Goal: Task Accomplishment & Management: Manage account settings

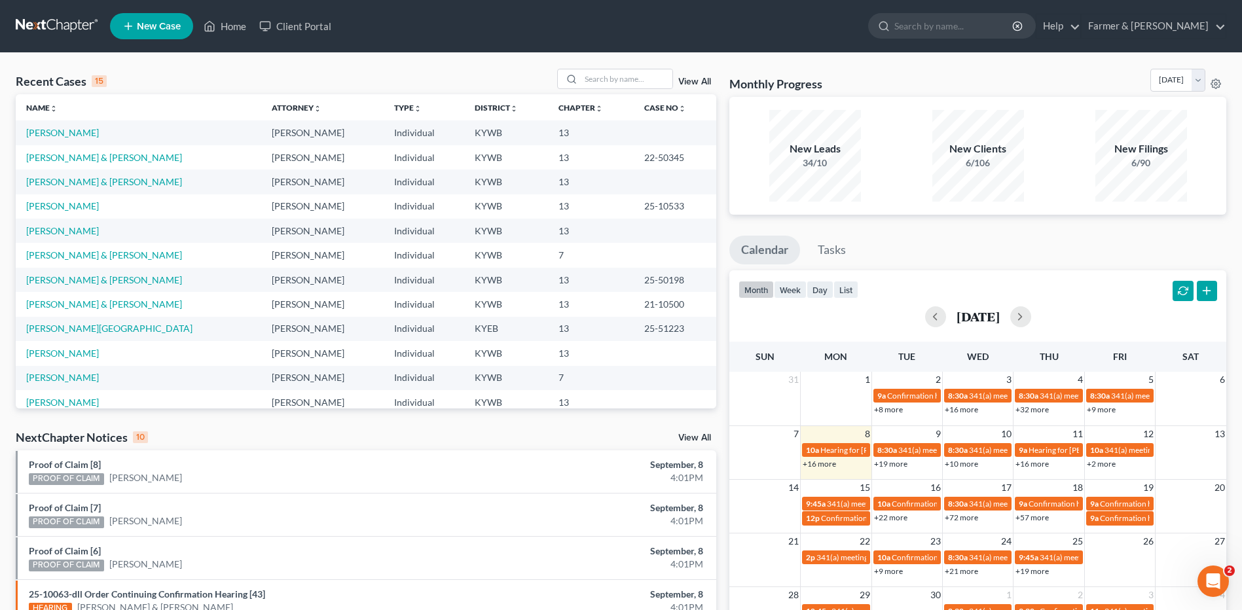
click at [627, 67] on div "Recent Cases 15 View All Name unfold_more expand_more expand_less Attorney unfo…" at bounding box center [621, 486] width 1242 height 866
click at [619, 74] on input "search" at bounding box center [627, 78] width 92 height 19
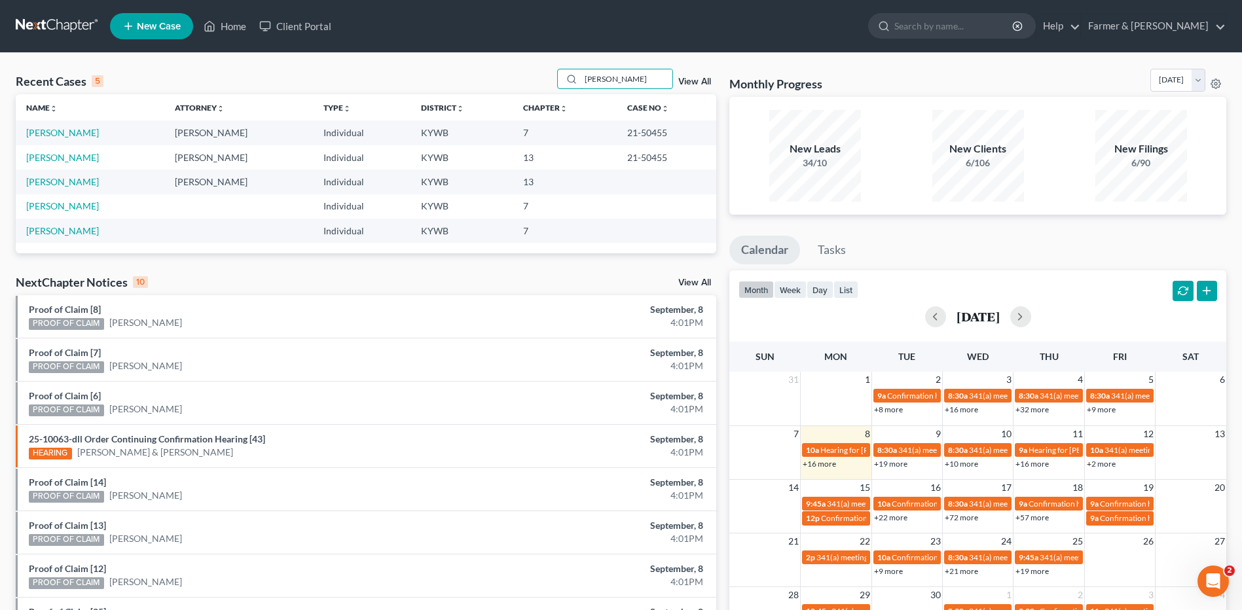
type input "[PERSON_NAME]"
drag, startPoint x: 87, startPoint y: 131, endPoint x: 1157, endPoint y: 256, distance: 1076.9
click at [87, 131] on link "[PERSON_NAME]" at bounding box center [62, 132] width 73 height 11
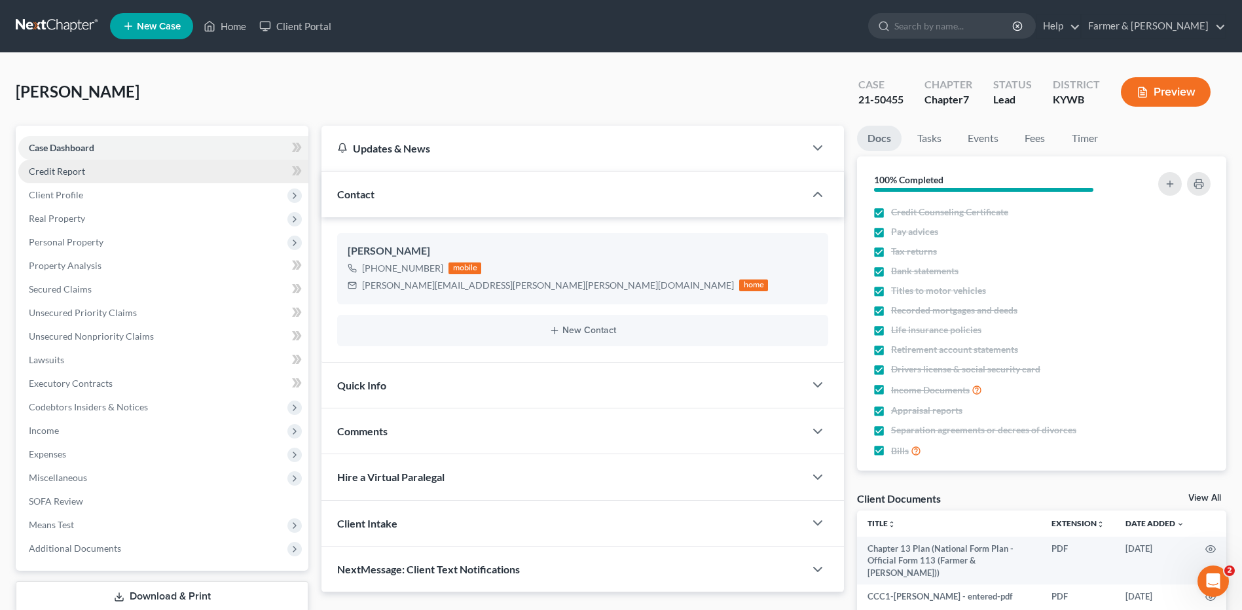
click at [117, 177] on link "Credit Report" at bounding box center [163, 172] width 290 height 24
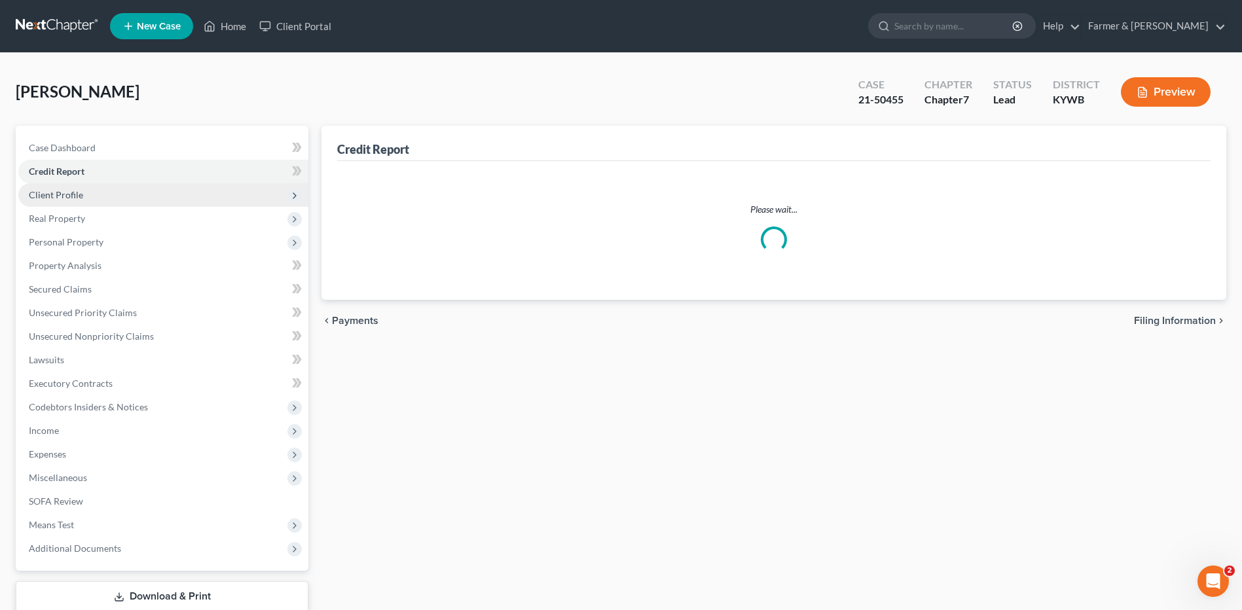
click at [101, 203] on span "Client Profile" at bounding box center [163, 195] width 290 height 24
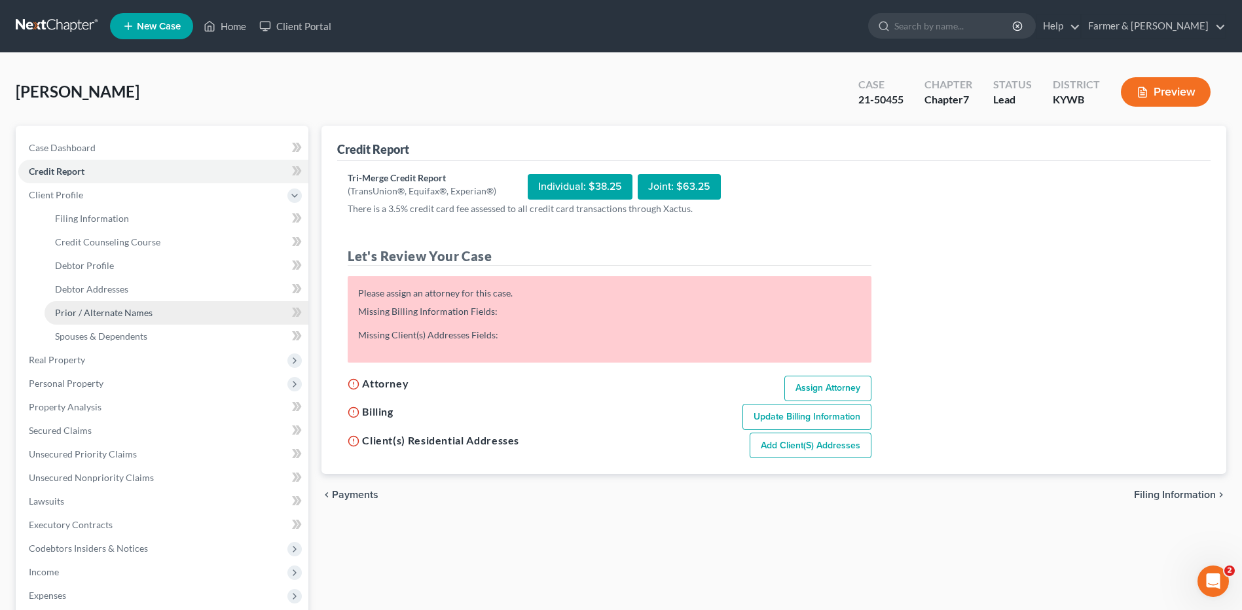
click at [110, 303] on link "Prior / Alternate Names" at bounding box center [177, 313] width 264 height 24
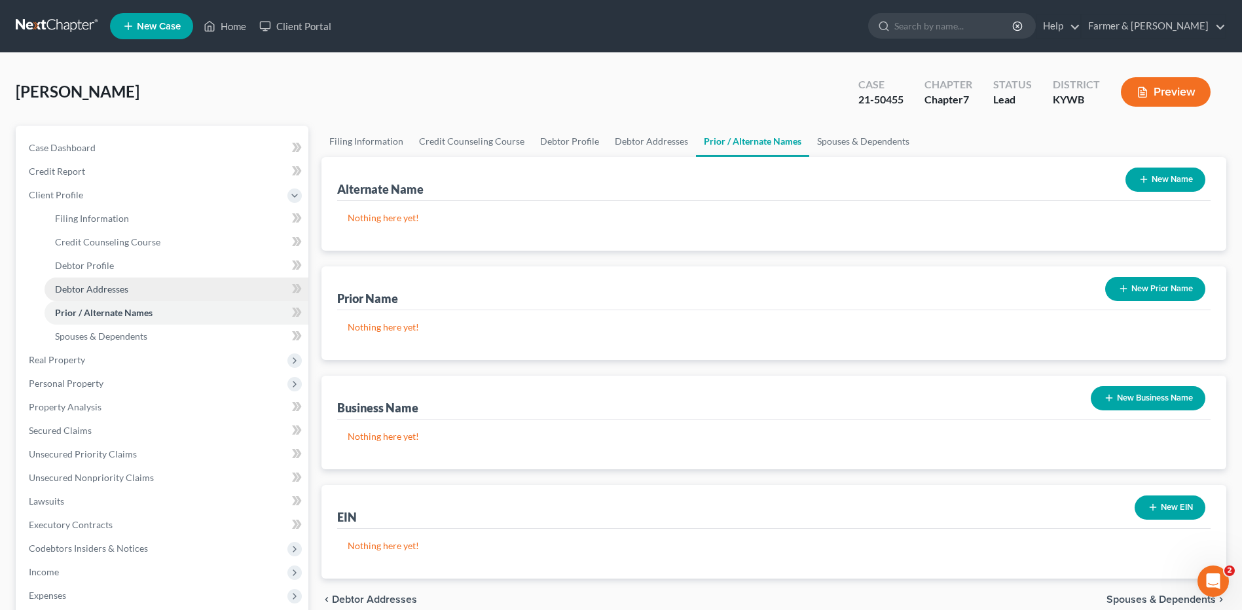
click at [115, 291] on span "Debtor Addresses" at bounding box center [91, 289] width 73 height 11
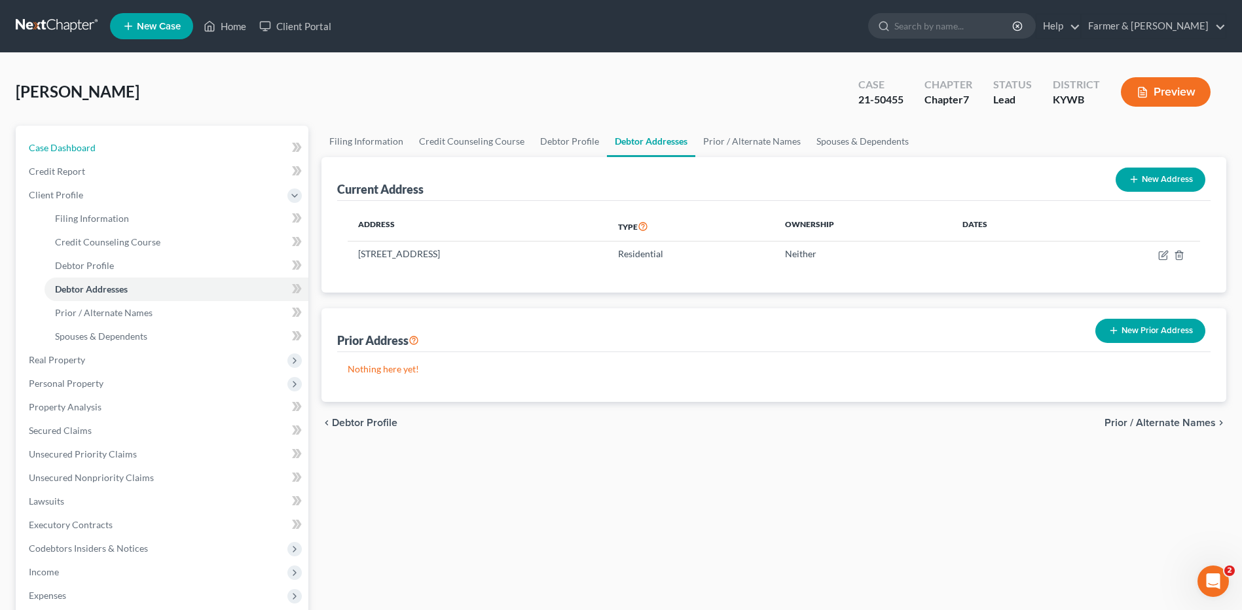
drag, startPoint x: 105, startPoint y: 155, endPoint x: 1244, endPoint y: 179, distance: 1139.2
click at [105, 155] on link "Case Dashboard" at bounding box center [163, 148] width 290 height 24
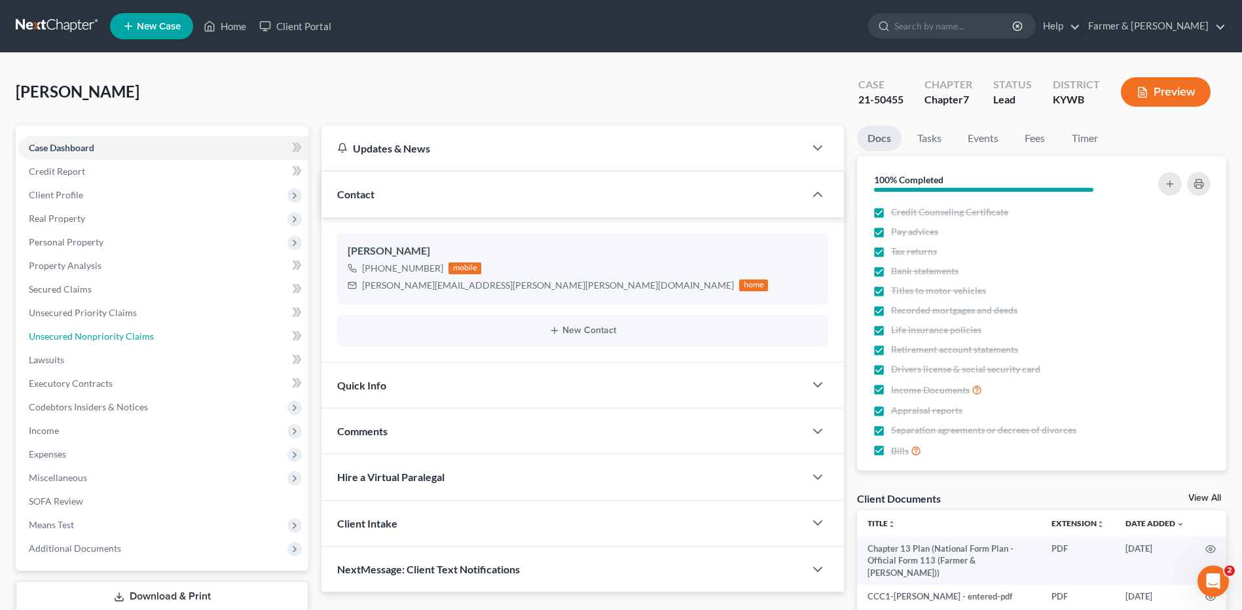
drag, startPoint x: 164, startPoint y: 335, endPoint x: 353, endPoint y: 9, distance: 377.1
click at [164, 335] on link "Unsecured Nonpriority Claims" at bounding box center [163, 337] width 290 height 24
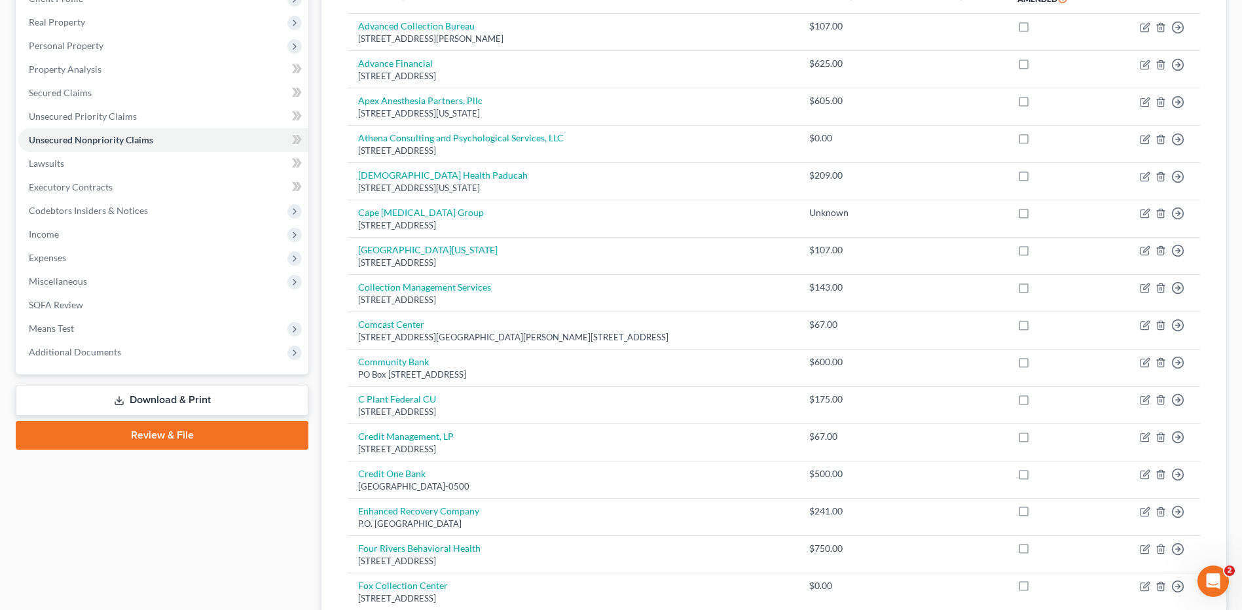
click at [226, 403] on link "Download & Print" at bounding box center [162, 400] width 293 height 31
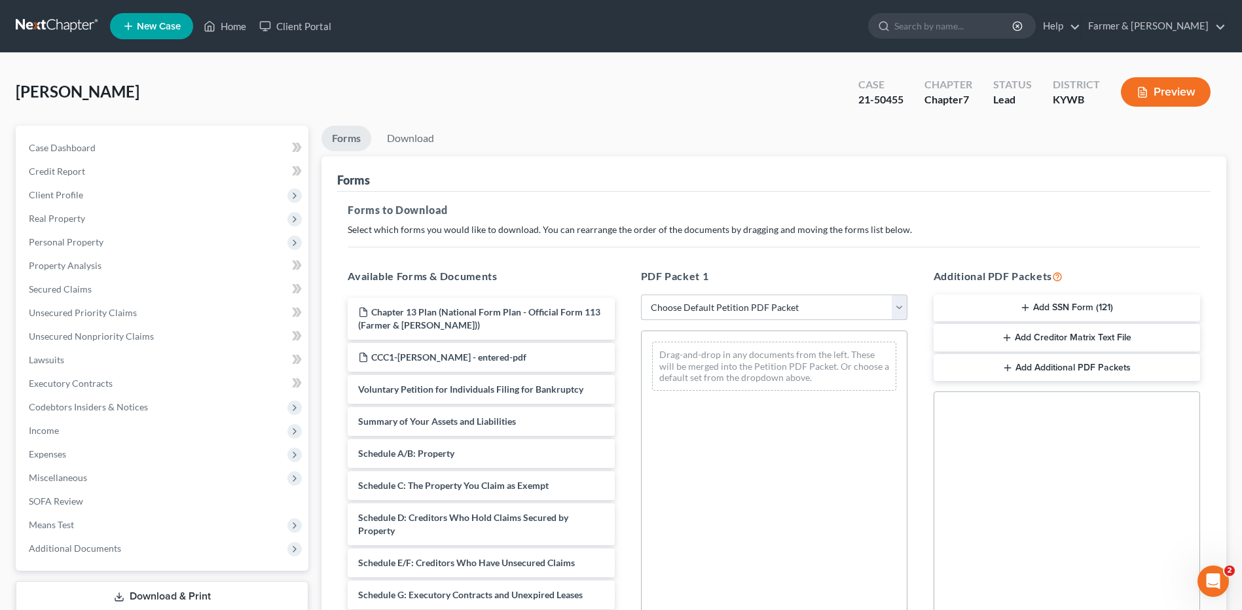
click at [764, 314] on select "Choose Default Petition PDF Packet Complete Bankruptcy Petition (all forms and …" at bounding box center [774, 308] width 267 height 26
click at [641, 295] on select "Choose Default Petition PDF Packet Complete Bankruptcy Petition (all forms and …" at bounding box center [774, 308] width 267 height 26
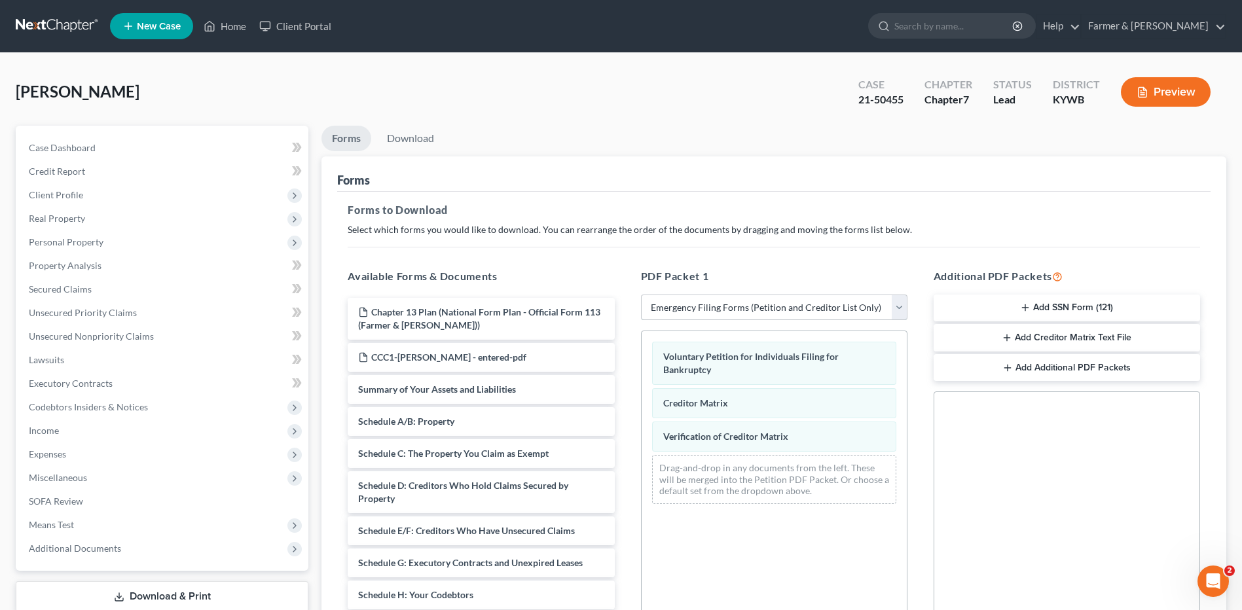
click at [724, 315] on select "Choose Default Petition PDF Packet Complete Bankruptcy Petition (all forms and …" at bounding box center [774, 308] width 267 height 26
select select "2"
click at [641, 295] on select "Choose Default Petition PDF Packet Complete Bankruptcy Petition (all forms and …" at bounding box center [774, 308] width 267 height 26
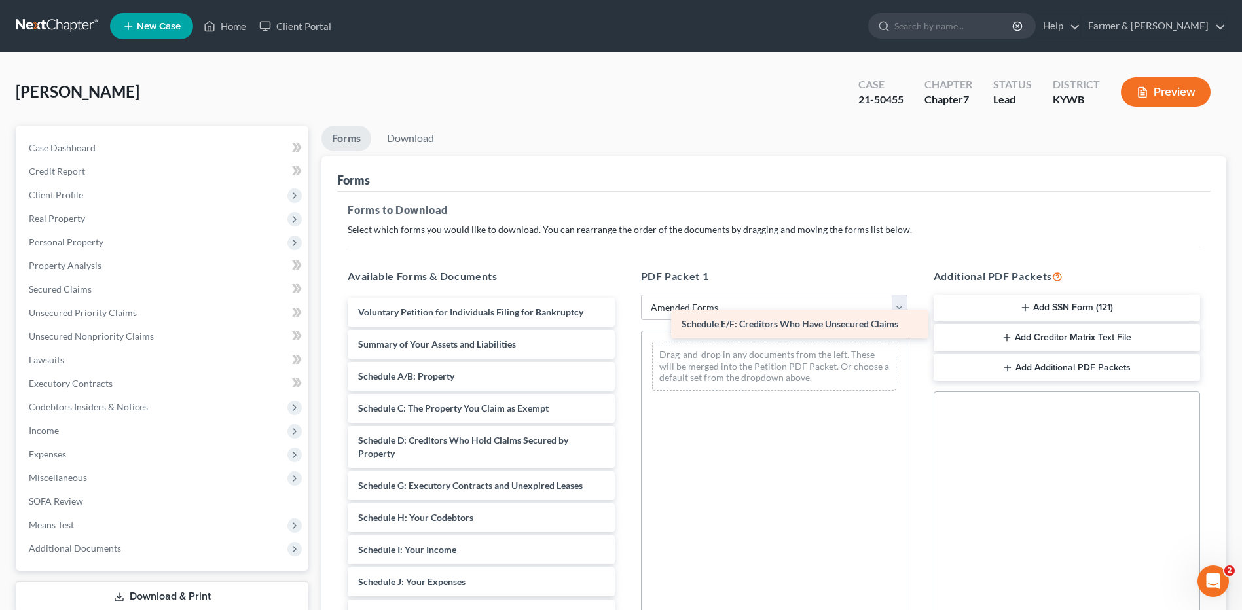
drag, startPoint x: 477, startPoint y: 493, endPoint x: 796, endPoint y: 335, distance: 355.6
click at [625, 331] on div "Schedule E/F: Creditors Who Have Unsecured Claims Voluntary Petition for Indivi…" at bounding box center [481, 602] width 288 height 608
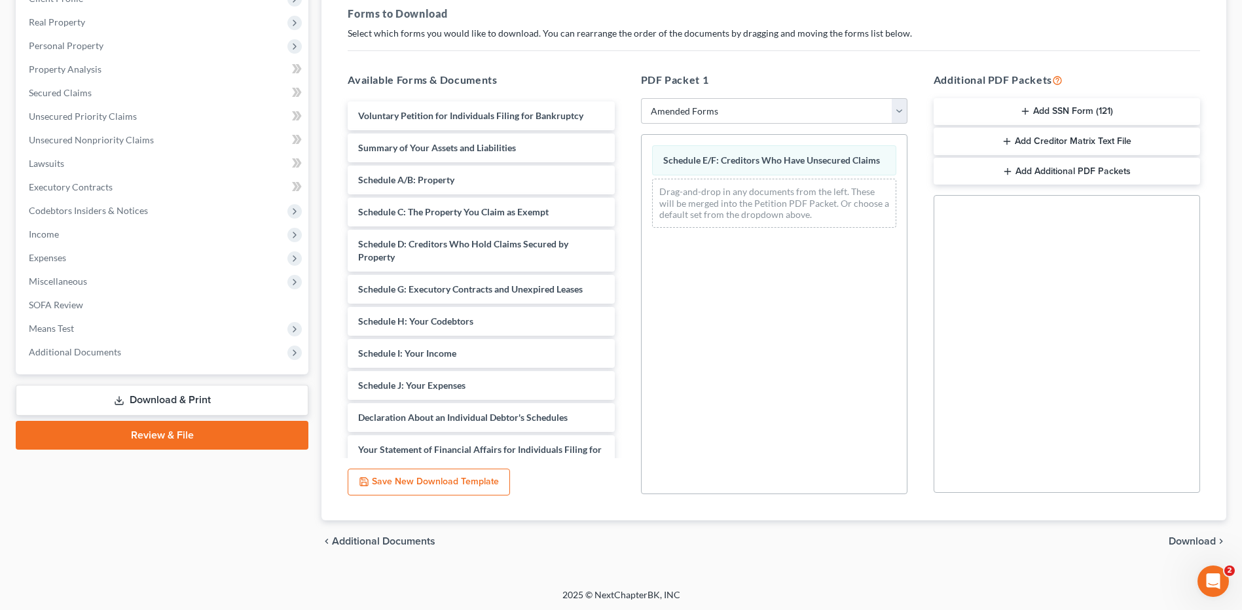
click at [1186, 542] on span "Download" at bounding box center [1192, 541] width 47 height 10
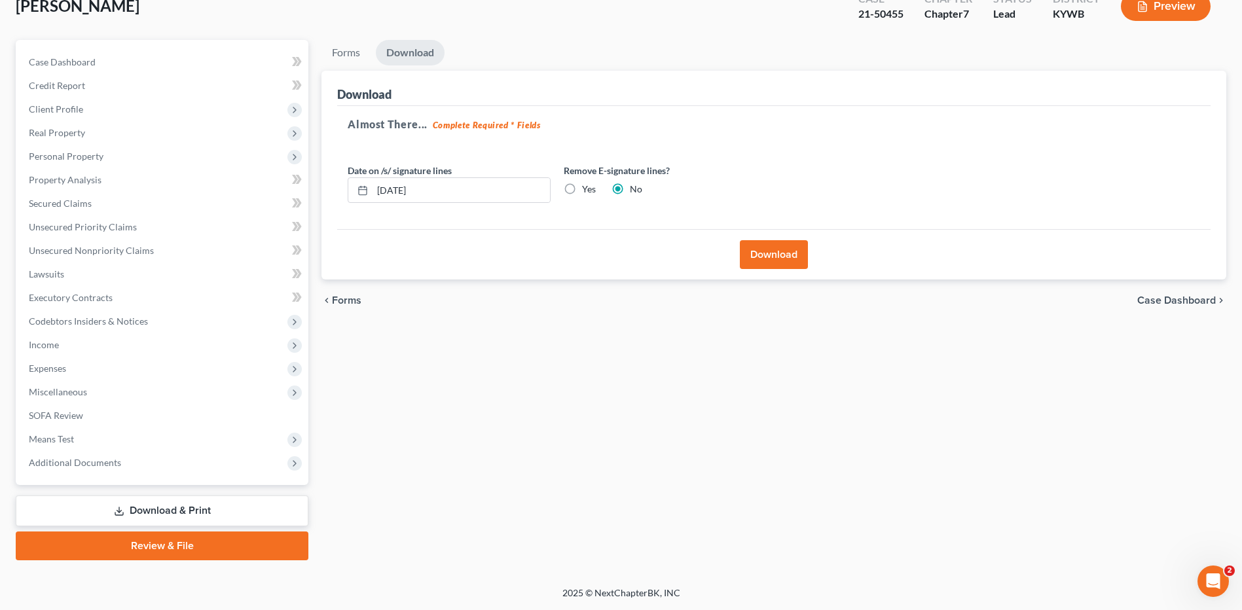
click at [756, 254] on button "Download" at bounding box center [774, 254] width 68 height 29
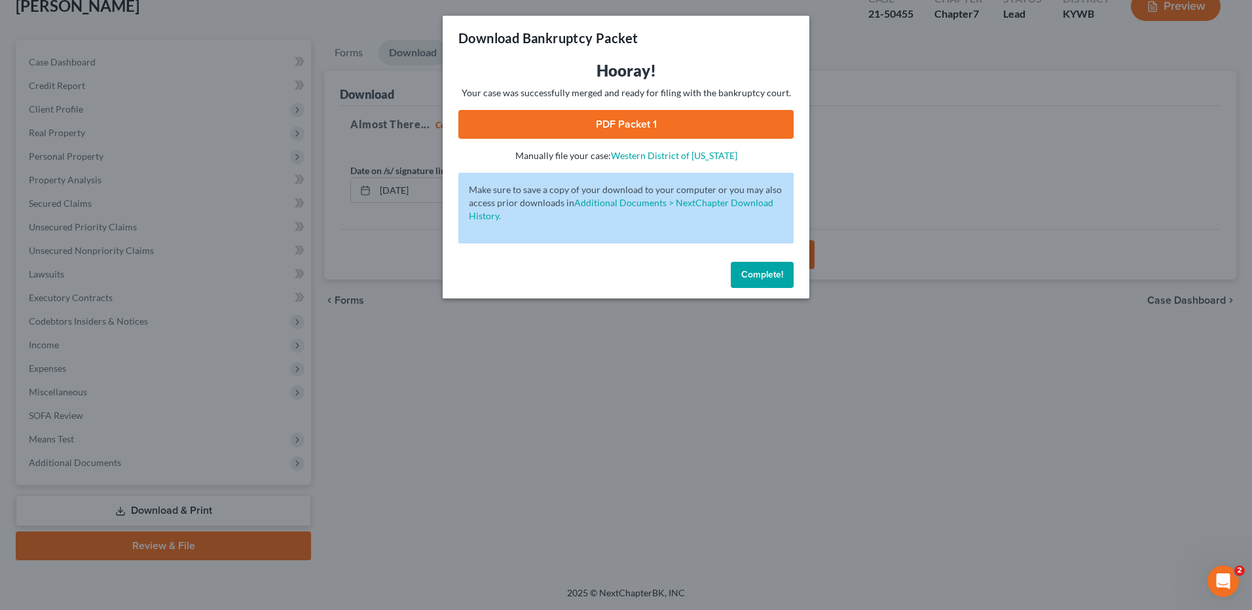
click at [639, 132] on link "PDF Packet 1" at bounding box center [625, 124] width 335 height 29
click at [777, 279] on span "Complete!" at bounding box center [762, 274] width 42 height 11
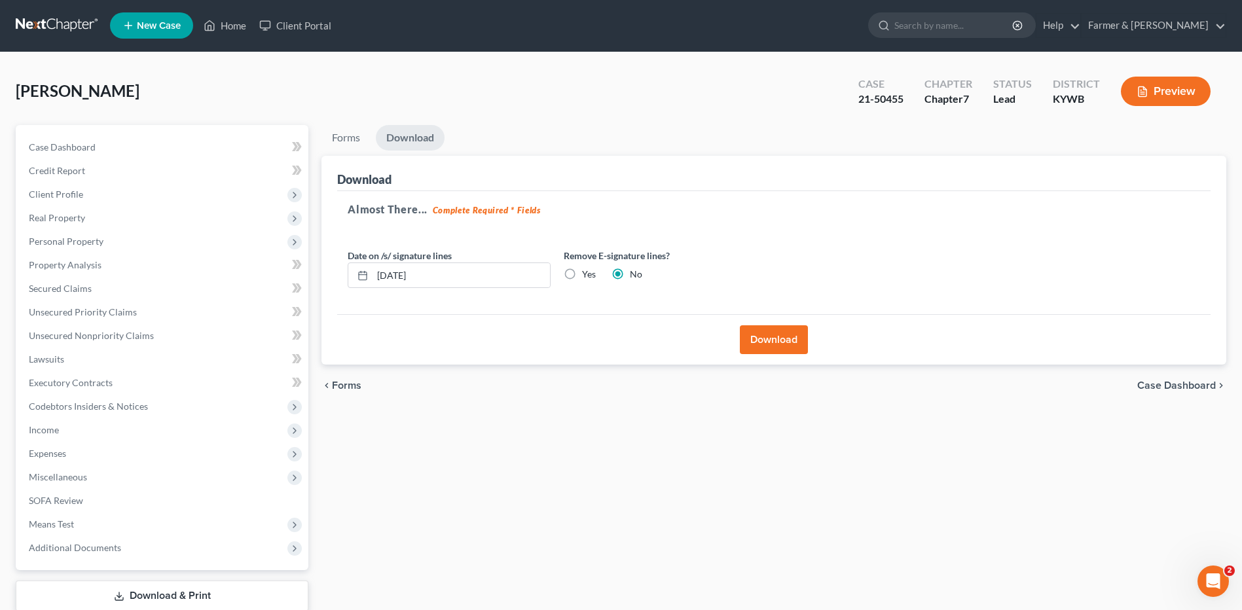
scroll to position [0, 0]
click at [37, 19] on link at bounding box center [58, 26] width 84 height 24
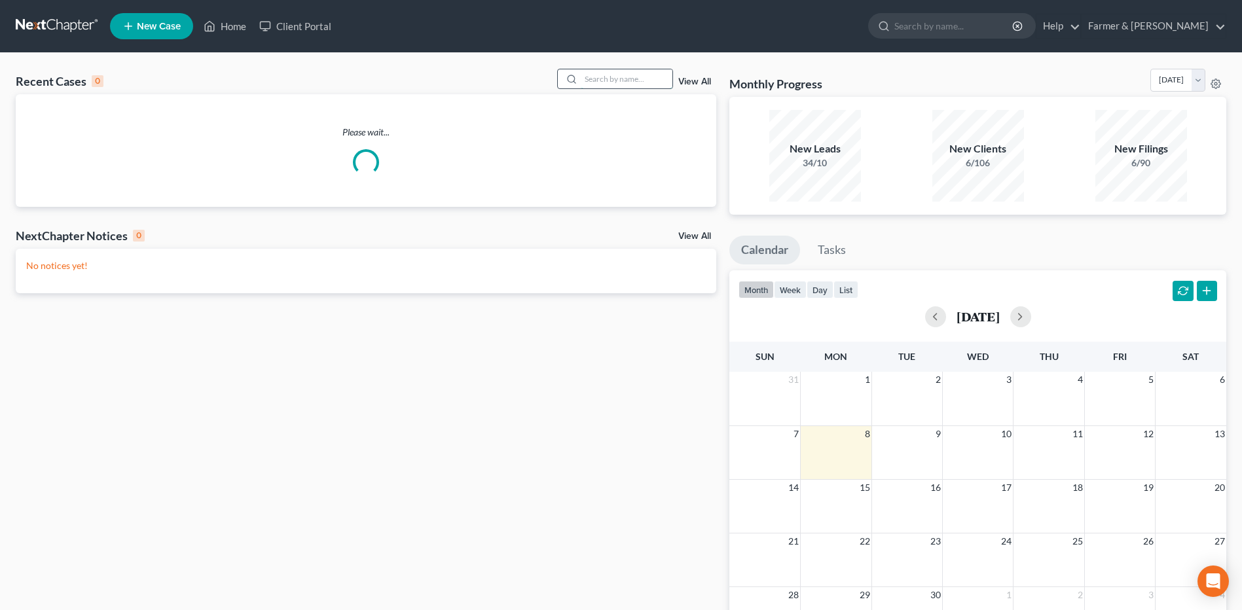
click at [616, 80] on input "search" at bounding box center [627, 78] width 92 height 19
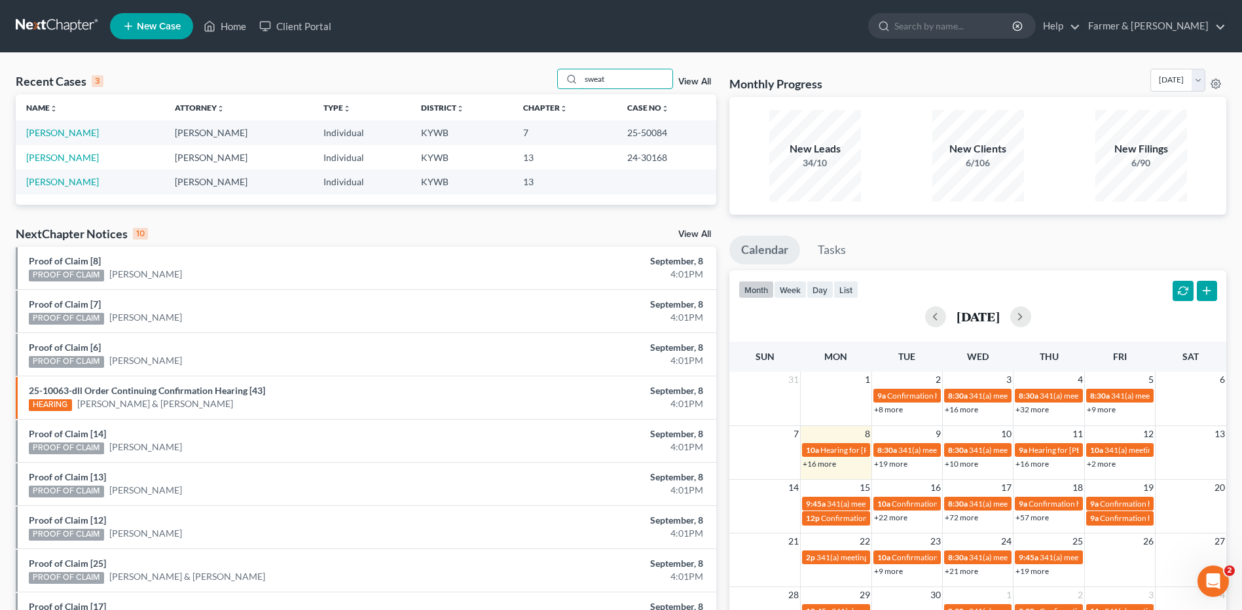
drag, startPoint x: 630, startPoint y: 74, endPoint x: 541, endPoint y: 78, distance: 89.2
click at [541, 78] on div "Recent Cases 3 sweat View All" at bounding box center [366, 82] width 701 height 26
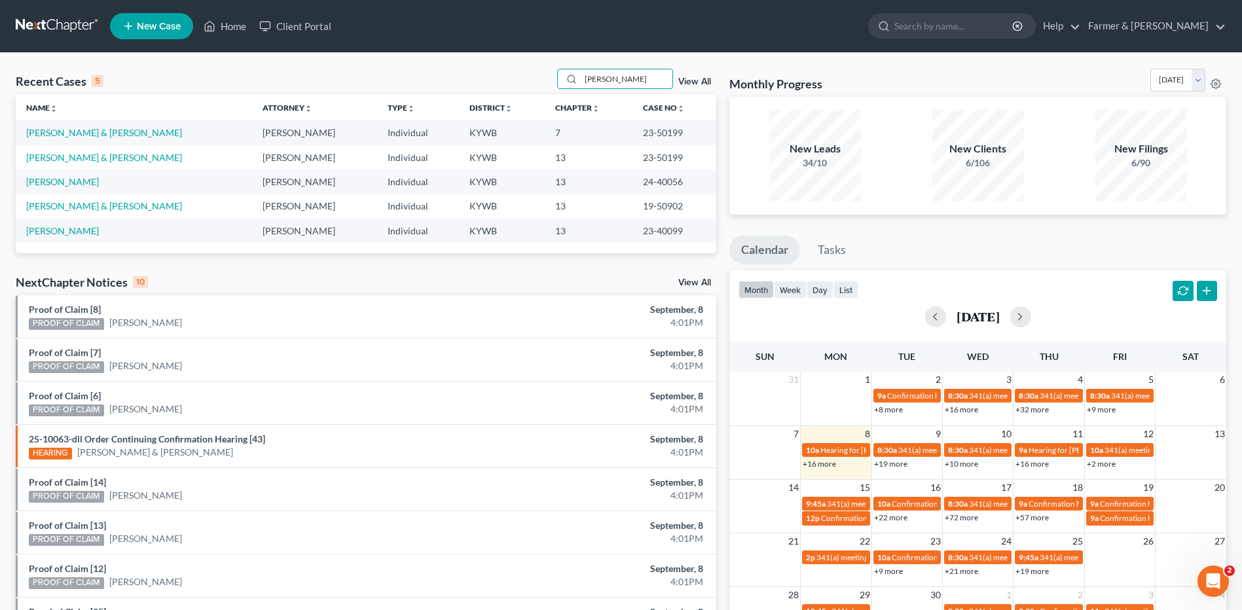
drag, startPoint x: 621, startPoint y: 86, endPoint x: 525, endPoint y: 93, distance: 96.6
click at [525, 93] on div "Recent Cases 5 gilliland View All" at bounding box center [366, 82] width 701 height 26
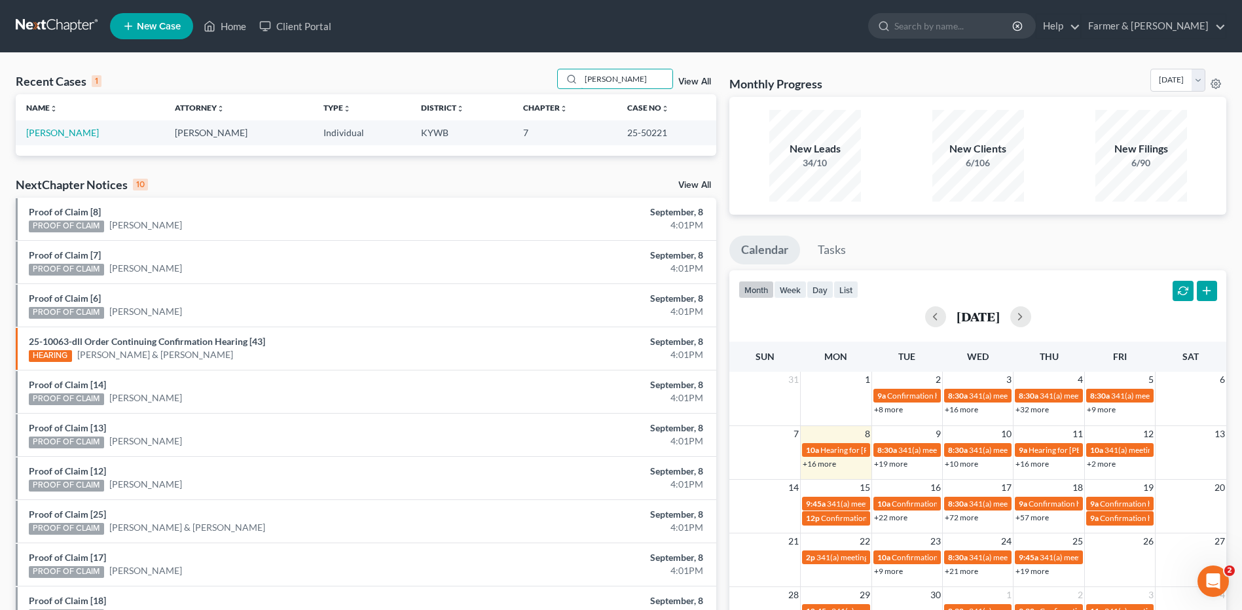
drag, startPoint x: 620, startPoint y: 85, endPoint x: 521, endPoint y: 79, distance: 99.1
click at [522, 79] on div "Recent Cases 1 doughty View All" at bounding box center [366, 82] width 701 height 26
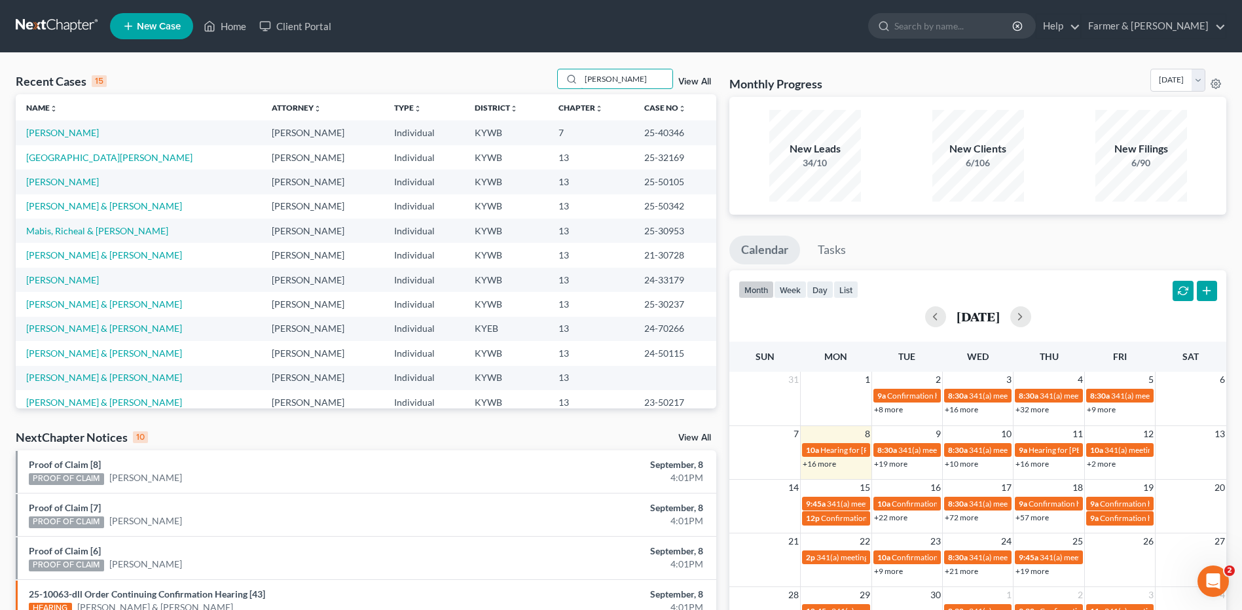
drag, startPoint x: 616, startPoint y: 74, endPoint x: 552, endPoint y: 76, distance: 64.2
click at [552, 76] on div "Recent Cases 15 douglas View All" at bounding box center [366, 82] width 701 height 26
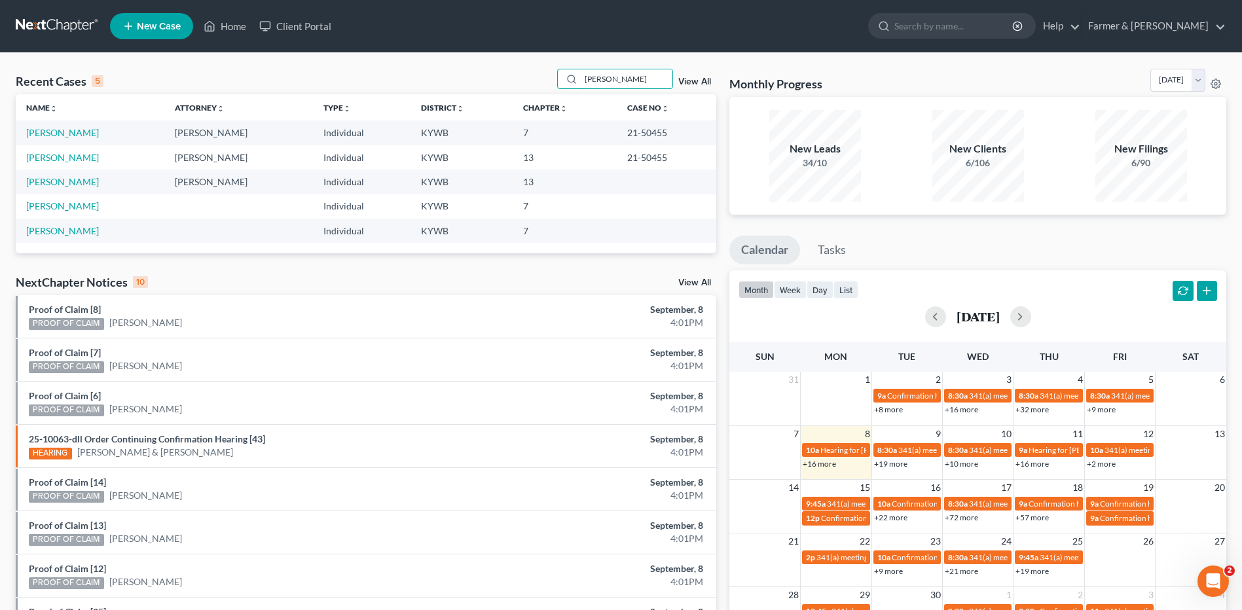
drag, startPoint x: 584, startPoint y: 83, endPoint x: 419, endPoint y: 113, distance: 167.1
click at [451, 107] on div "Recent Cases 5 frensley View All Name unfold_more expand_more expand_less Attor…" at bounding box center [366, 161] width 701 height 185
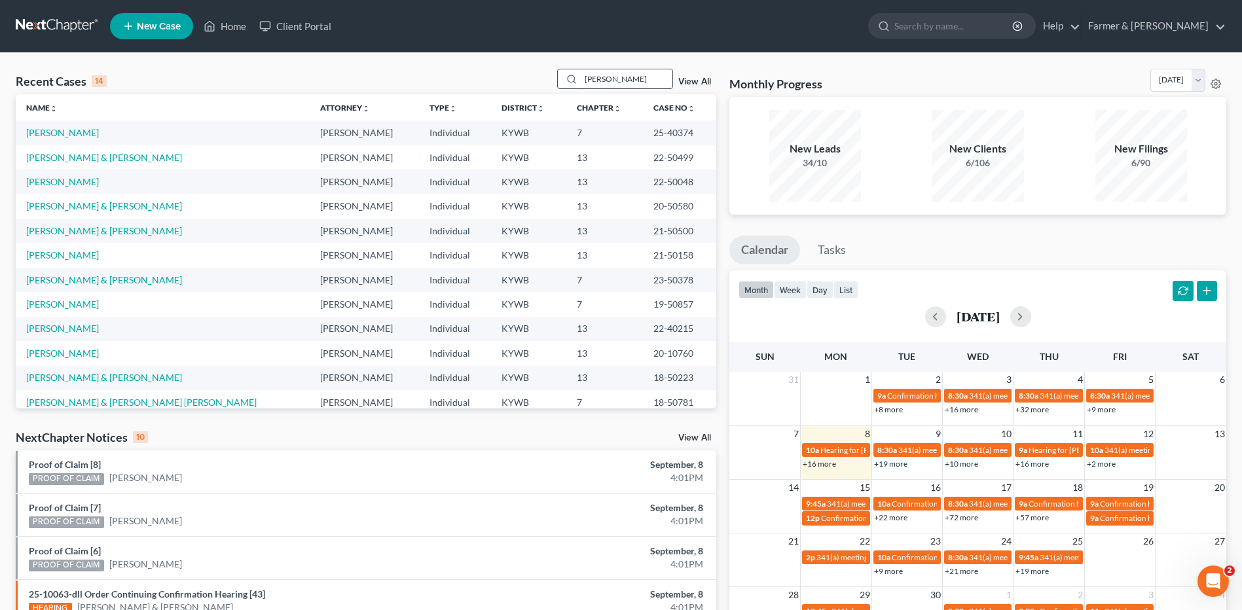
drag, startPoint x: 627, startPoint y: 83, endPoint x: 567, endPoint y: 76, distance: 60.7
click at [568, 77] on div "hodge" at bounding box center [615, 79] width 117 height 20
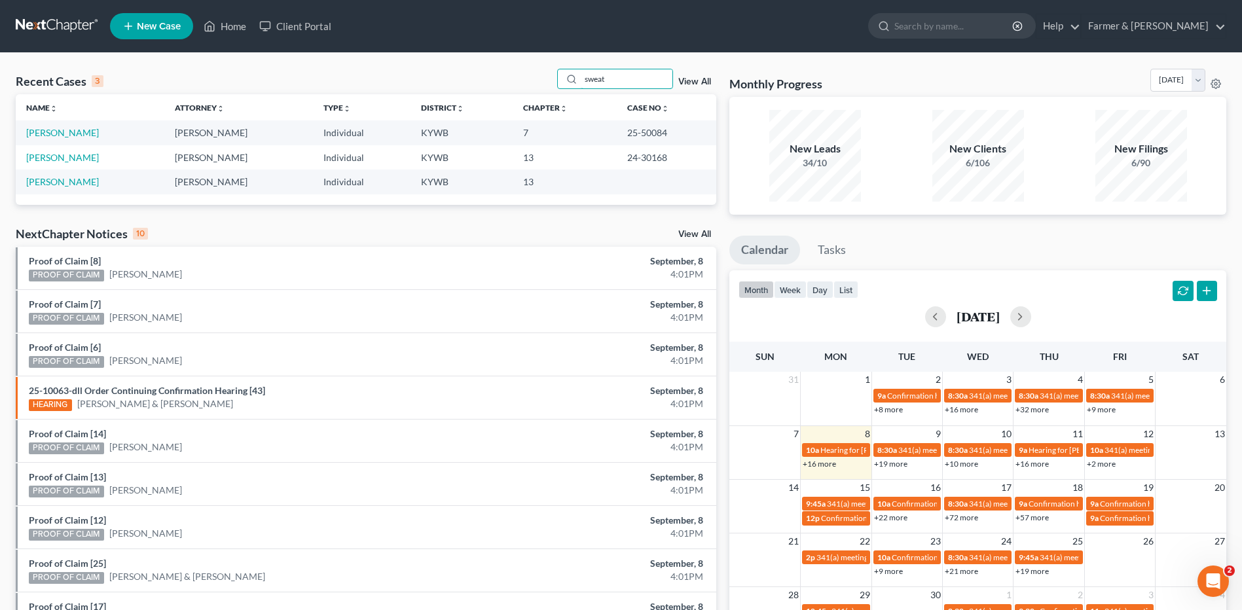
drag, startPoint x: 629, startPoint y: 84, endPoint x: 460, endPoint y: 72, distance: 168.7
click at [461, 72] on div "Recent Cases 3 sweat View All" at bounding box center [366, 82] width 701 height 26
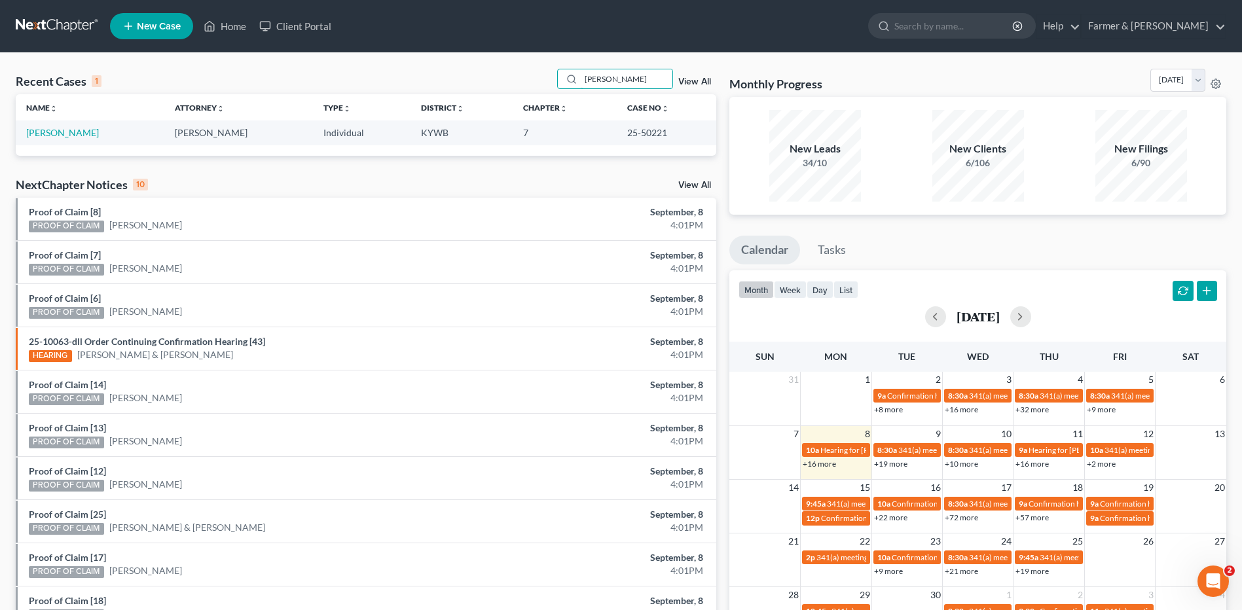
drag, startPoint x: 631, startPoint y: 75, endPoint x: 494, endPoint y: 75, distance: 136.9
click at [496, 81] on div "Recent Cases 1 doughty View All" at bounding box center [366, 82] width 701 height 26
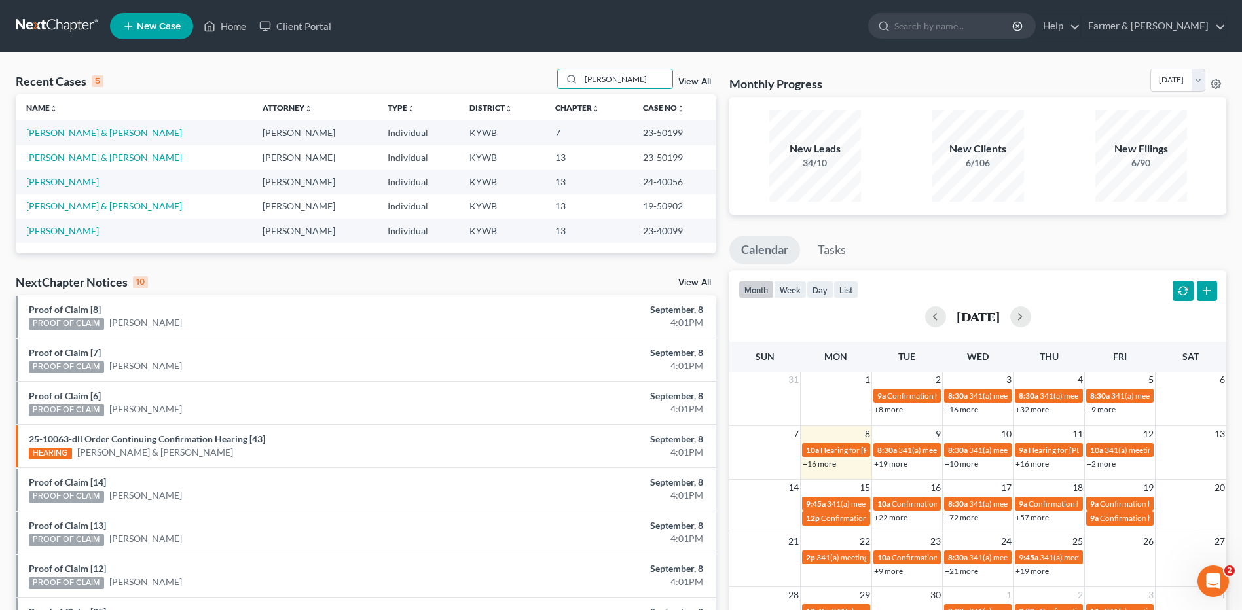
drag, startPoint x: 555, startPoint y: 89, endPoint x: 512, endPoint y: 90, distance: 42.6
click at [515, 92] on div "Recent Cases 5 gilliland View All" at bounding box center [366, 82] width 701 height 26
type input "hodge"
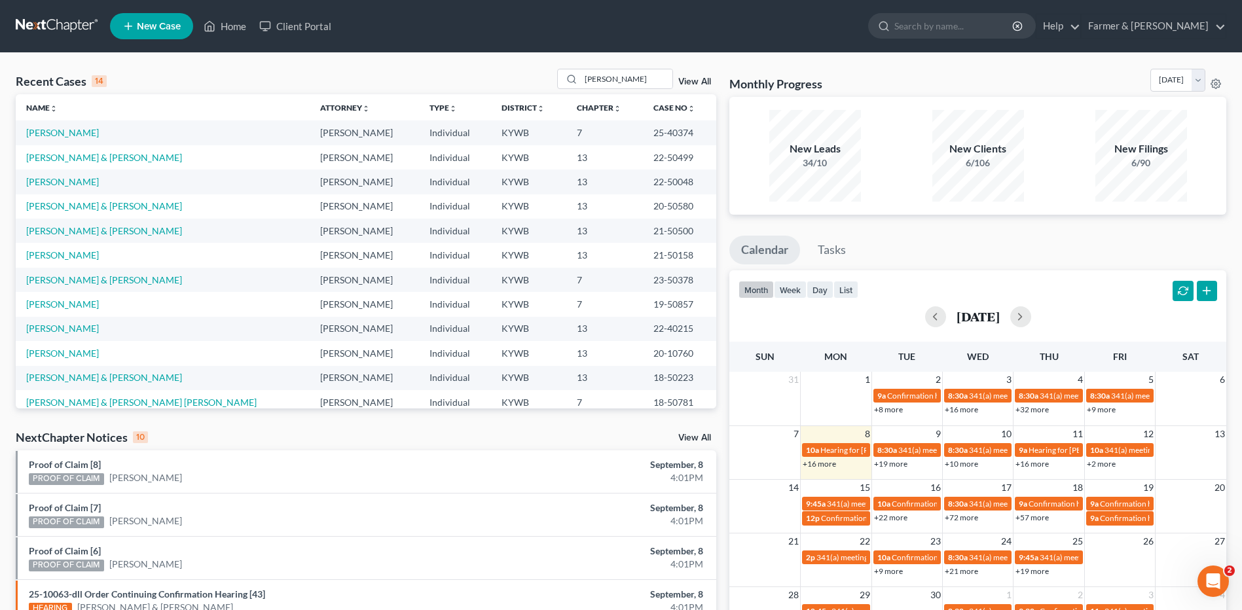
click at [53, 30] on link at bounding box center [58, 26] width 84 height 24
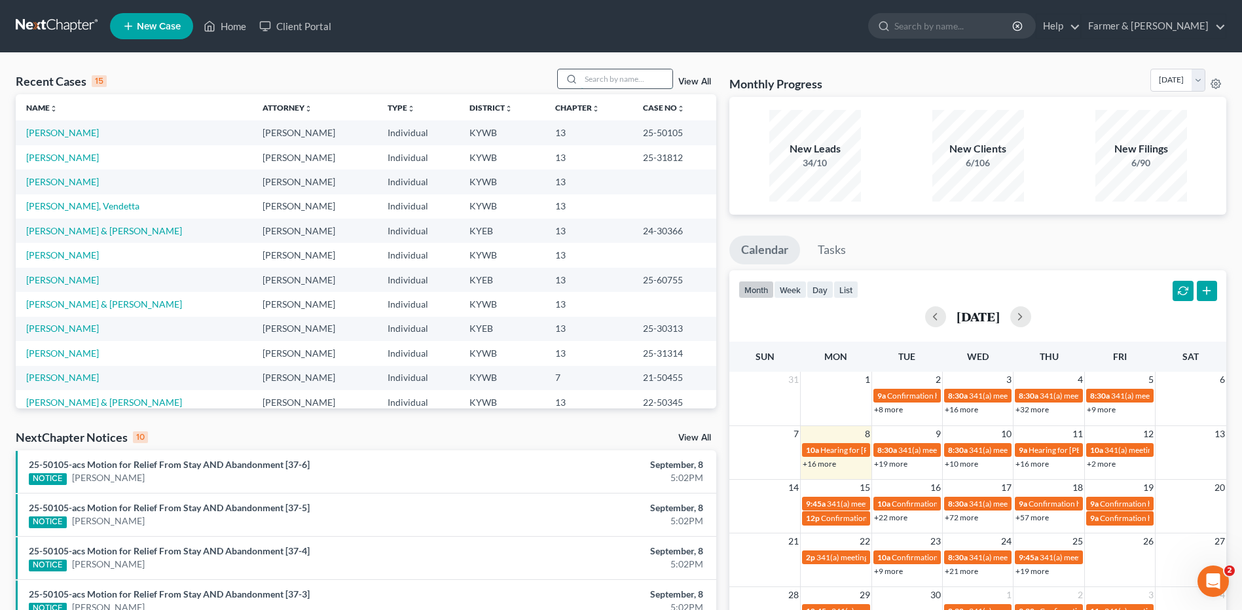
click at [623, 75] on input "search" at bounding box center [627, 78] width 92 height 19
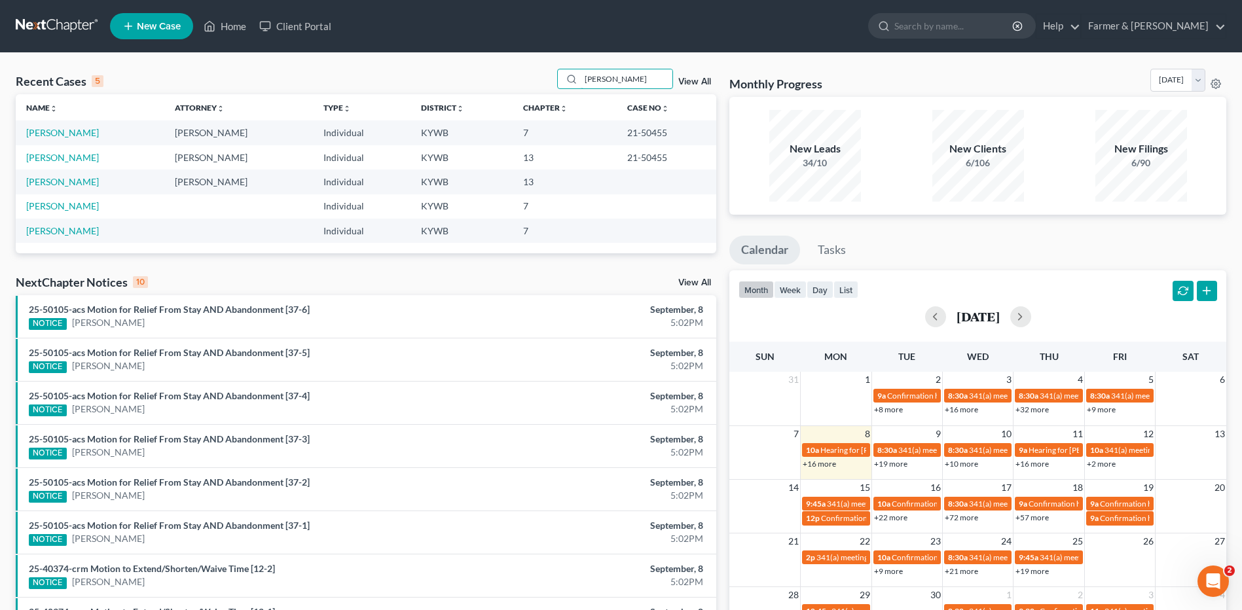
type input "[PERSON_NAME]"
click at [79, 134] on link "[PERSON_NAME]" at bounding box center [62, 132] width 73 height 11
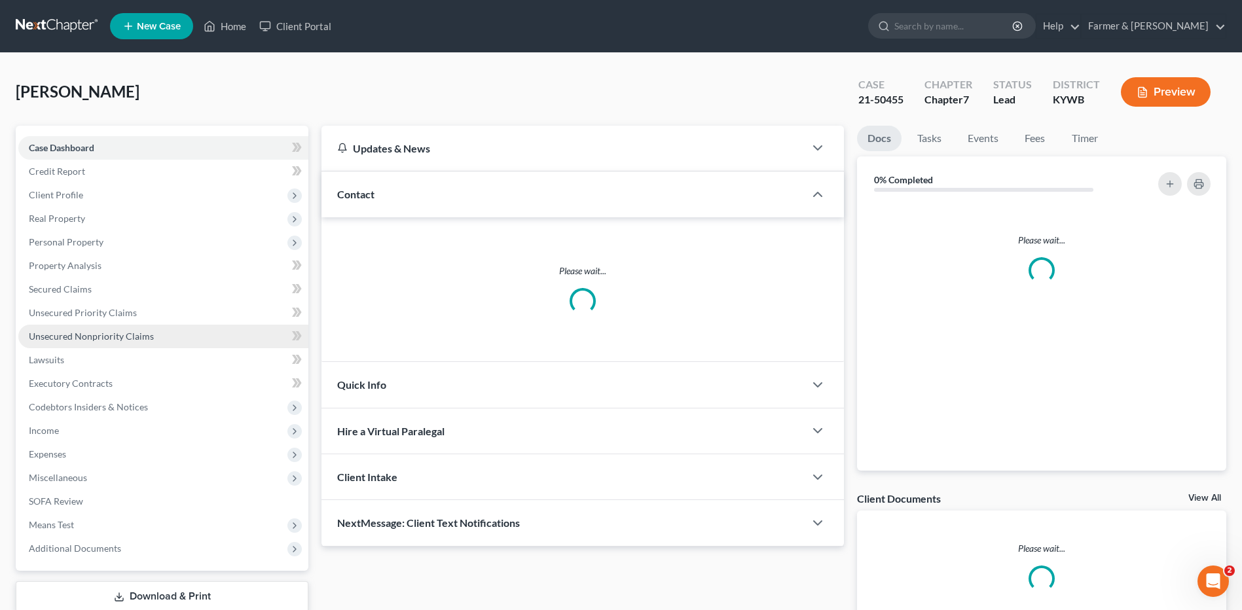
click at [134, 341] on span "Unsecured Nonpriority Claims" at bounding box center [91, 336] width 125 height 11
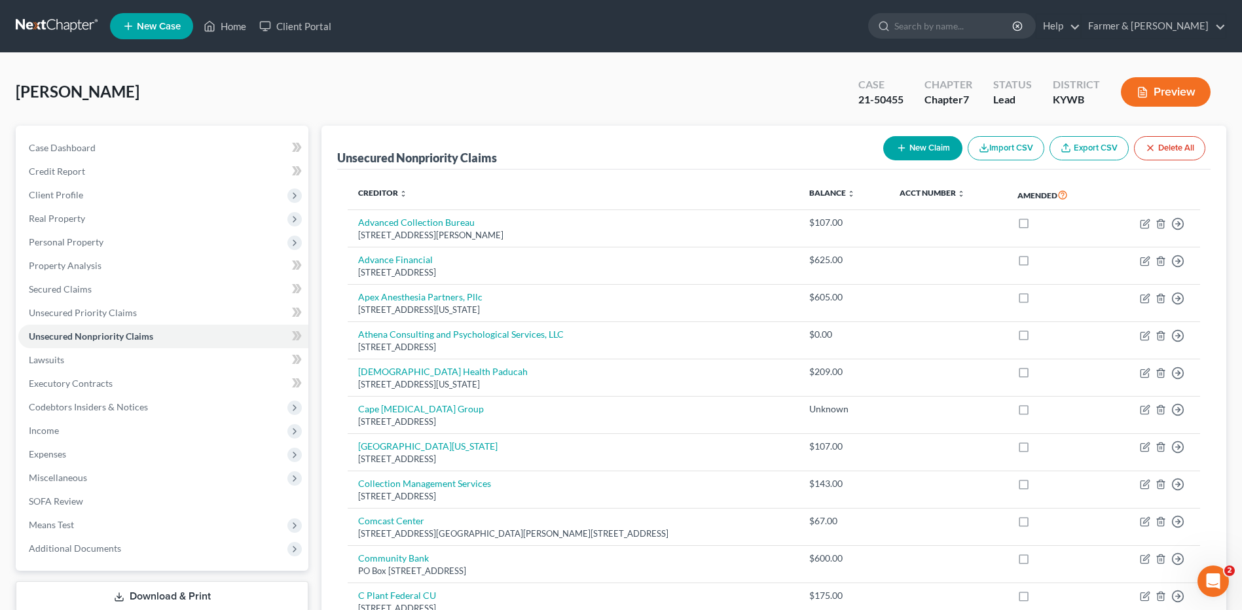
click at [77, 26] on link at bounding box center [58, 26] width 84 height 24
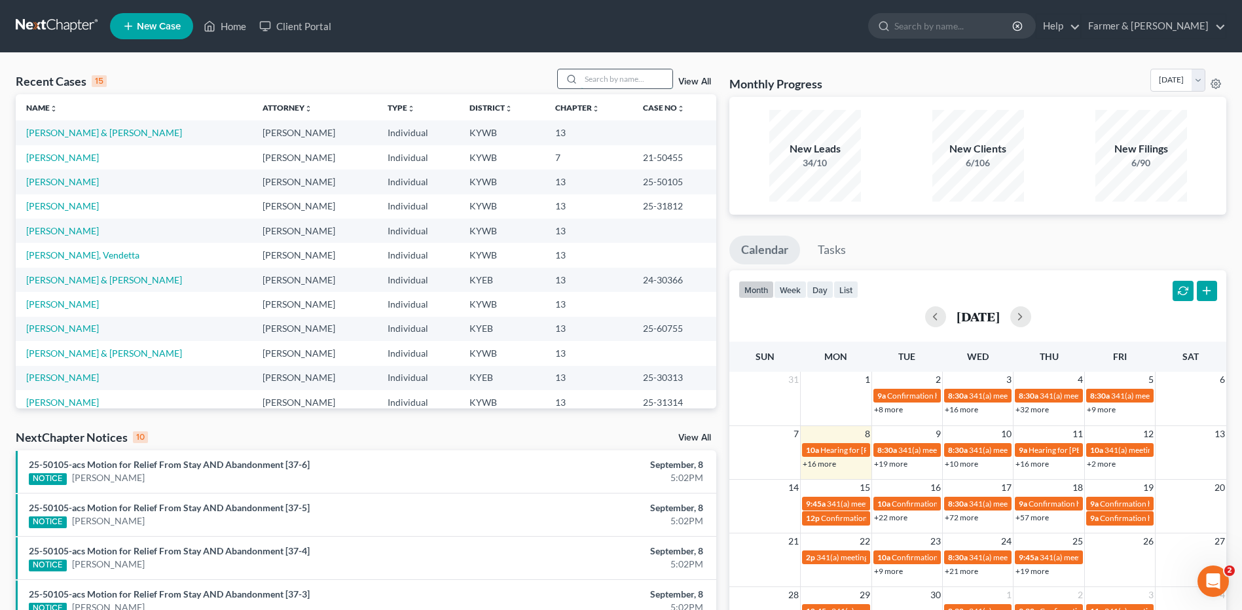
click at [657, 81] on input "search" at bounding box center [627, 78] width 92 height 19
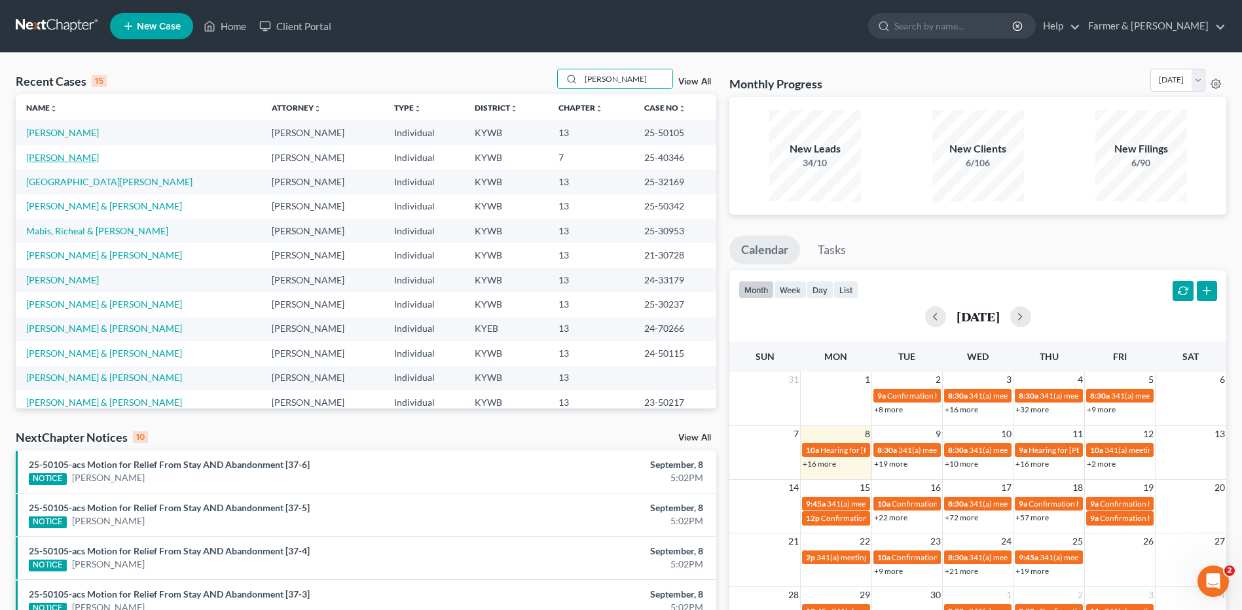
type input "[PERSON_NAME]"
click at [76, 155] on link "[PERSON_NAME]" at bounding box center [62, 157] width 73 height 11
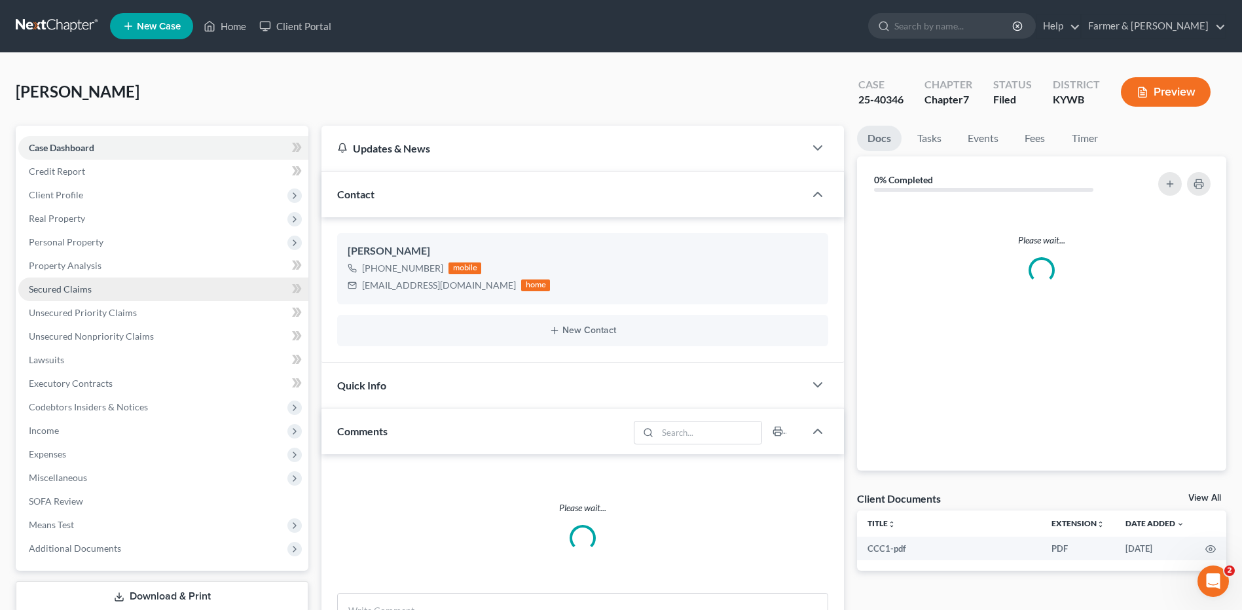
click at [73, 286] on span "Secured Claims" at bounding box center [60, 289] width 63 height 11
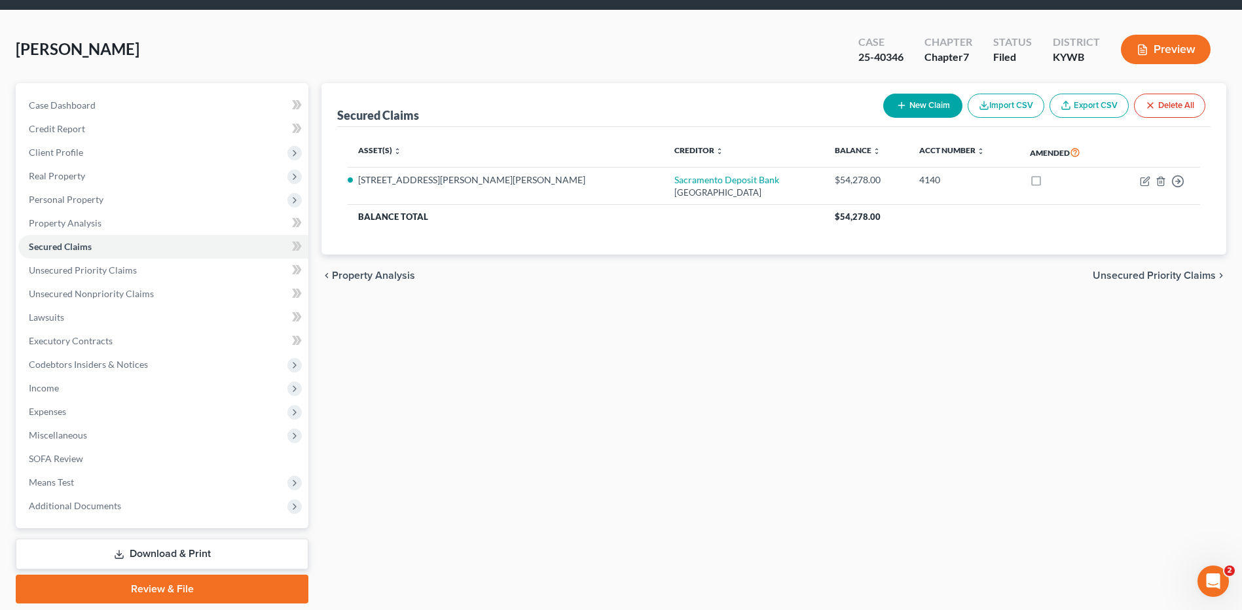
scroll to position [86, 0]
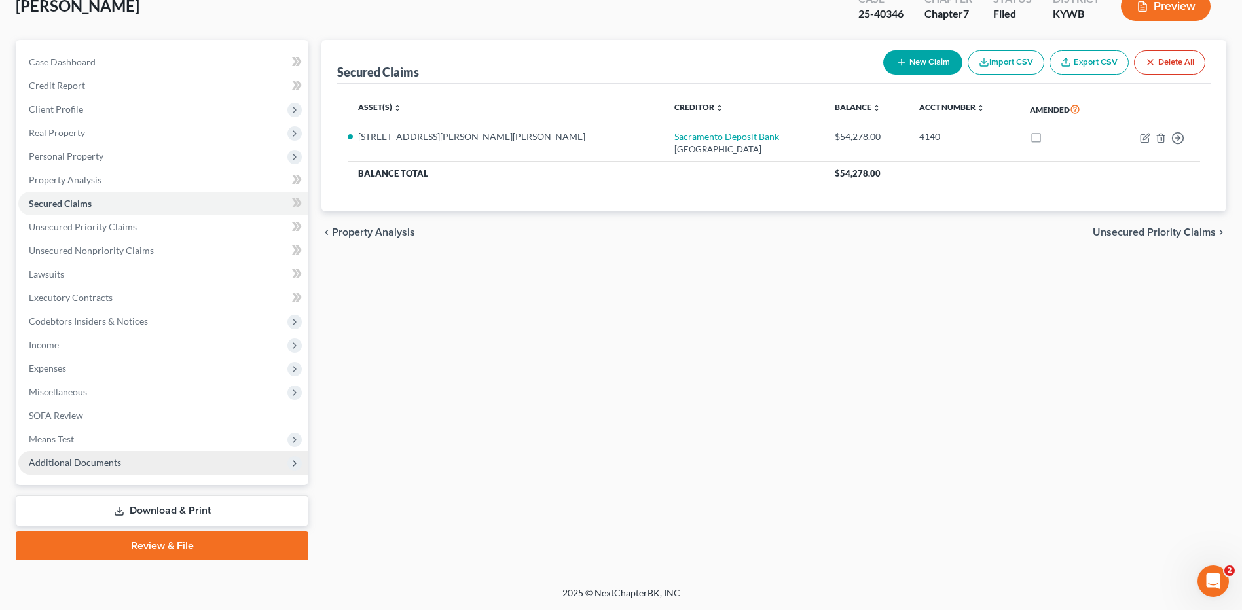
click at [111, 468] on span "Additional Documents" at bounding box center [75, 462] width 92 height 11
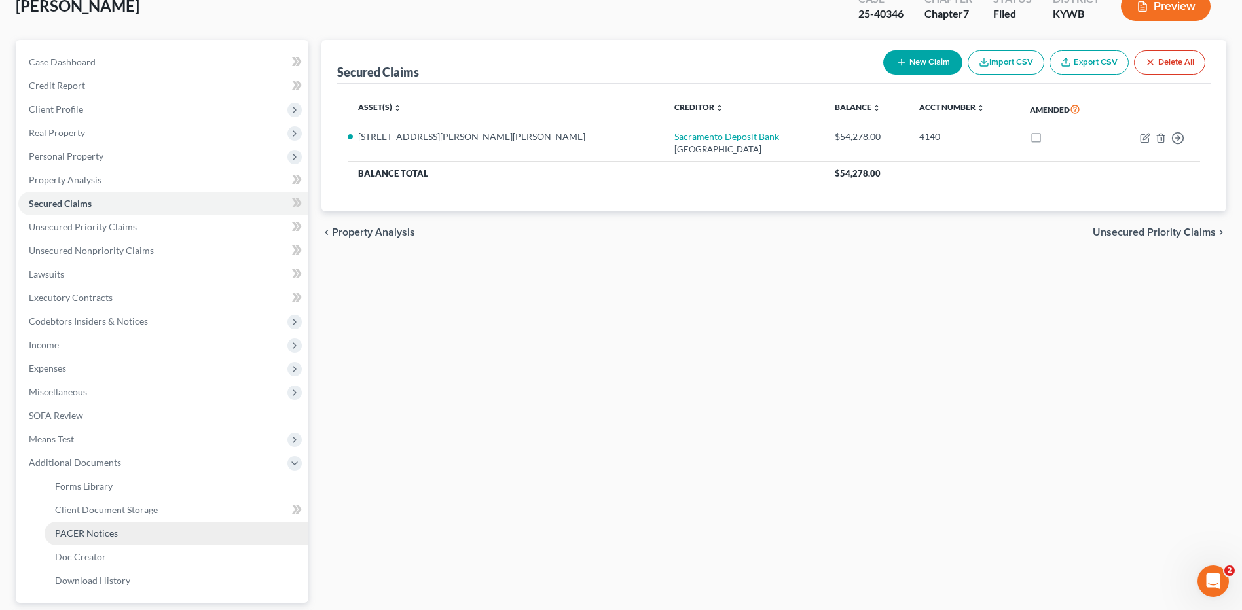
click at [114, 530] on span "PACER Notices" at bounding box center [86, 533] width 63 height 11
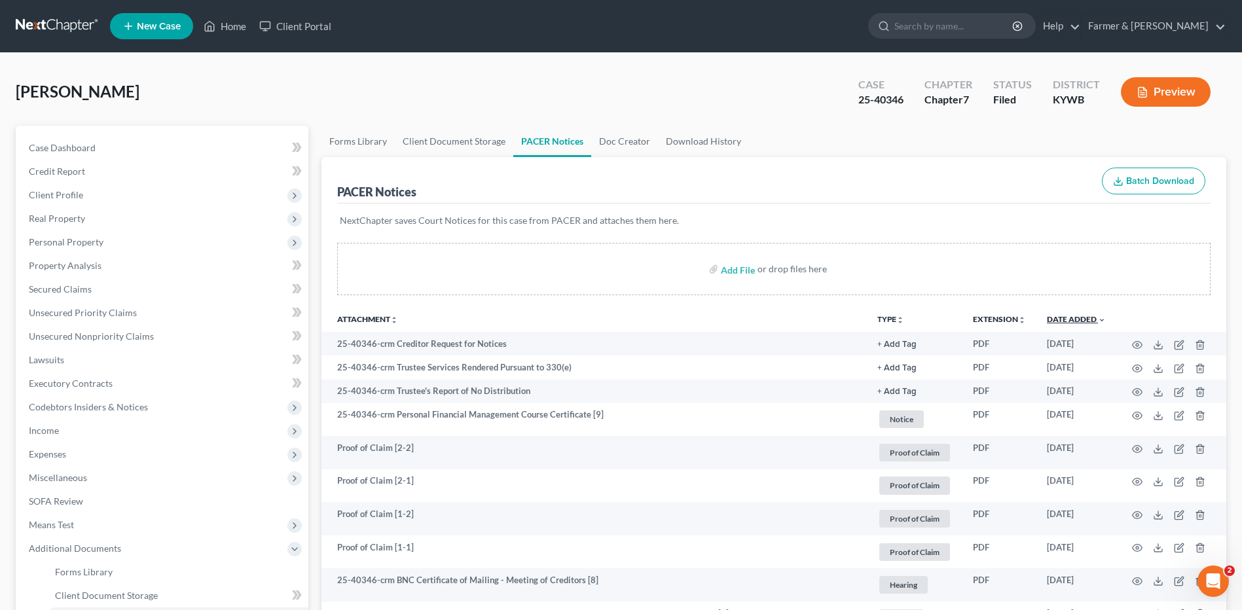
click at [1077, 319] on link "Date Added unfold_more expand_more expand_less" at bounding box center [1076, 319] width 59 height 10
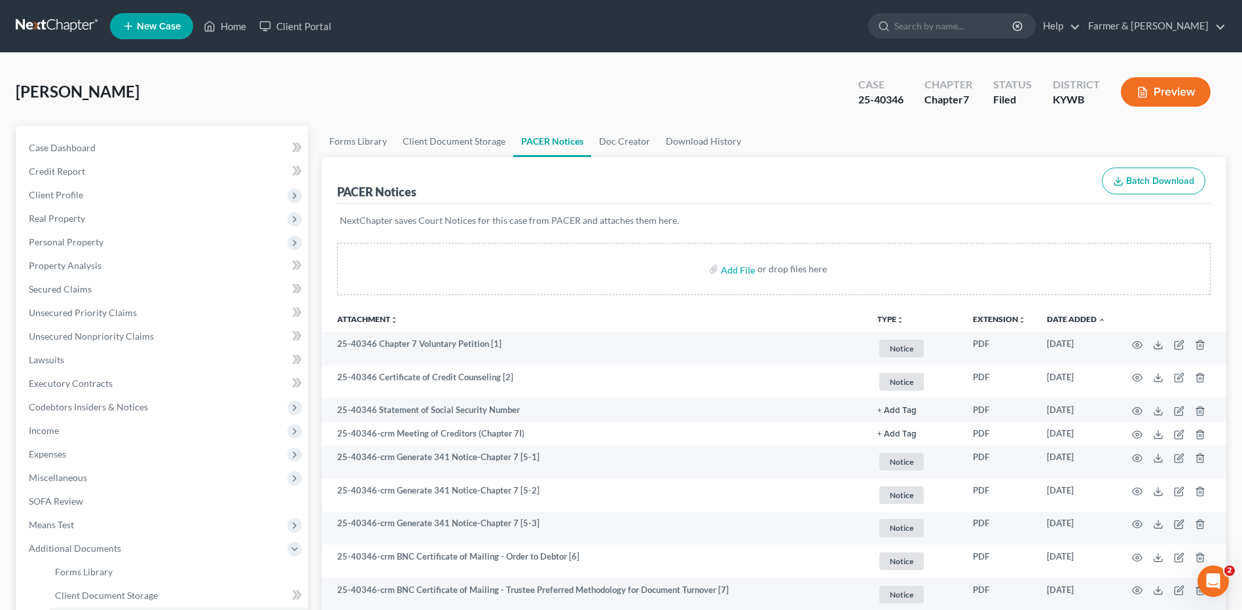
drag, startPoint x: 83, startPoint y: 28, endPoint x: 124, endPoint y: 5, distance: 47.0
click at [82, 28] on link at bounding box center [58, 26] width 84 height 24
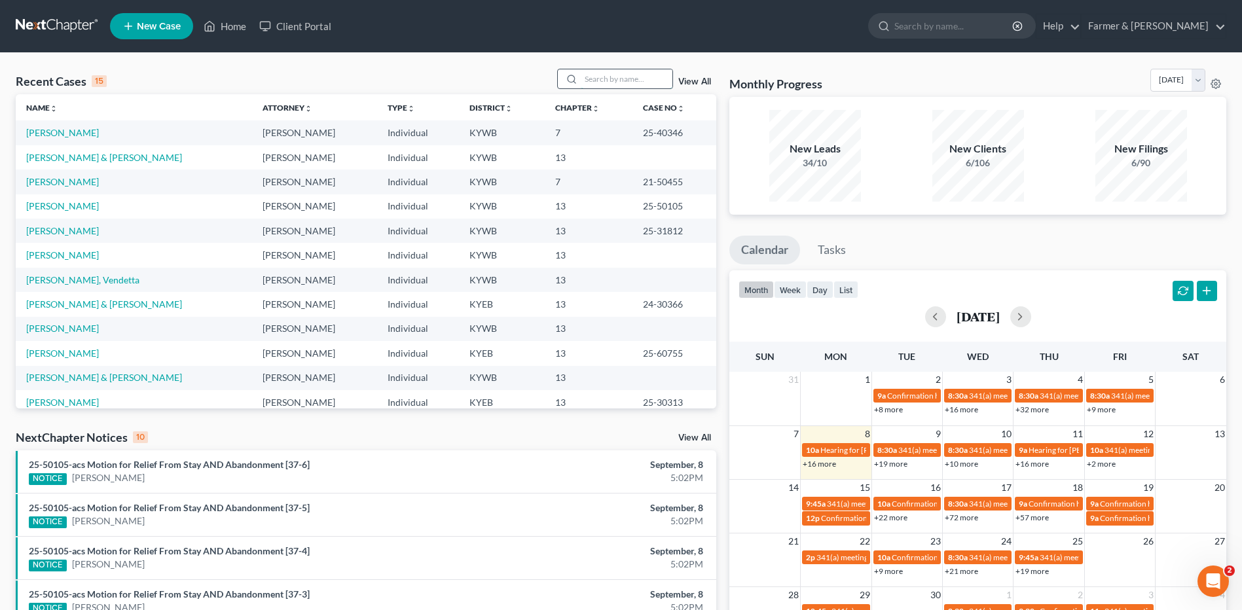
click at [597, 73] on input "search" at bounding box center [627, 78] width 92 height 19
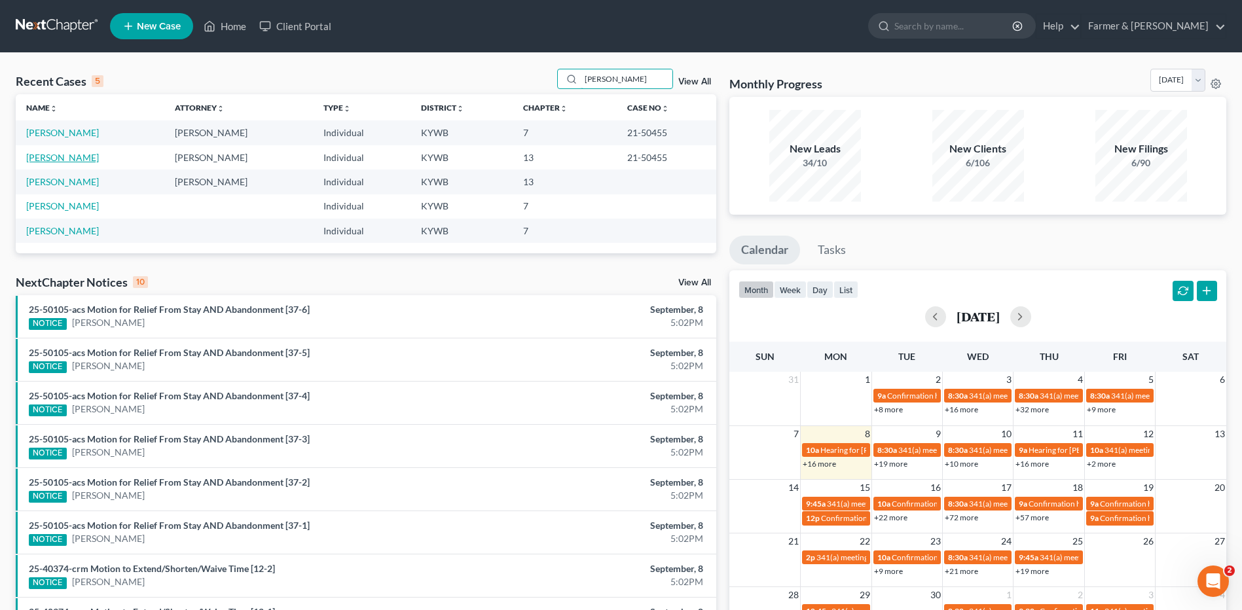
type input "frensley"
click at [88, 154] on link "[PERSON_NAME]" at bounding box center [62, 157] width 73 height 11
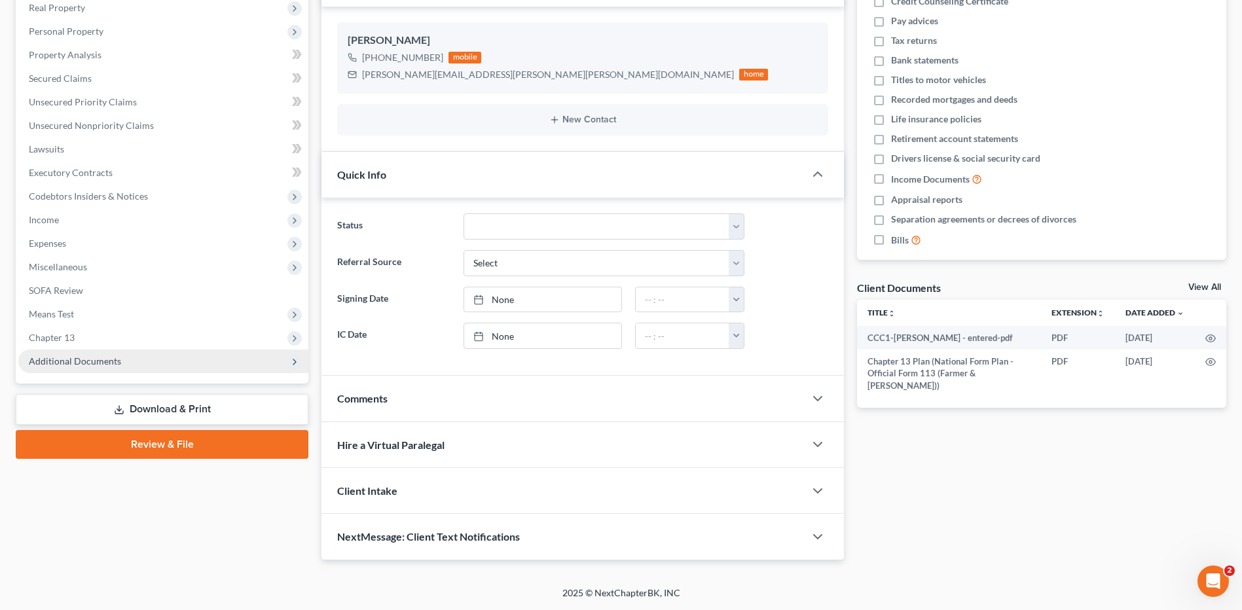
click at [122, 360] on span "Additional Documents" at bounding box center [163, 362] width 290 height 24
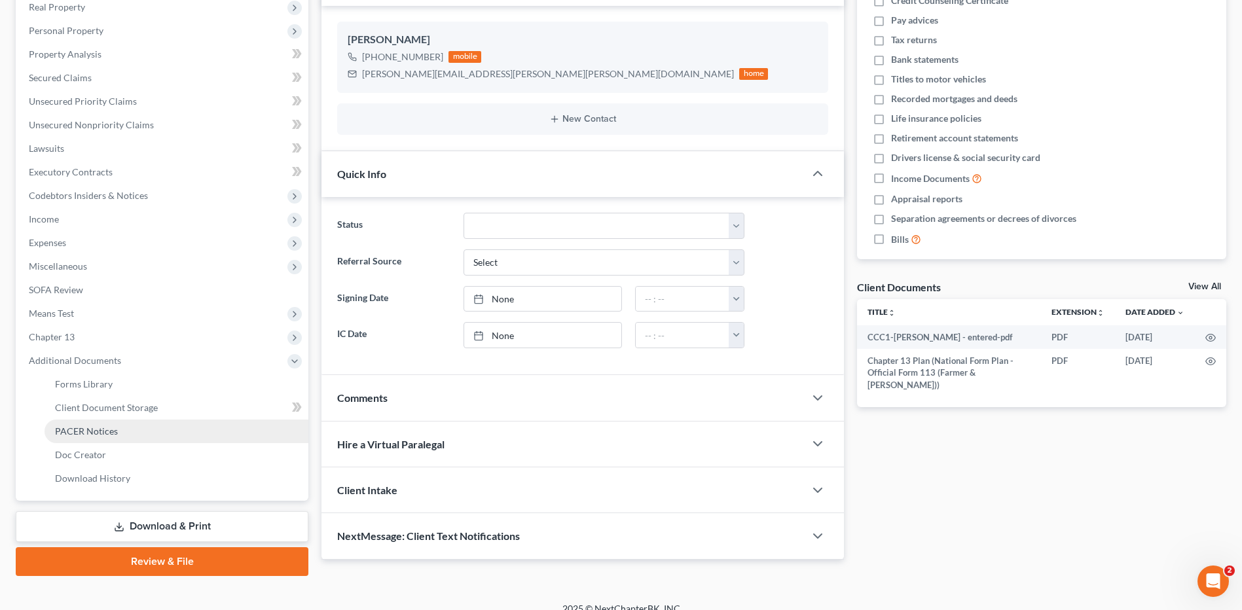
click at [132, 427] on link "PACER Notices" at bounding box center [177, 432] width 264 height 24
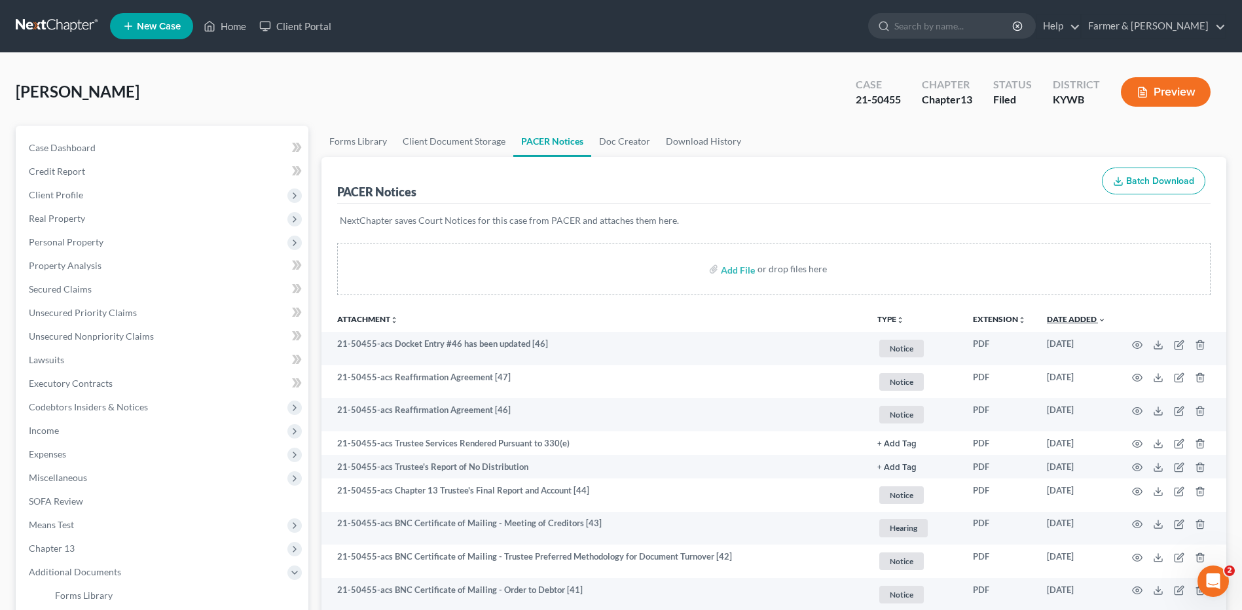
click at [1072, 318] on link "Date Added unfold_more expand_more expand_less" at bounding box center [1076, 319] width 59 height 10
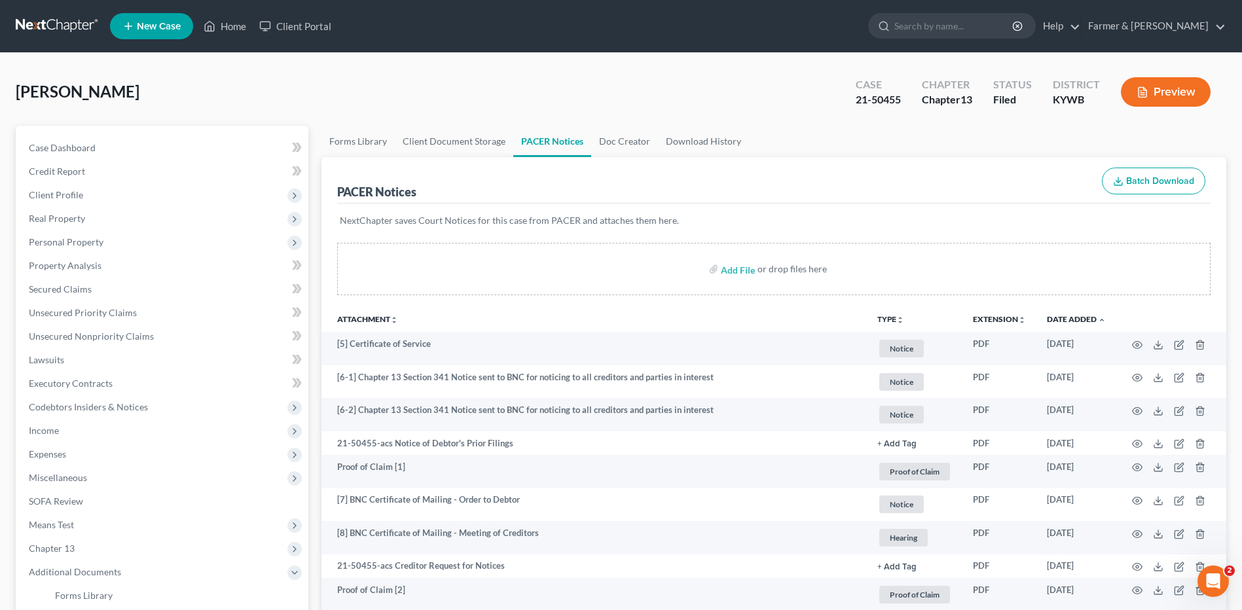
click at [43, 22] on link at bounding box center [58, 26] width 84 height 24
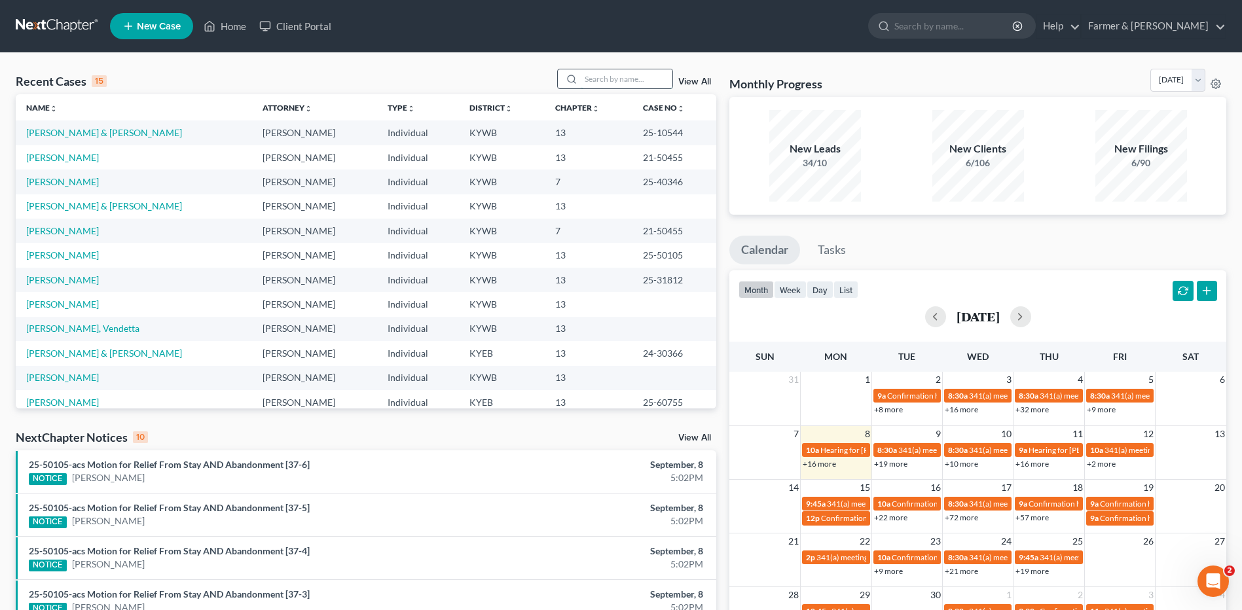
click at [617, 80] on input "search" at bounding box center [627, 78] width 92 height 19
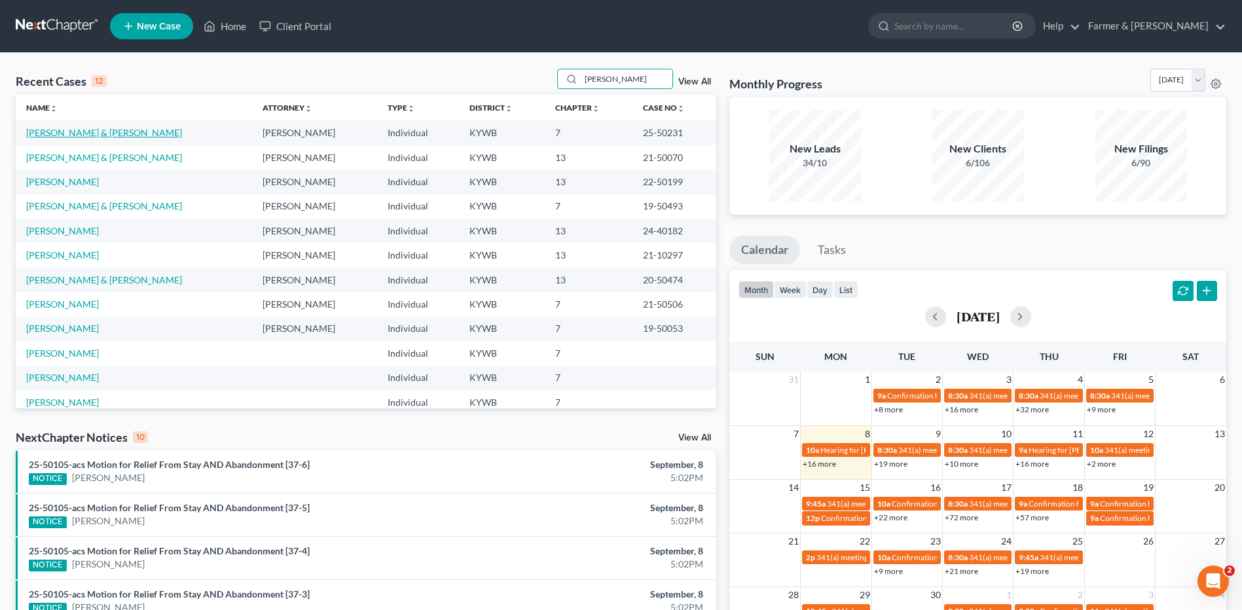
type input "[PERSON_NAME]"
click at [113, 131] on link "[PERSON_NAME] & [PERSON_NAME]" at bounding box center [104, 132] width 156 height 11
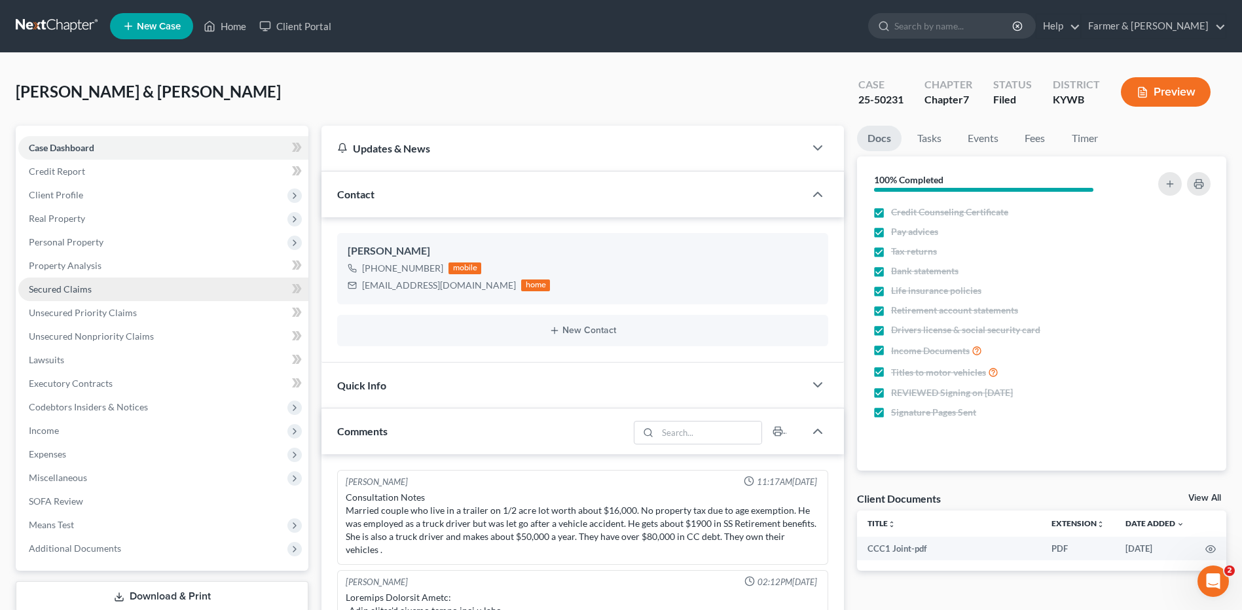
click at [85, 292] on span "Secured Claims" at bounding box center [60, 289] width 63 height 11
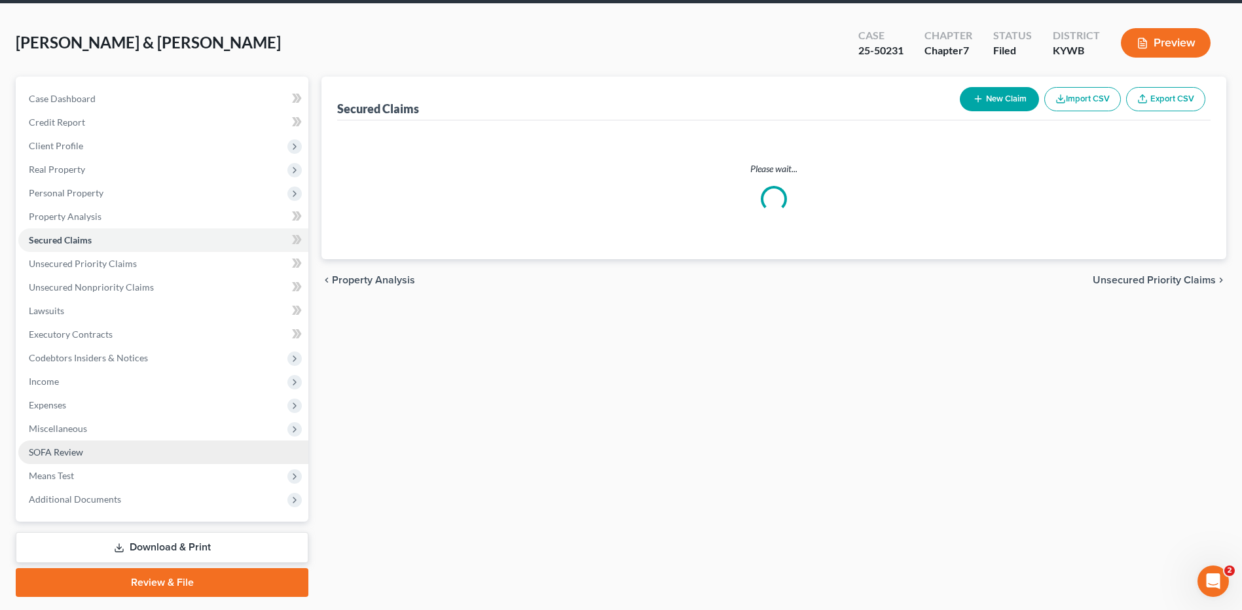
scroll to position [86, 0]
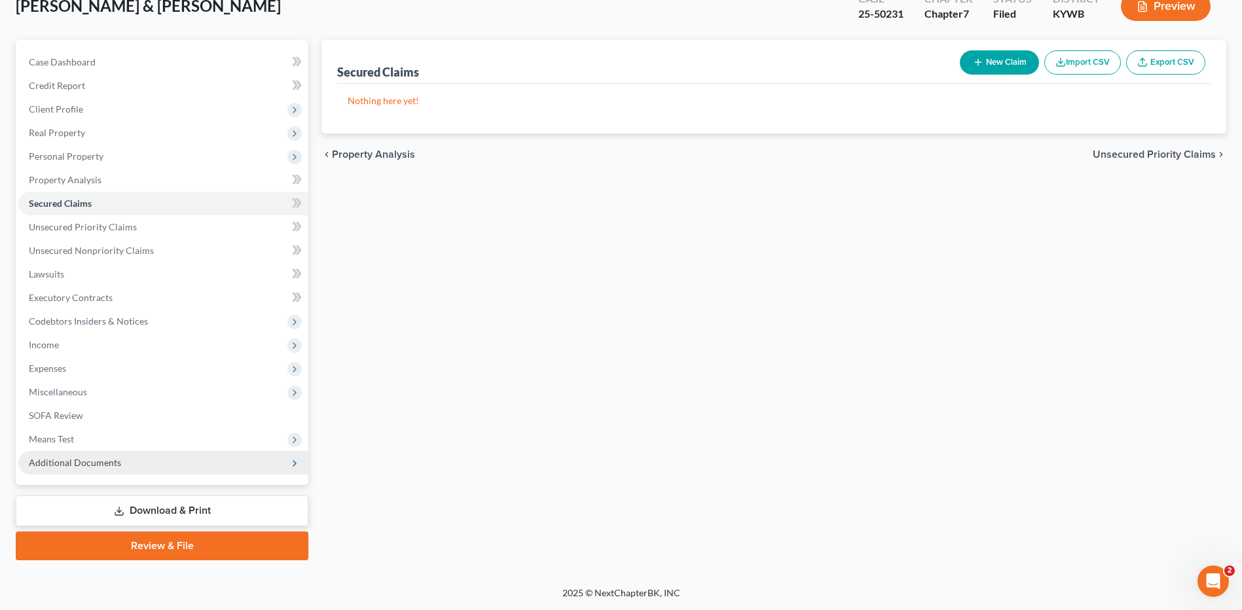
click at [111, 462] on span "Additional Documents" at bounding box center [75, 462] width 92 height 11
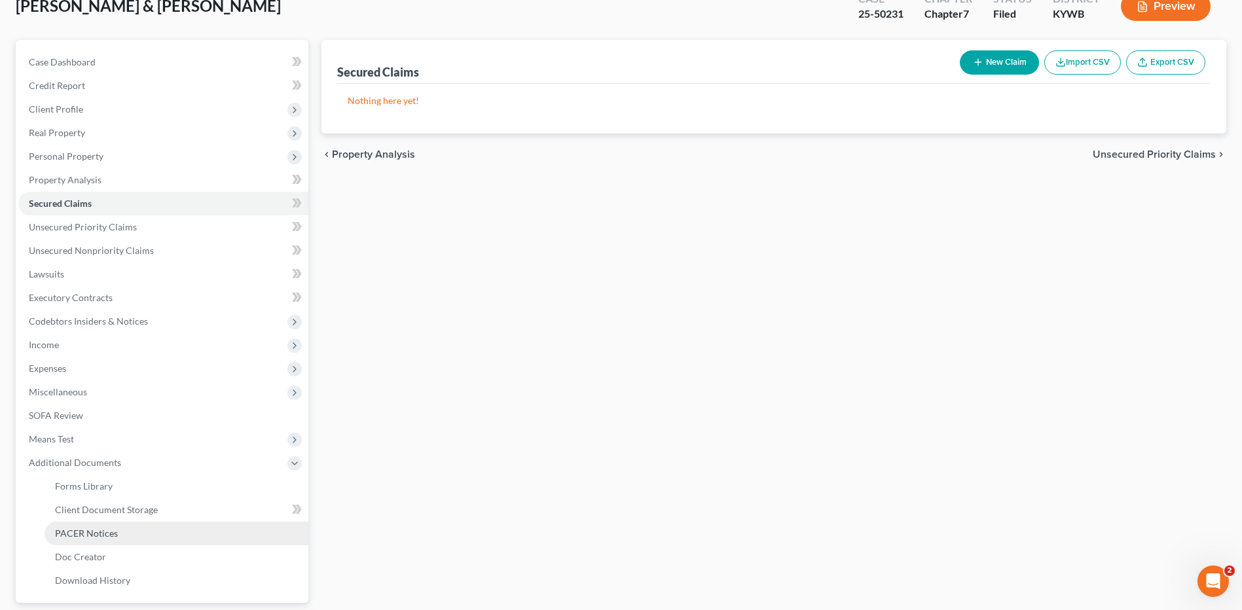
click at [107, 528] on span "PACER Notices" at bounding box center [86, 533] width 63 height 11
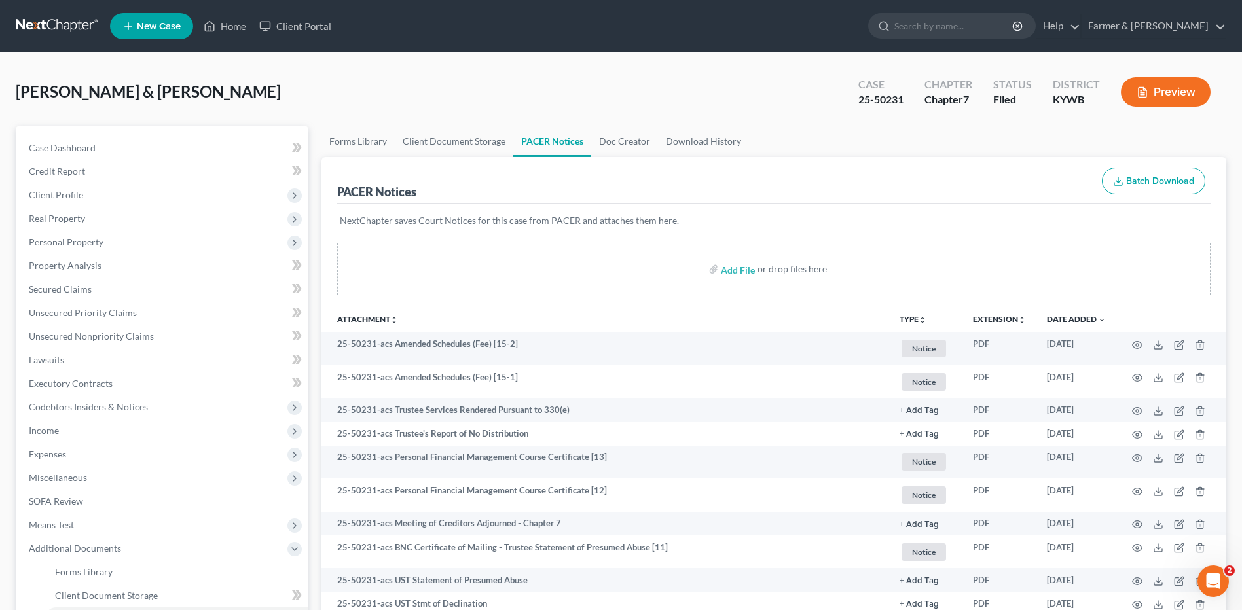
click at [1079, 324] on link "Date Added unfold_more expand_more expand_less" at bounding box center [1076, 319] width 59 height 10
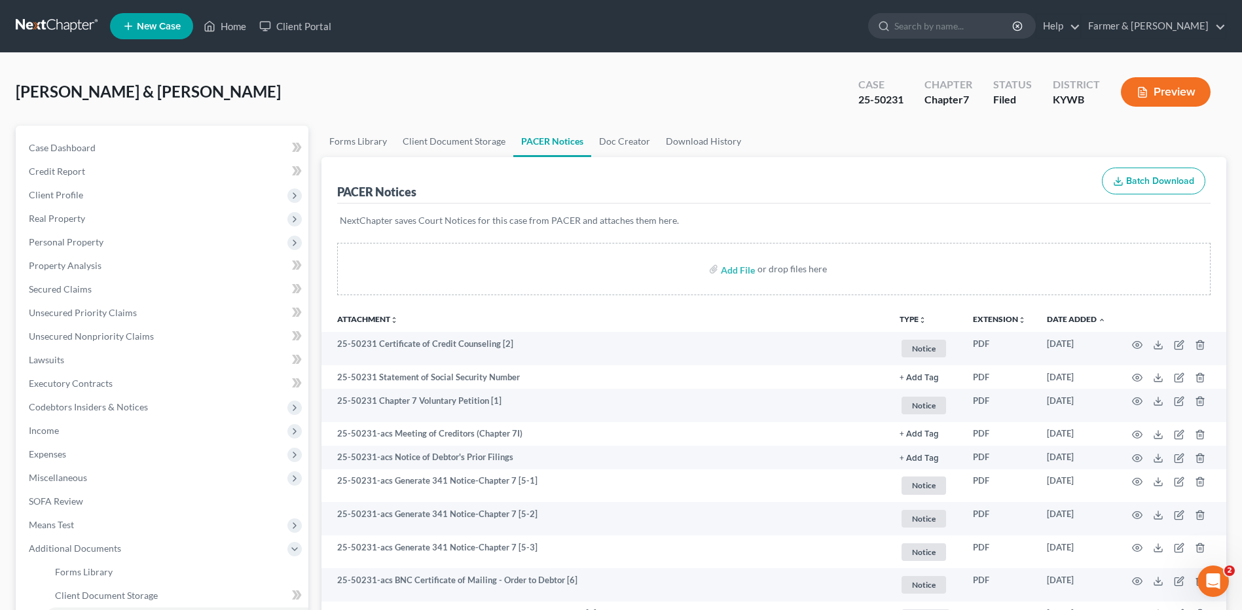
drag, startPoint x: 86, startPoint y: 20, endPoint x: 124, endPoint y: 22, distance: 37.4
click at [86, 19] on link at bounding box center [58, 26] width 84 height 24
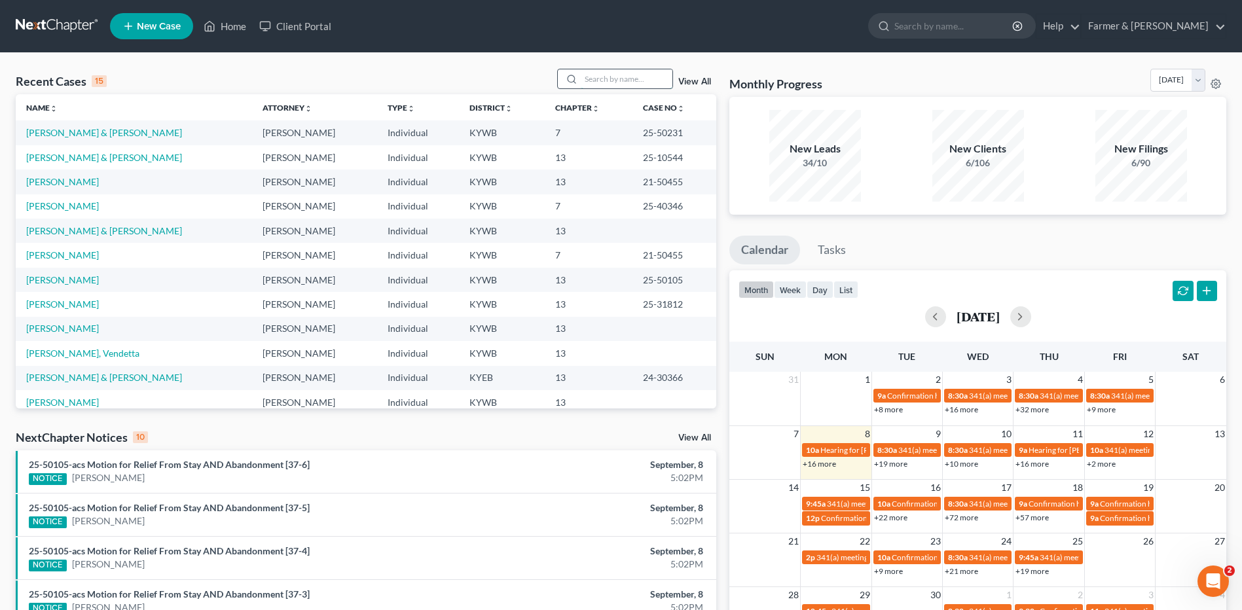
click at [608, 73] on input "search" at bounding box center [627, 78] width 92 height 19
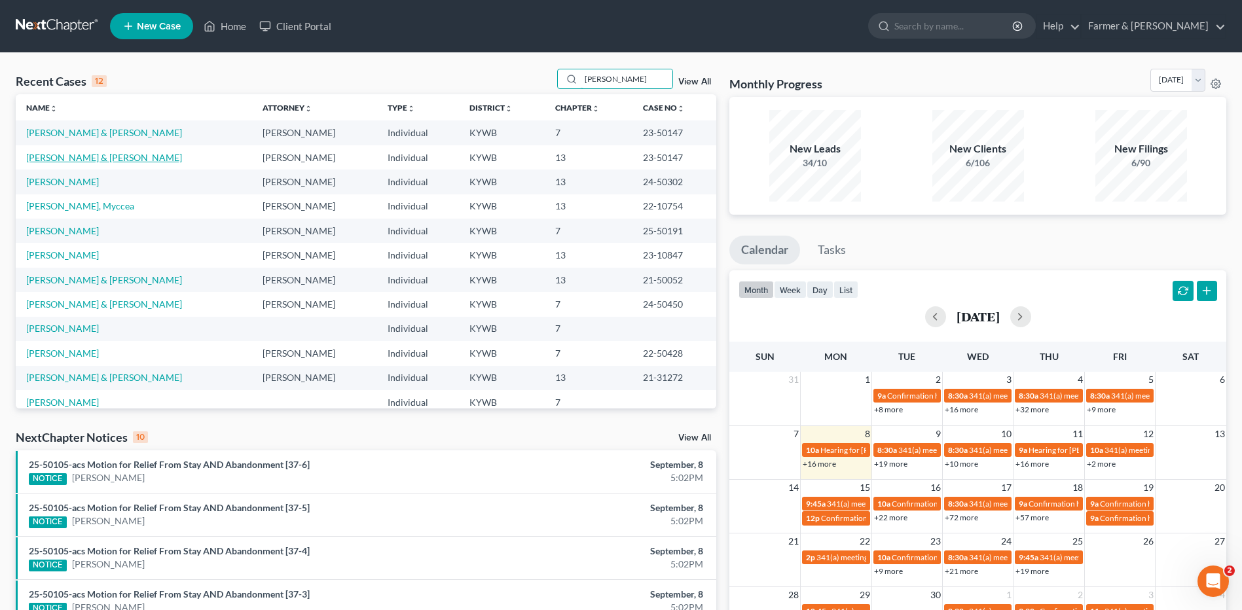
type input "witt"
click at [81, 155] on link "[PERSON_NAME] & [PERSON_NAME]" at bounding box center [104, 157] width 156 height 11
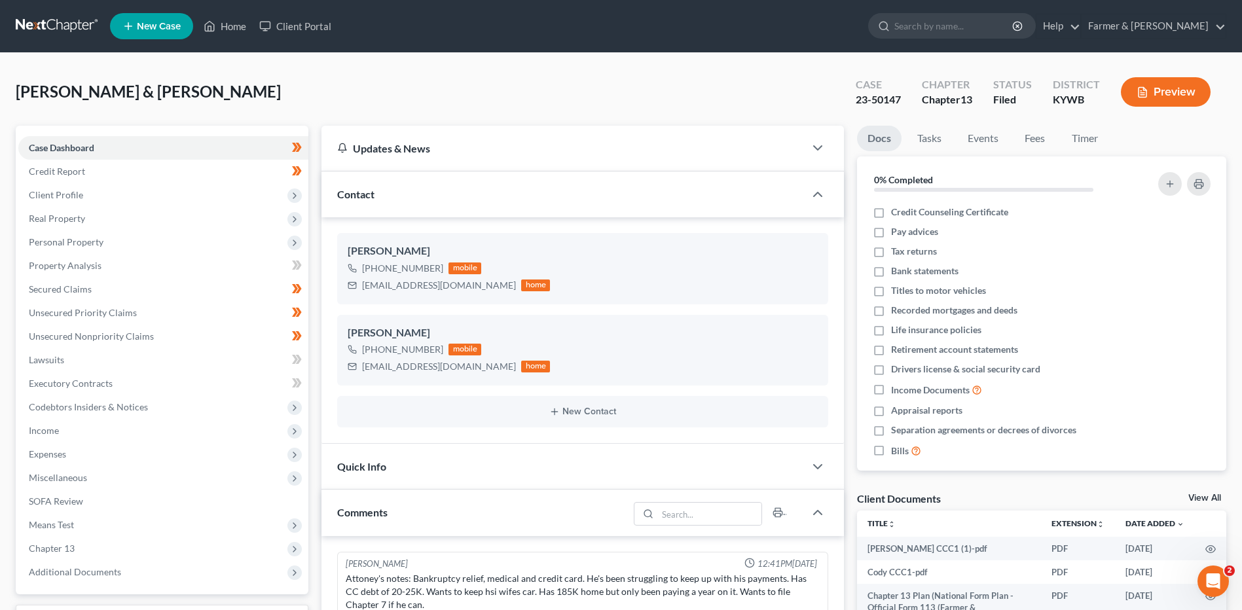
scroll to position [196, 0]
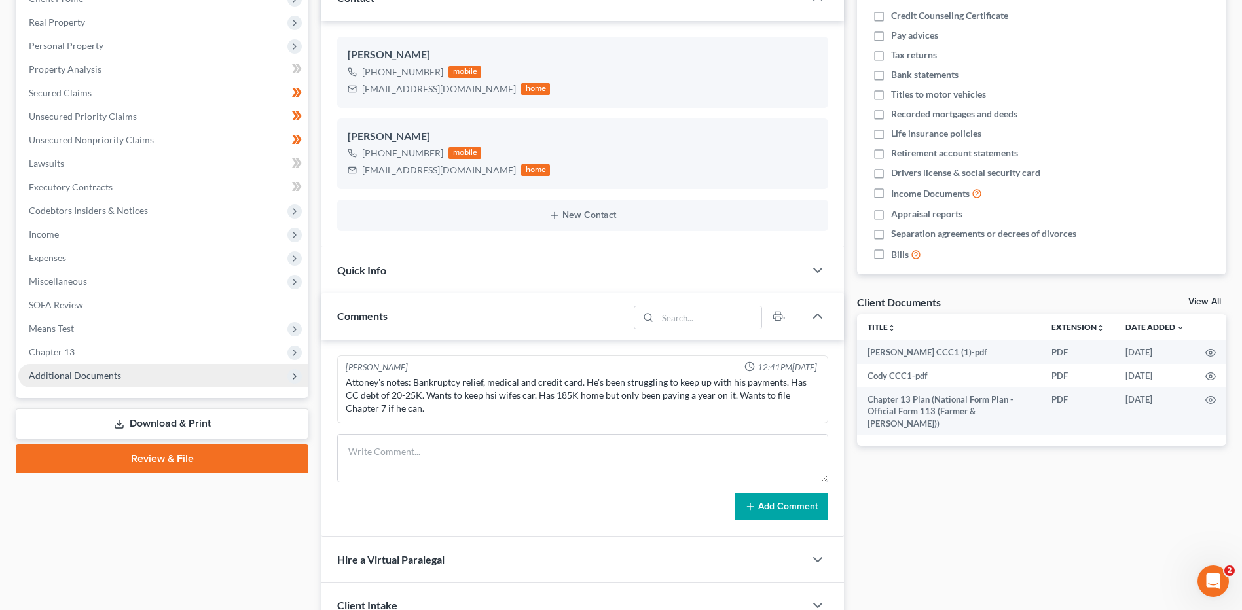
click at [107, 378] on span "Additional Documents" at bounding box center [75, 375] width 92 height 11
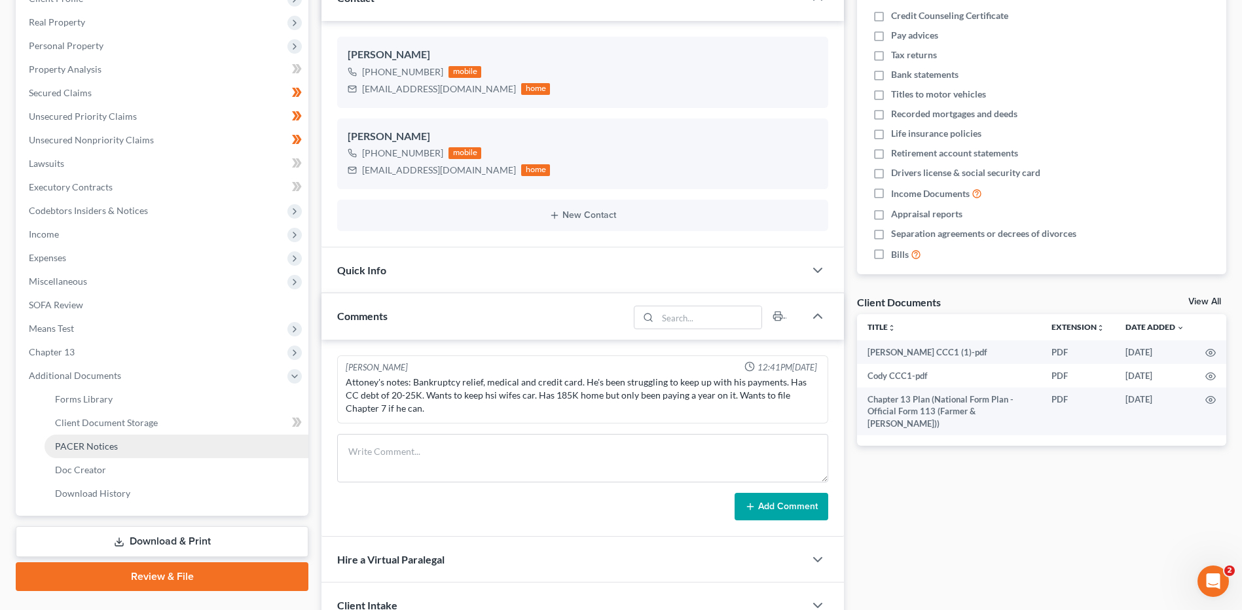
click at [100, 449] on span "PACER Notices" at bounding box center [86, 446] width 63 height 11
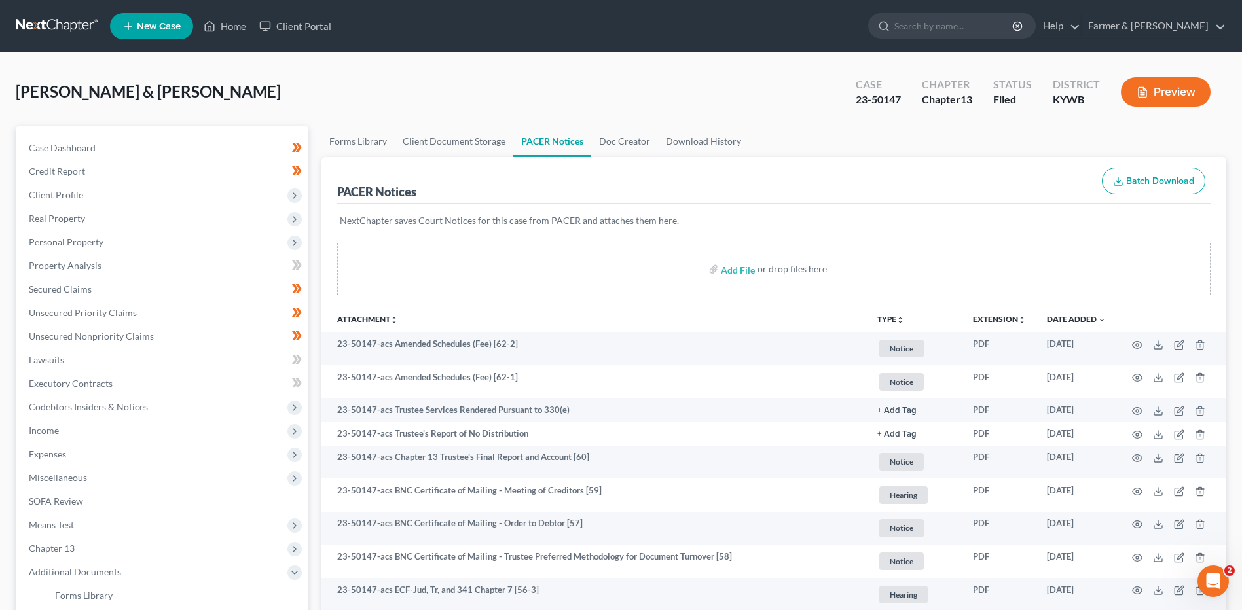
click at [1089, 316] on link "Date Added unfold_more expand_more expand_less" at bounding box center [1076, 319] width 59 height 10
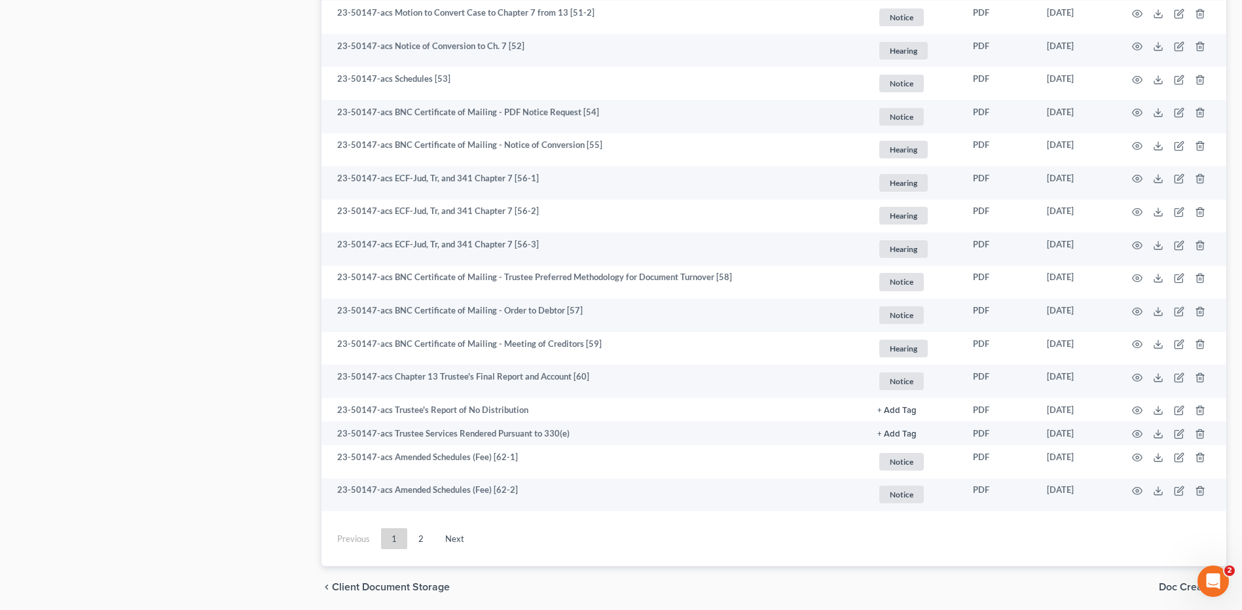
scroll to position [2227, 0]
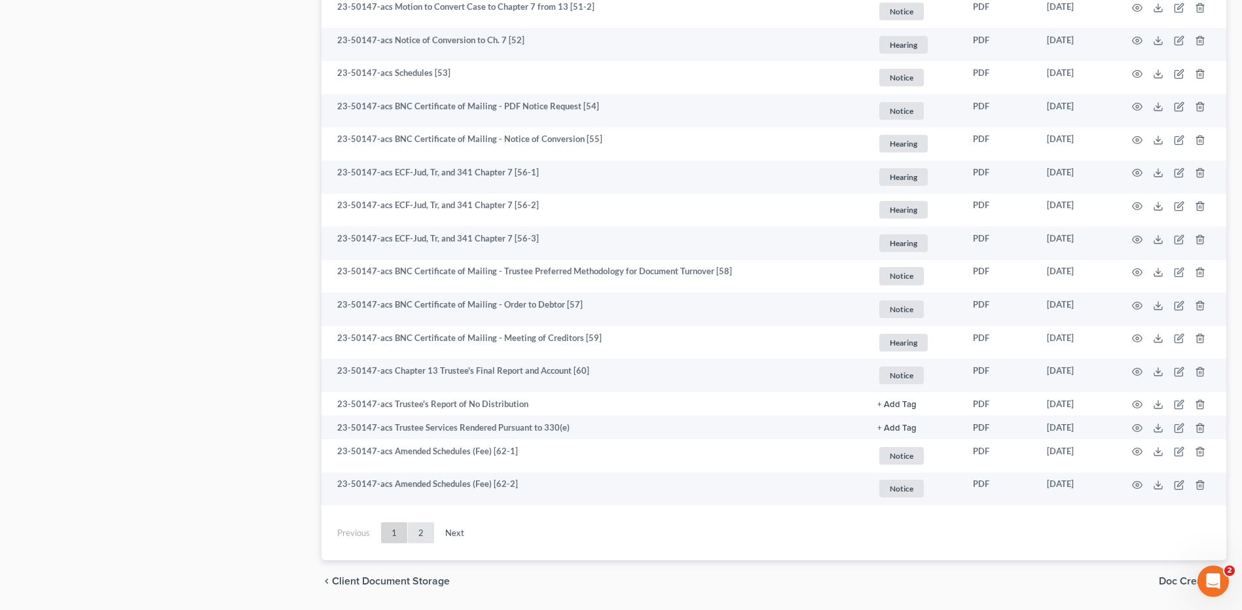
click at [424, 530] on link "2" at bounding box center [421, 533] width 26 height 21
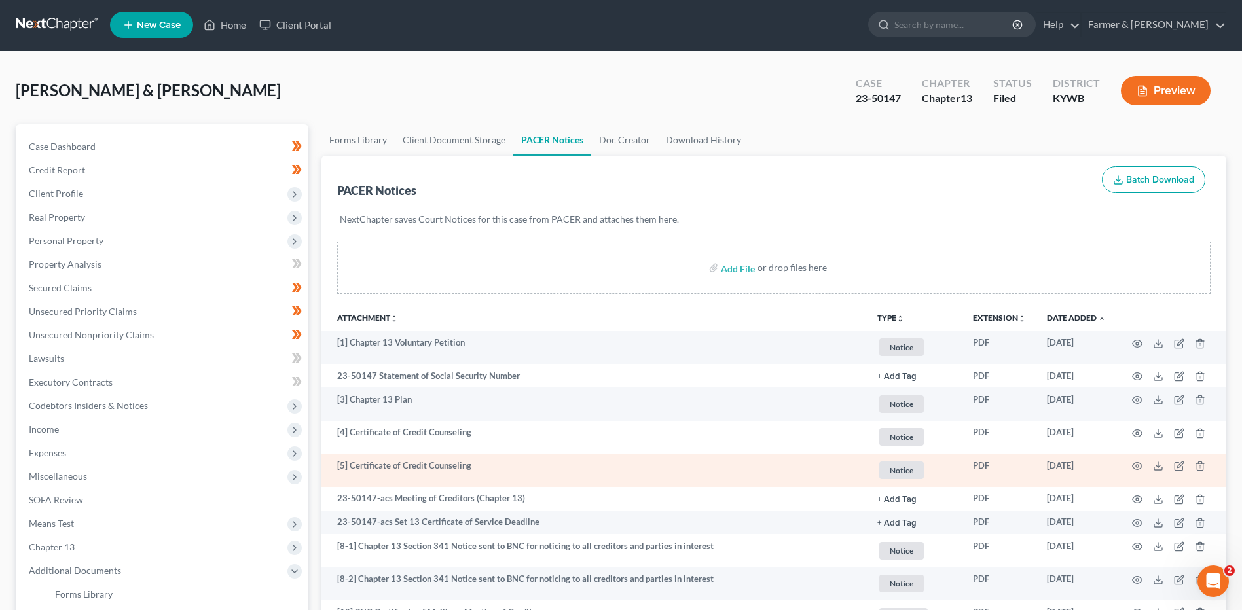
scroll to position [0, 0]
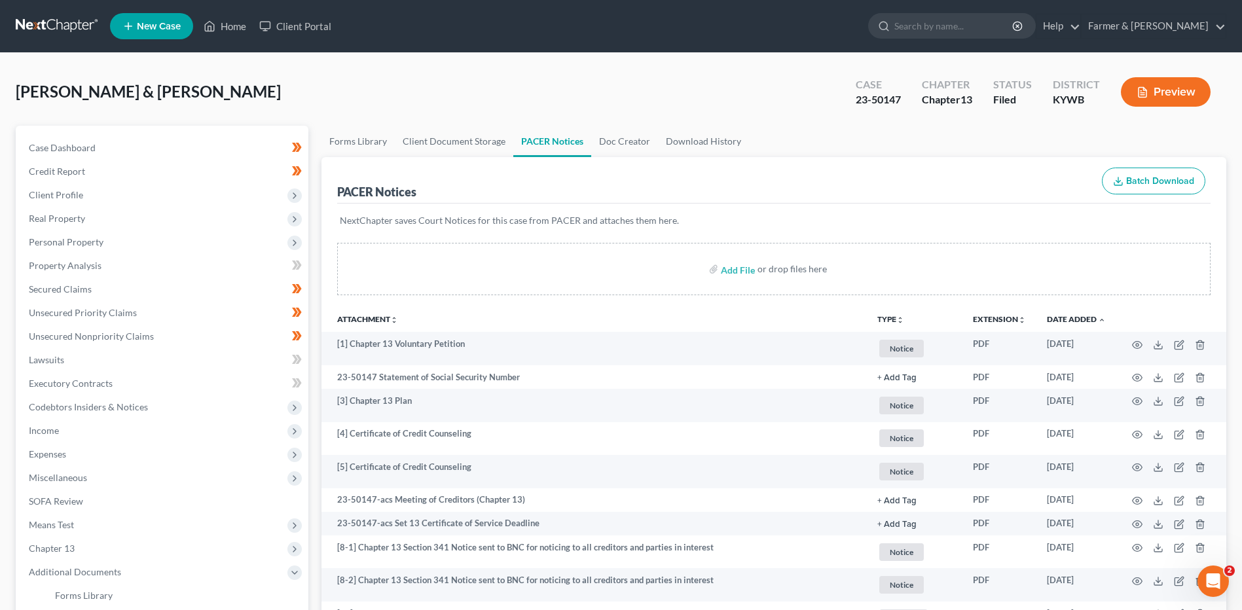
click at [45, 34] on link at bounding box center [58, 26] width 84 height 24
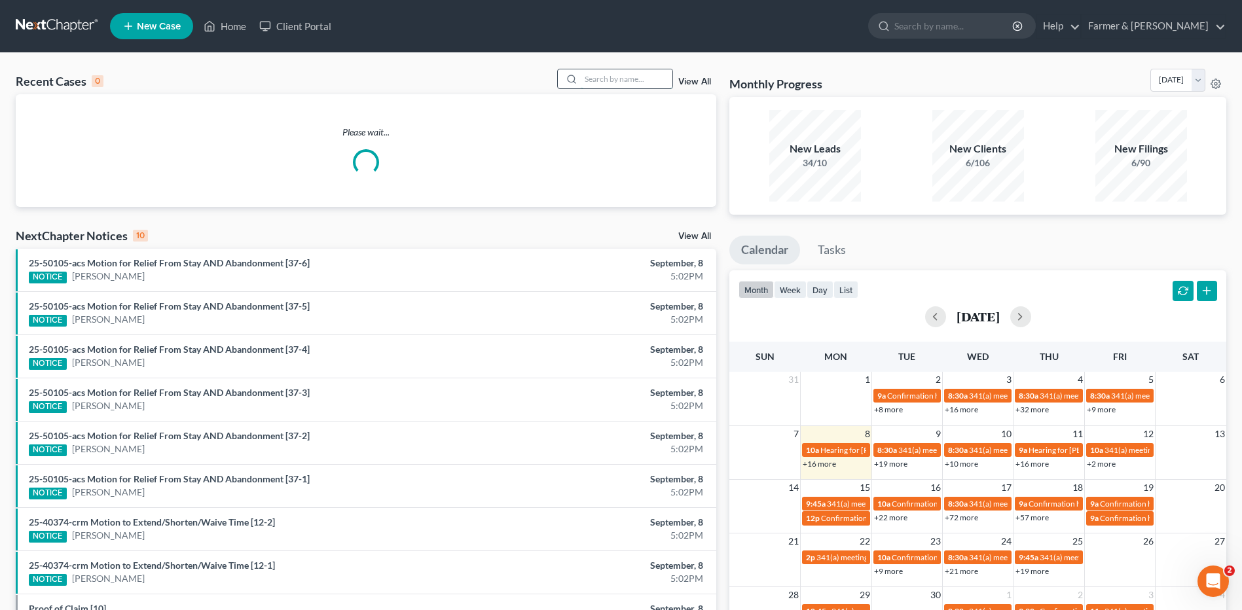
click at [651, 77] on input "search" at bounding box center [627, 78] width 92 height 19
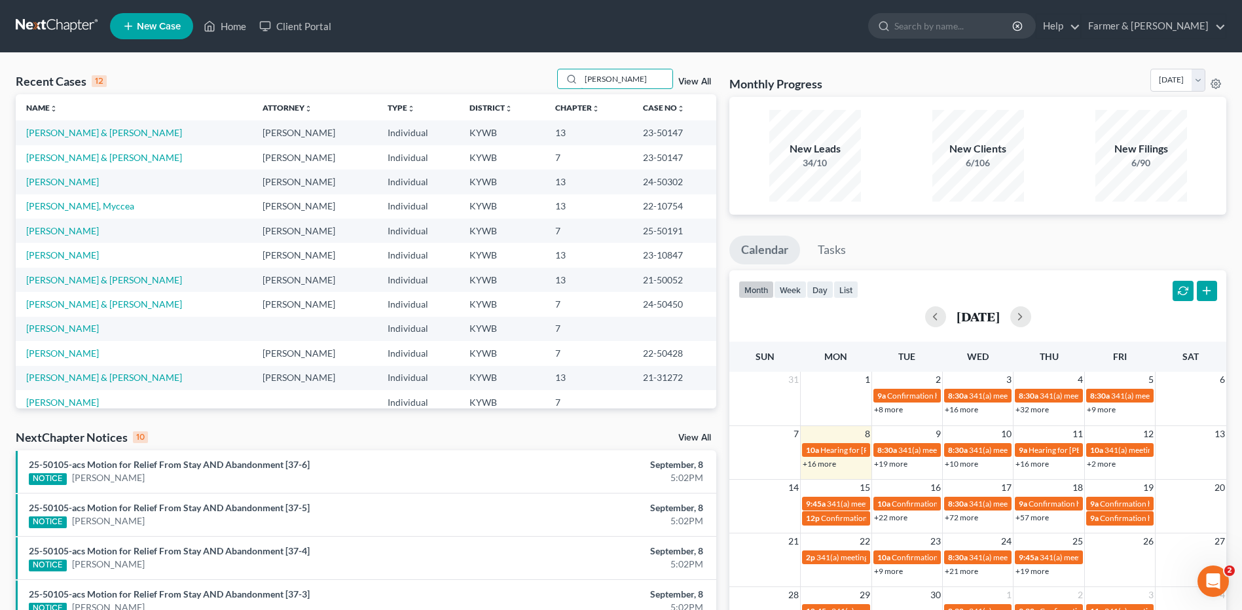
type input "[PERSON_NAME]"
click at [105, 157] on link "[PERSON_NAME] & [PERSON_NAME]" at bounding box center [104, 157] width 156 height 11
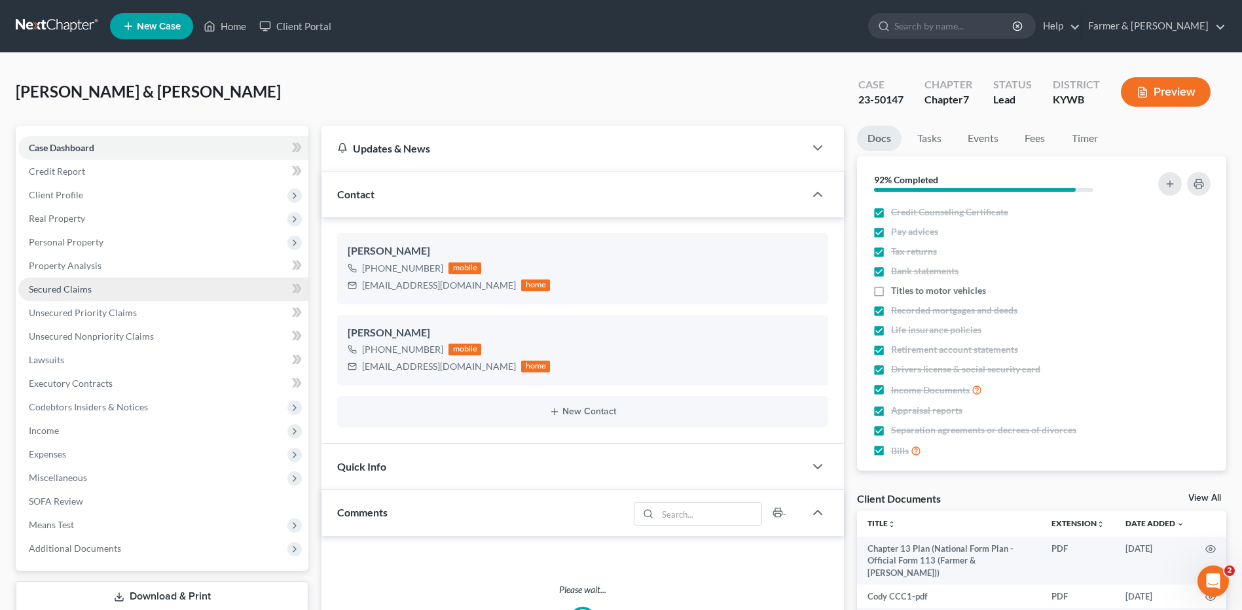
click at [69, 287] on span "Secured Claims" at bounding box center [60, 289] width 63 height 11
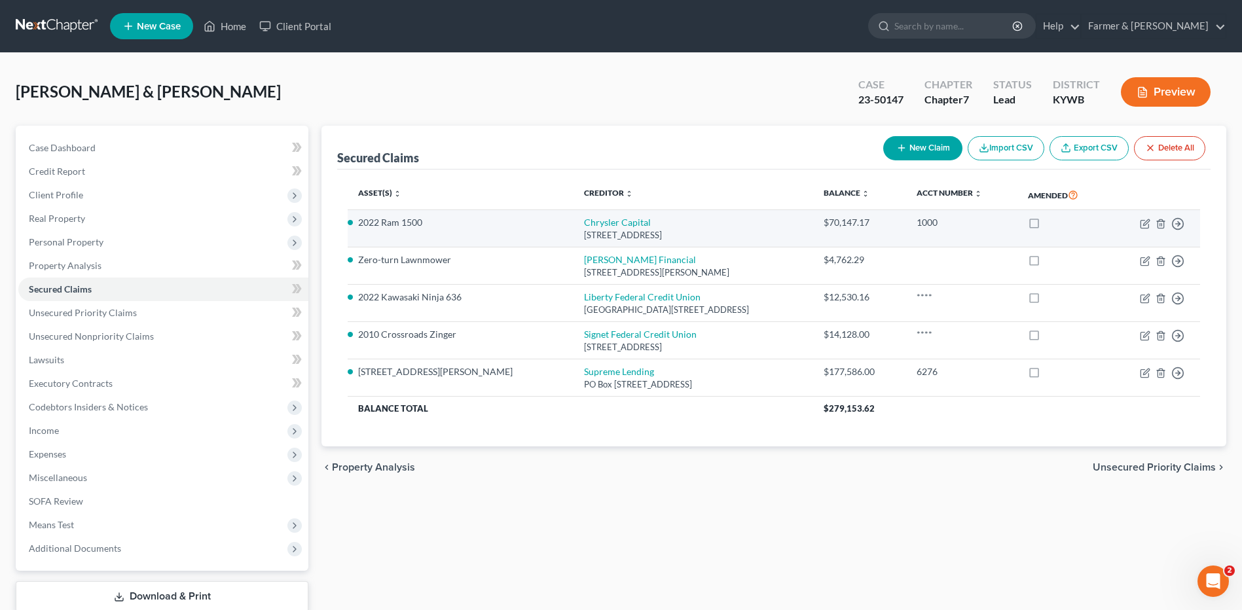
click at [584, 229] on div "PO Box 961275, Fort Worth, TX 76161" at bounding box center [693, 235] width 219 height 12
click at [584, 227] on link "Chrysler Capital" at bounding box center [617, 222] width 67 height 11
select select "45"
select select "0"
select select "2"
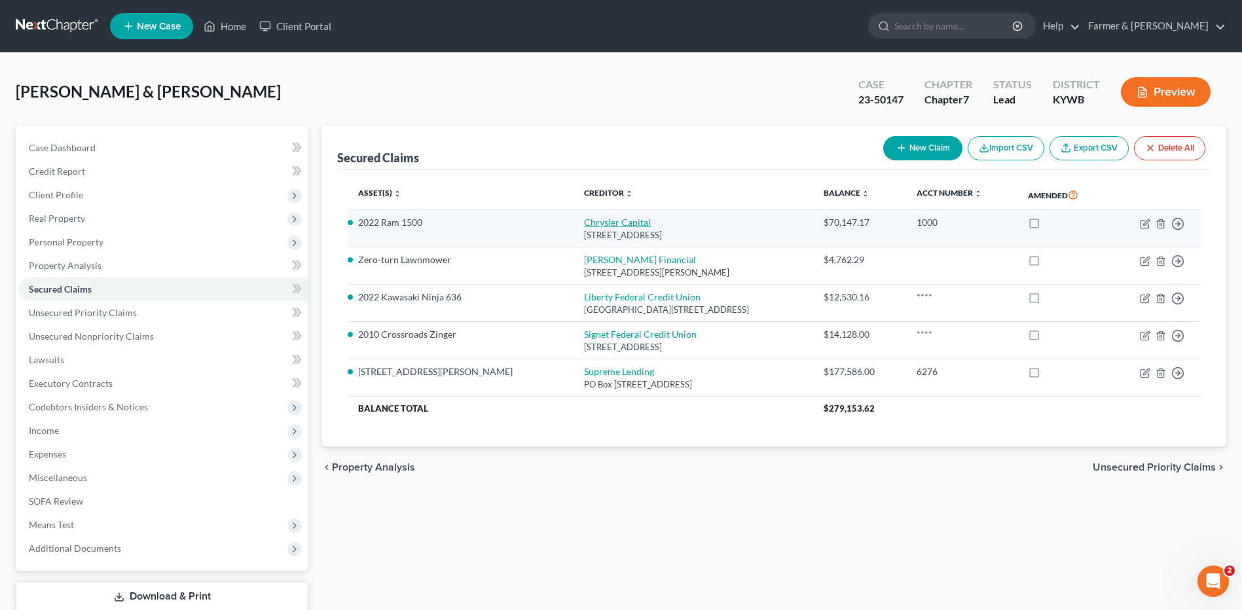
select select "0"
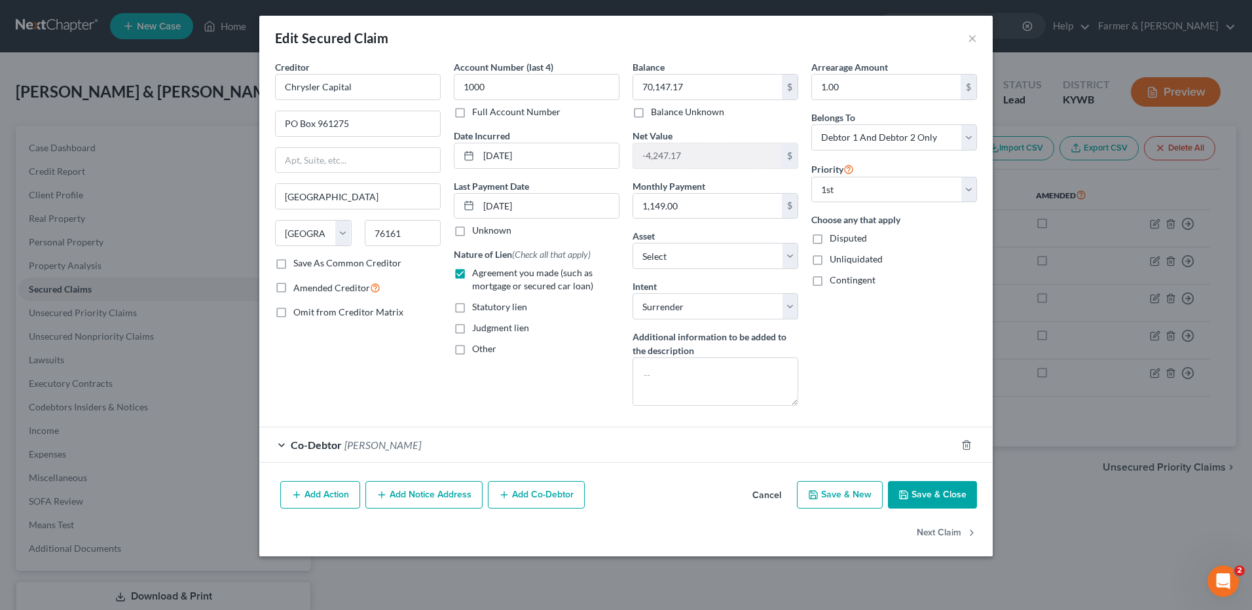
click at [762, 498] on button "Cancel" at bounding box center [767, 496] width 50 height 26
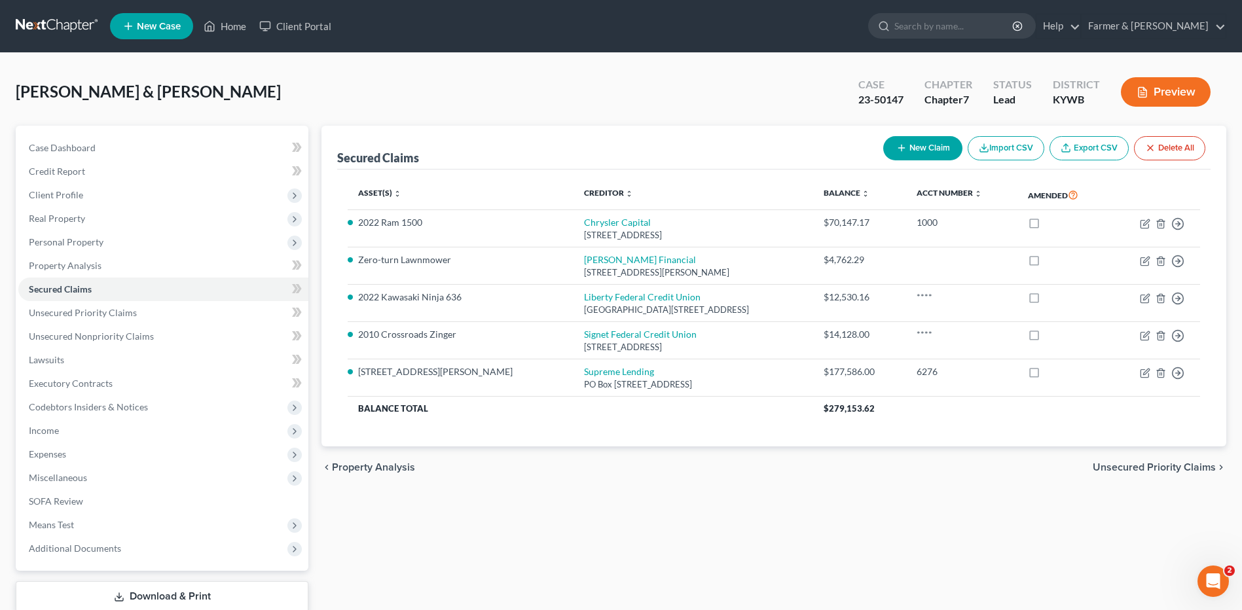
click at [48, 28] on link at bounding box center [58, 26] width 84 height 24
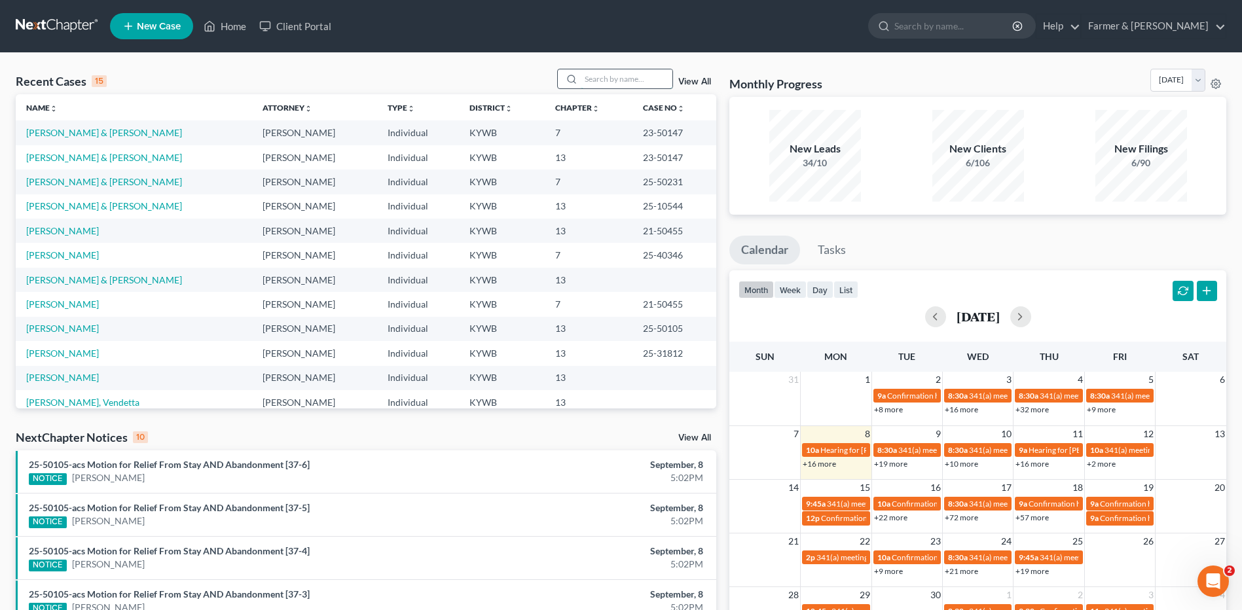
click at [633, 84] on input "search" at bounding box center [627, 78] width 92 height 19
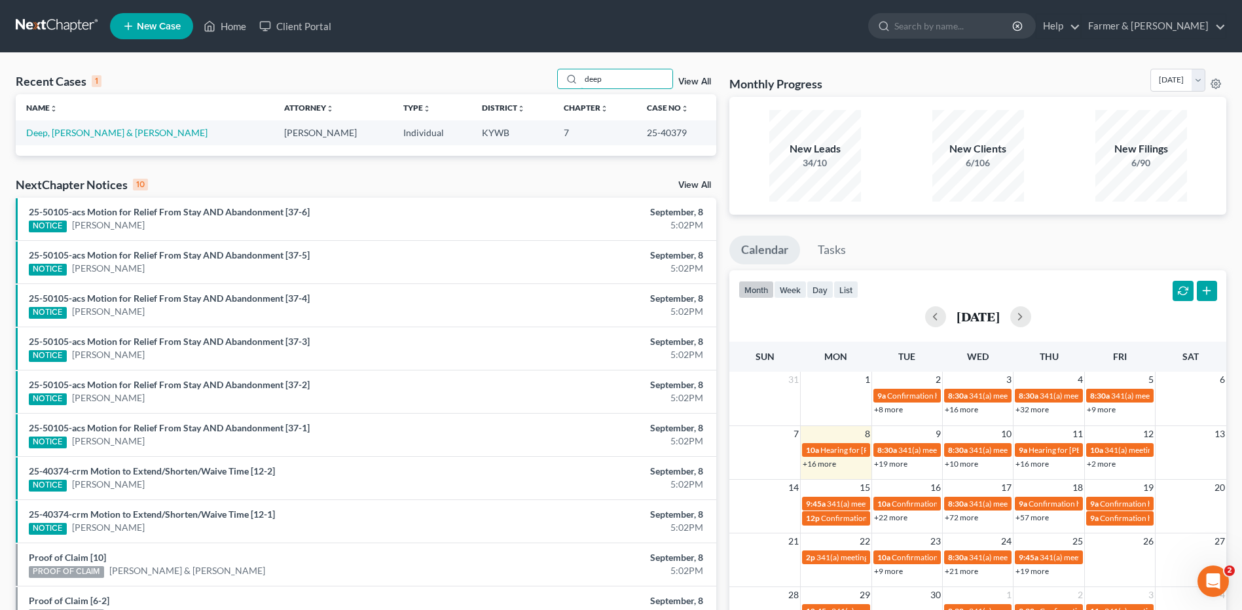
type input "deep"
click at [72, 121] on td "Deep, [PERSON_NAME] & [PERSON_NAME]" at bounding box center [145, 133] width 258 height 24
click at [68, 127] on link "Deep, [PERSON_NAME] & [PERSON_NAME]" at bounding box center [116, 132] width 181 height 11
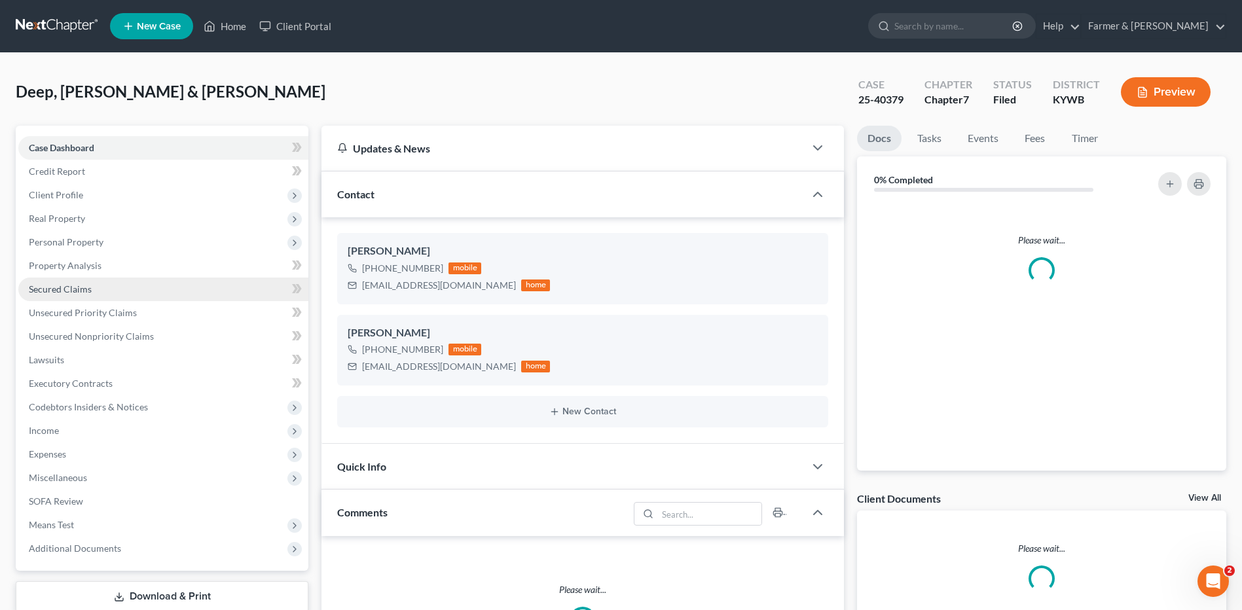
click at [88, 292] on span "Secured Claims" at bounding box center [60, 289] width 63 height 11
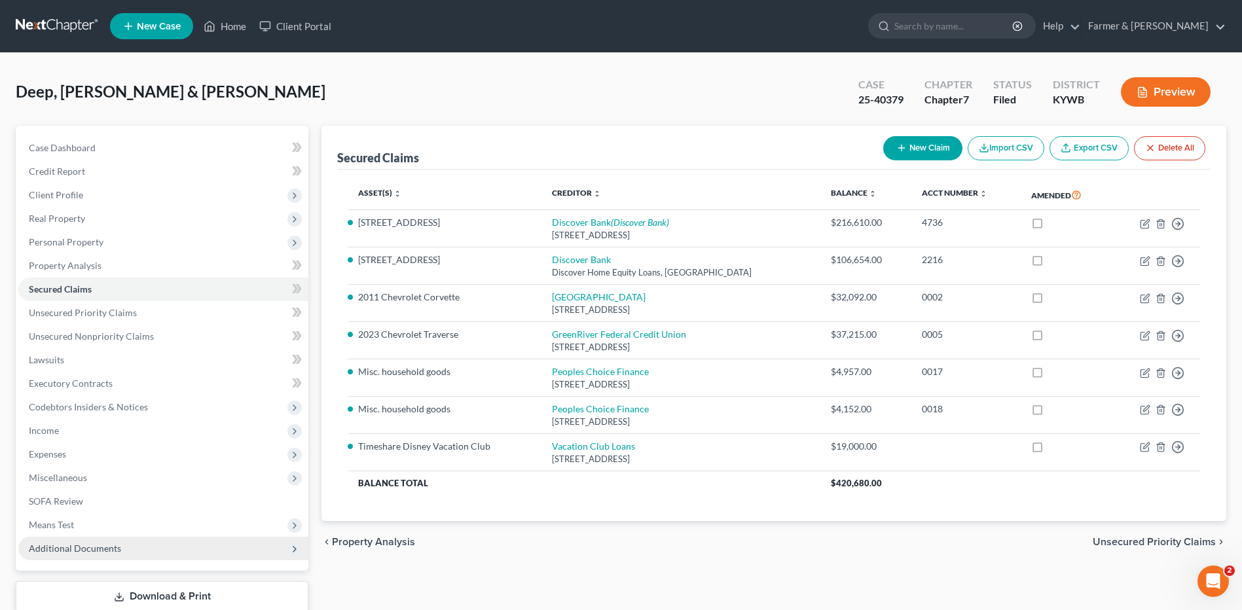
click at [60, 545] on span "Additional Documents" at bounding box center [75, 548] width 92 height 11
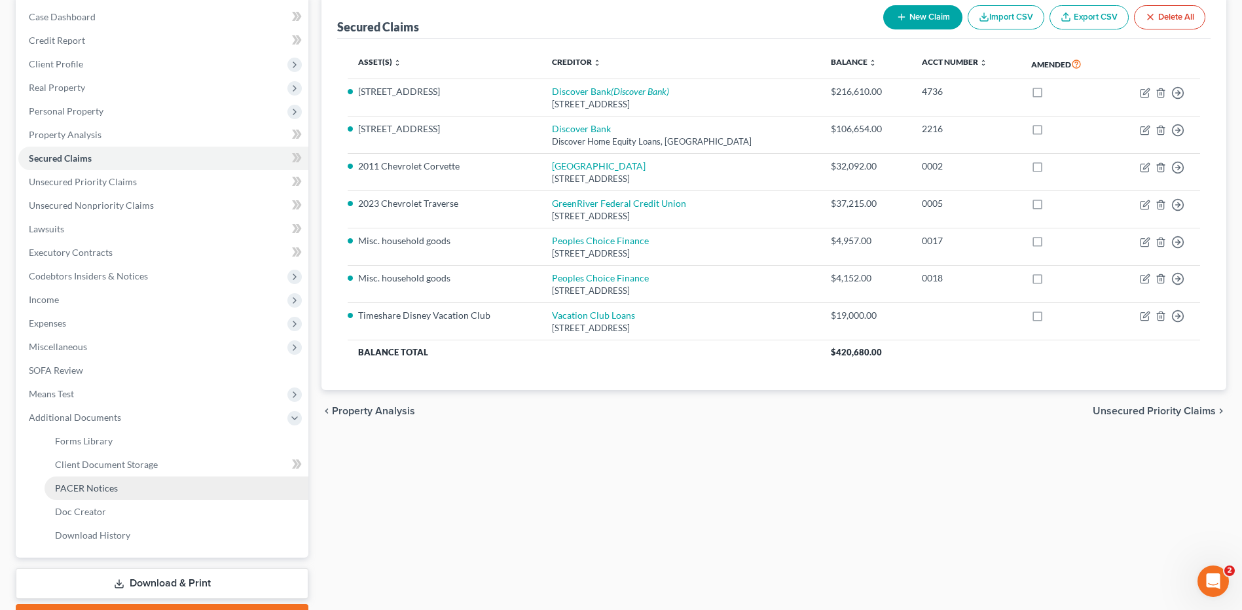
click at [98, 493] on span "PACER Notices" at bounding box center [86, 488] width 63 height 11
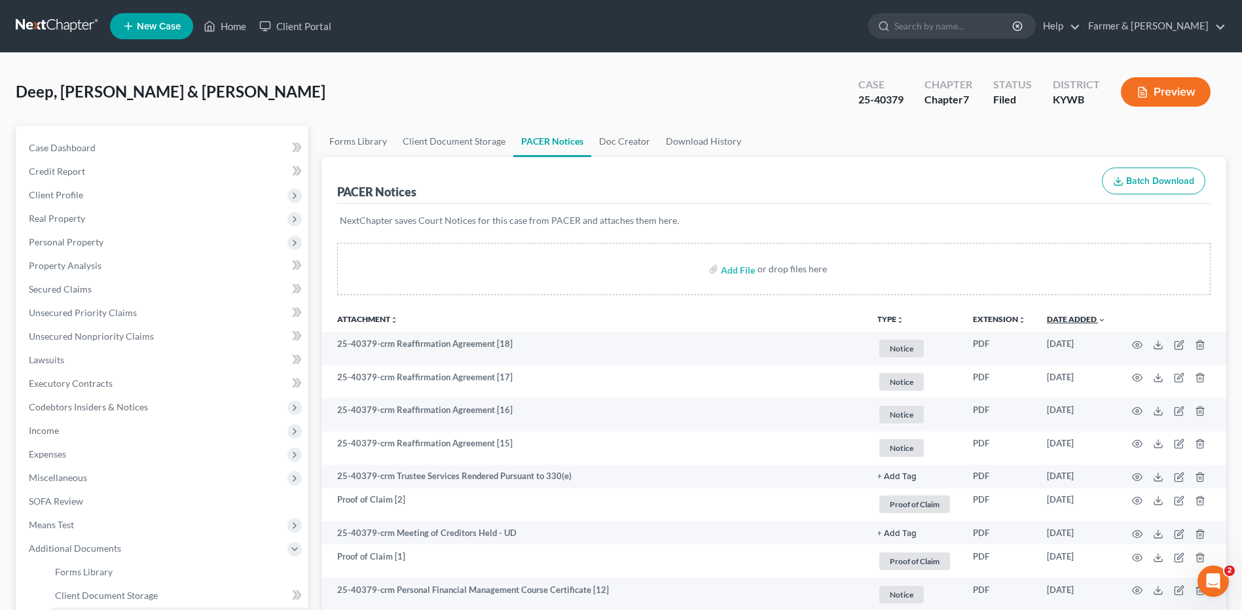
click at [1089, 320] on link "Date Added unfold_more expand_more expand_less" at bounding box center [1076, 319] width 59 height 10
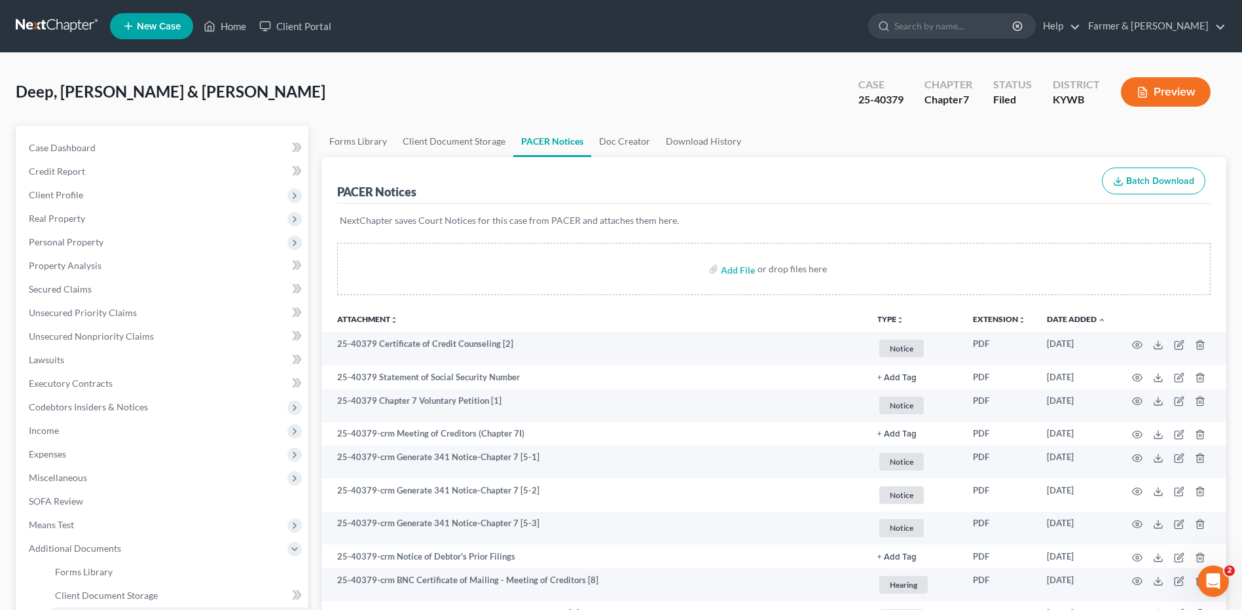
click at [53, 19] on link at bounding box center [58, 26] width 84 height 24
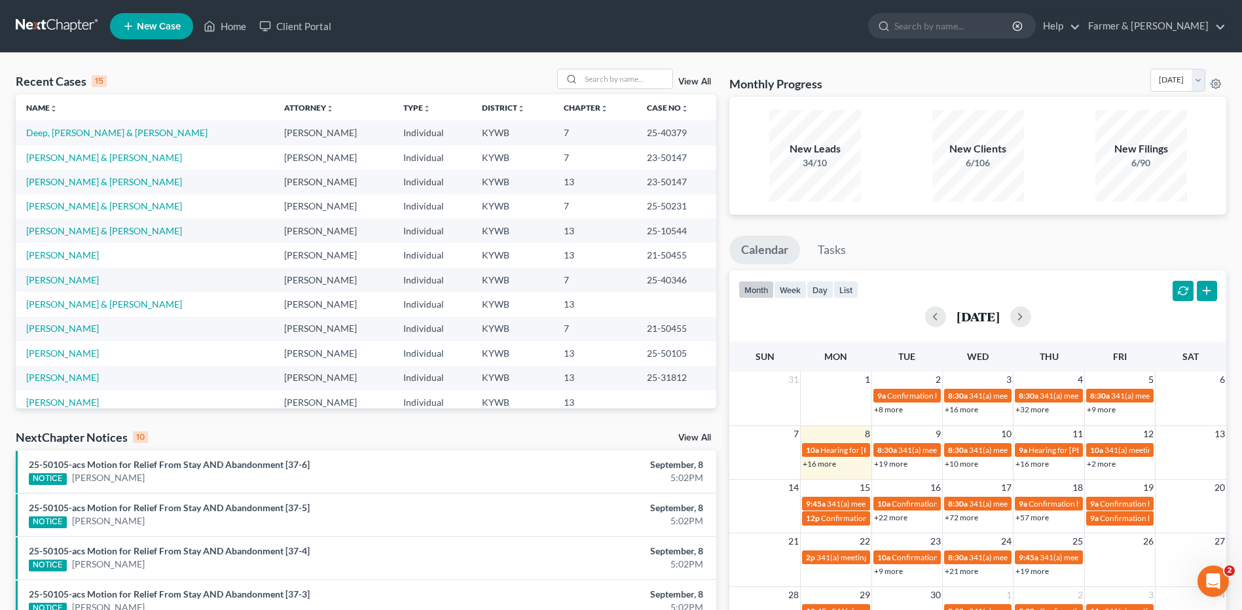
click at [900, 464] on link "+19 more" at bounding box center [890, 464] width 33 height 10
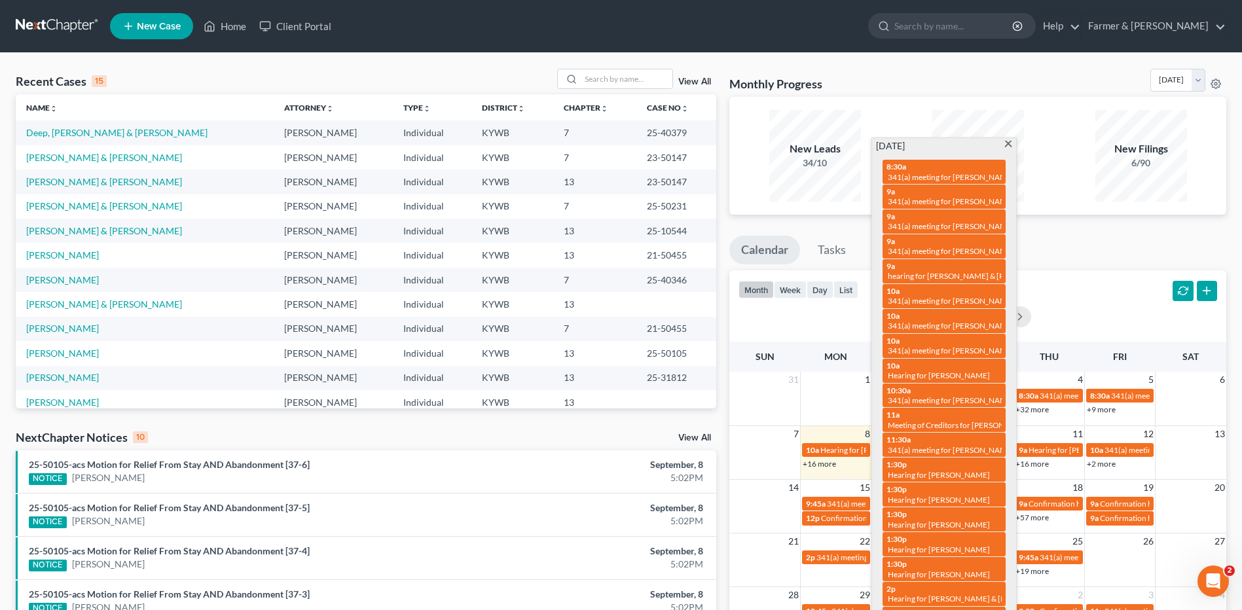
click at [1007, 147] on span at bounding box center [1008, 145] width 10 height 9
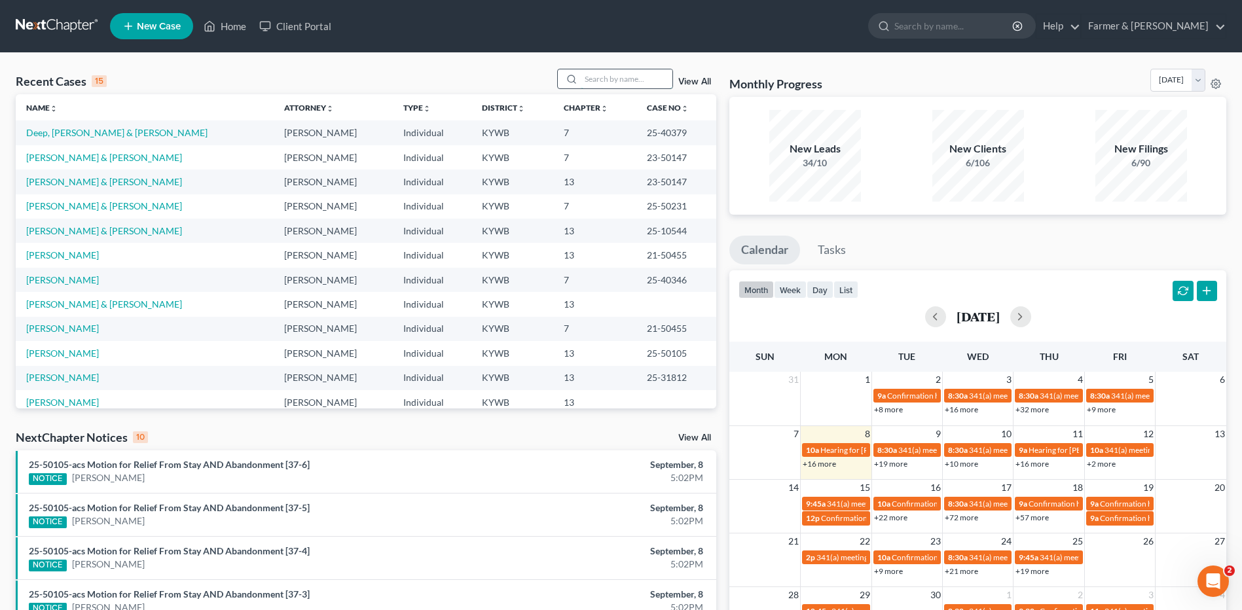
click at [643, 75] on input "search" at bounding box center [627, 78] width 92 height 19
type input "a"
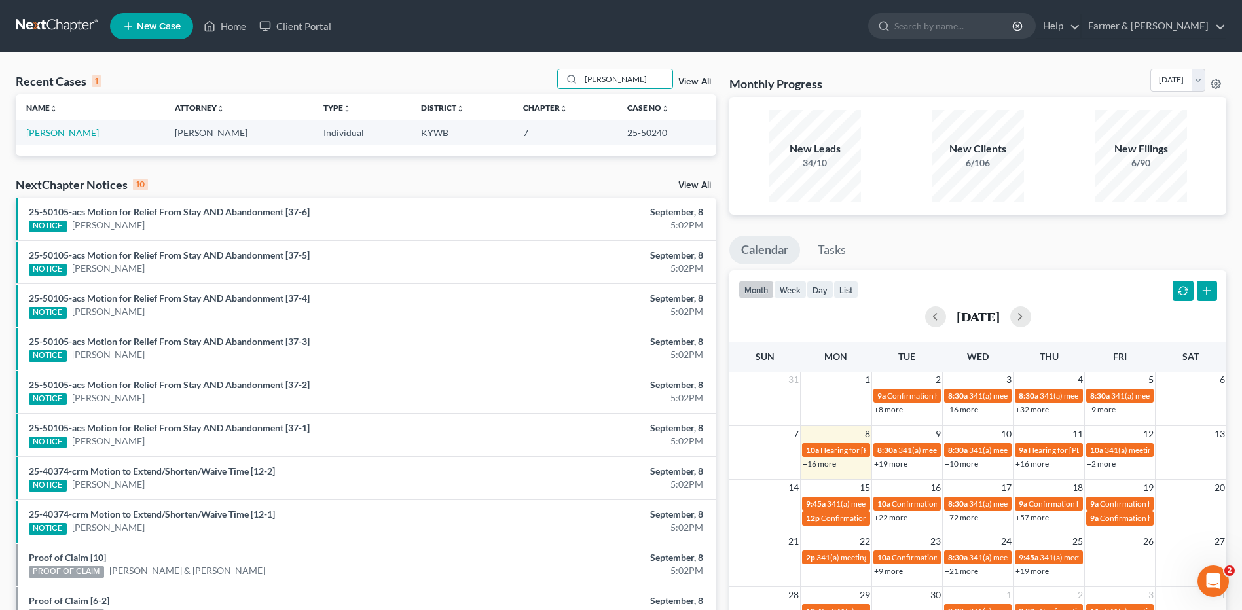
type input "[PERSON_NAME]"
click at [76, 131] on link "[PERSON_NAME]" at bounding box center [62, 132] width 73 height 11
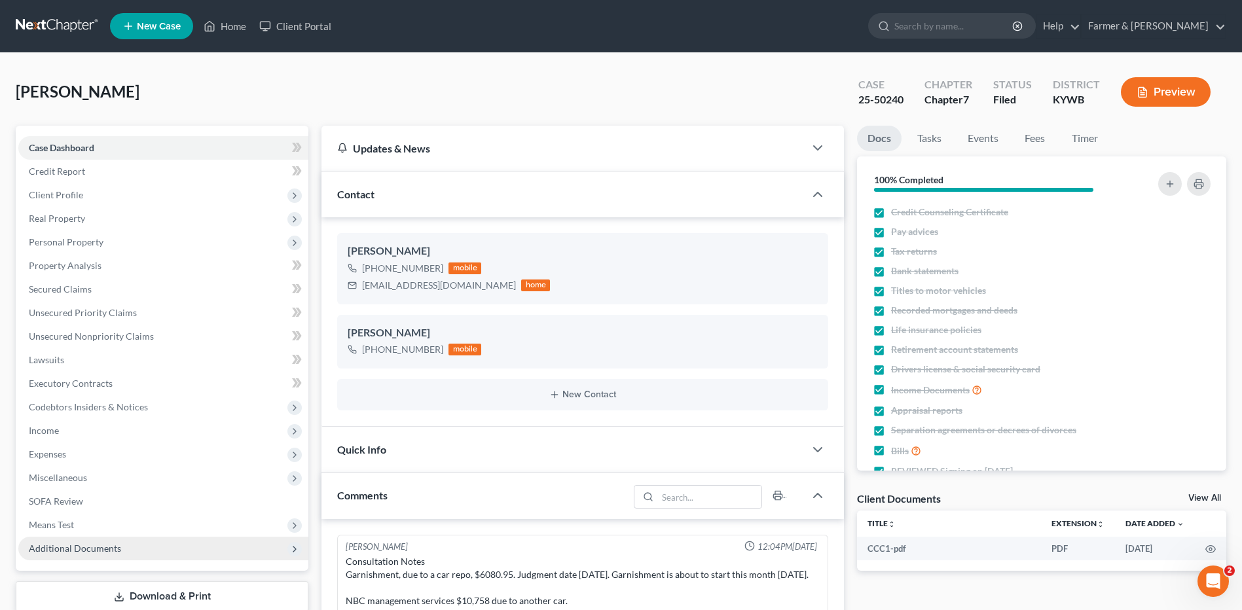
scroll to position [151, 0]
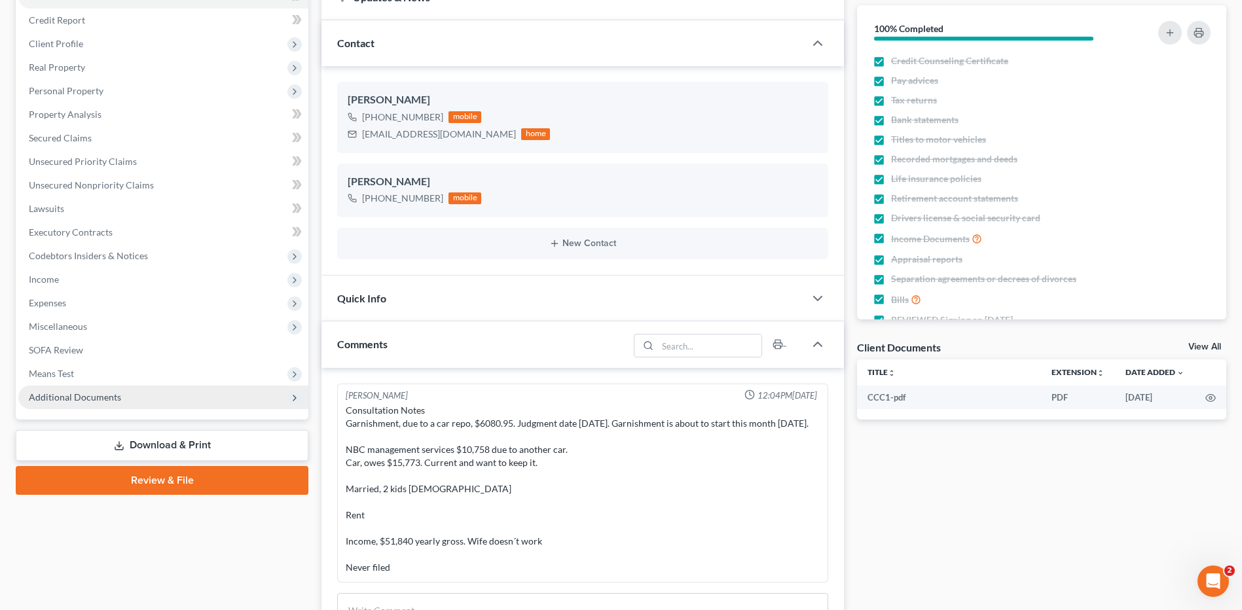
click at [83, 390] on span "Additional Documents" at bounding box center [163, 398] width 290 height 24
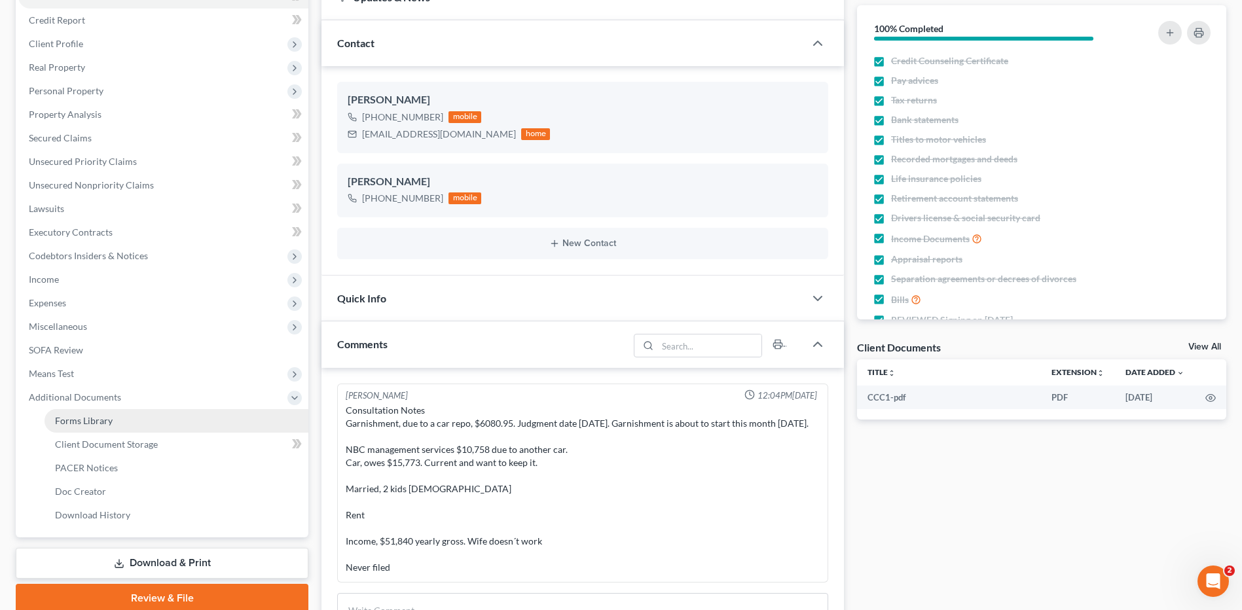
scroll to position [3, 0]
click at [84, 470] on span "PACER Notices" at bounding box center [86, 467] width 63 height 11
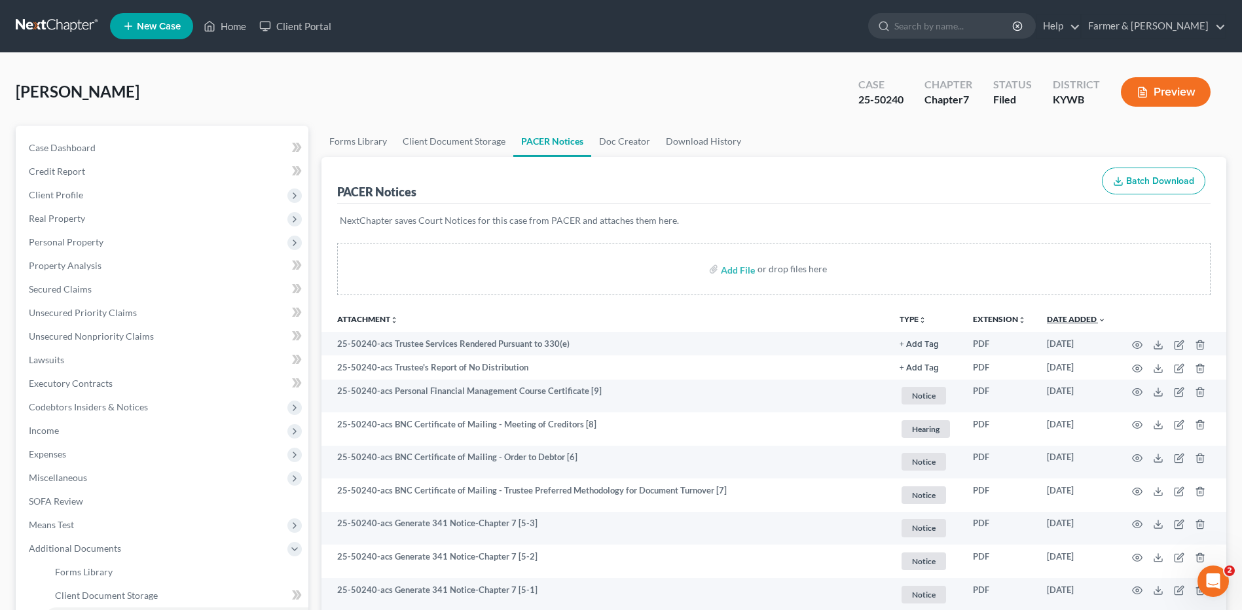
click at [1085, 319] on link "Date Added unfold_more expand_more expand_less" at bounding box center [1076, 319] width 59 height 10
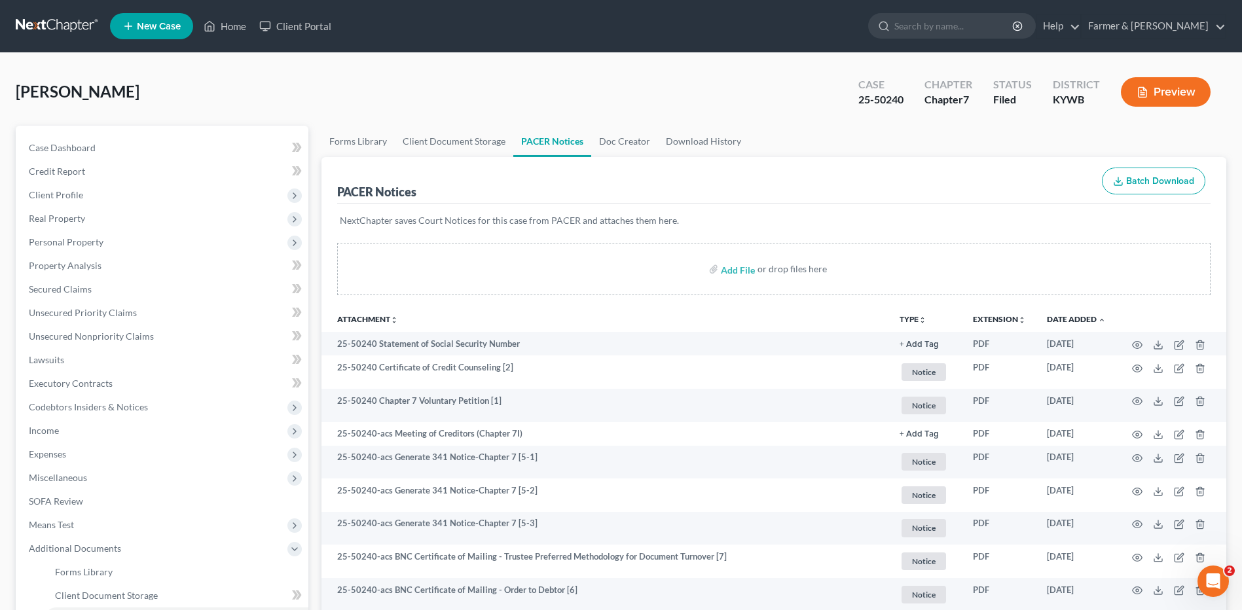
click at [72, 24] on link at bounding box center [58, 26] width 84 height 24
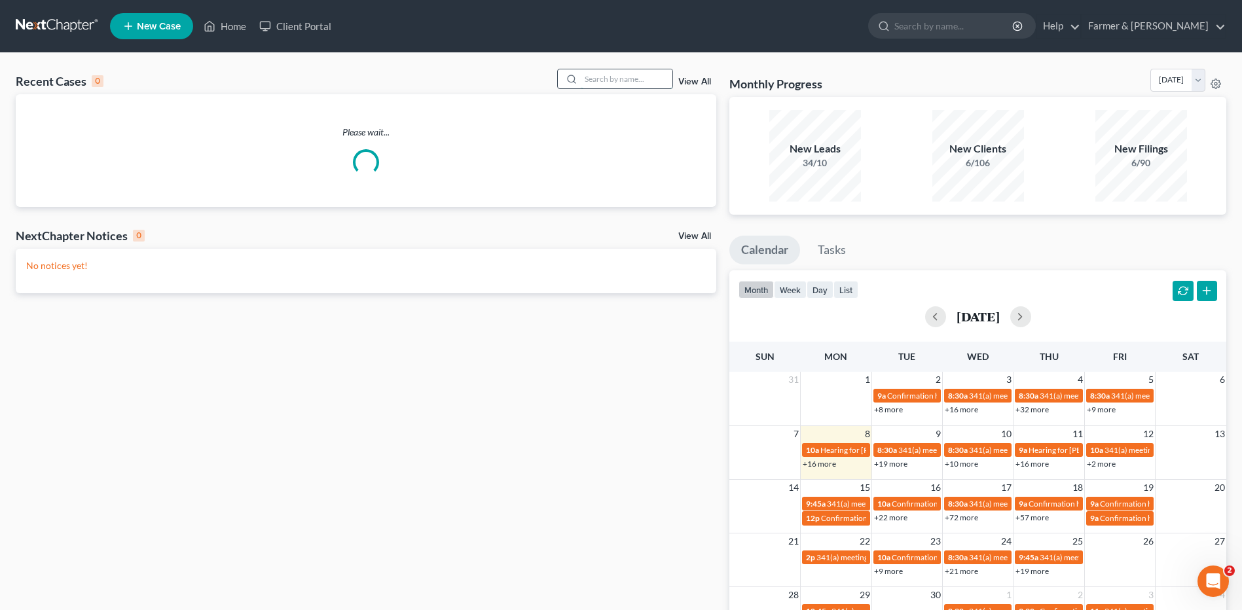
click at [643, 79] on input "search" at bounding box center [627, 78] width 92 height 19
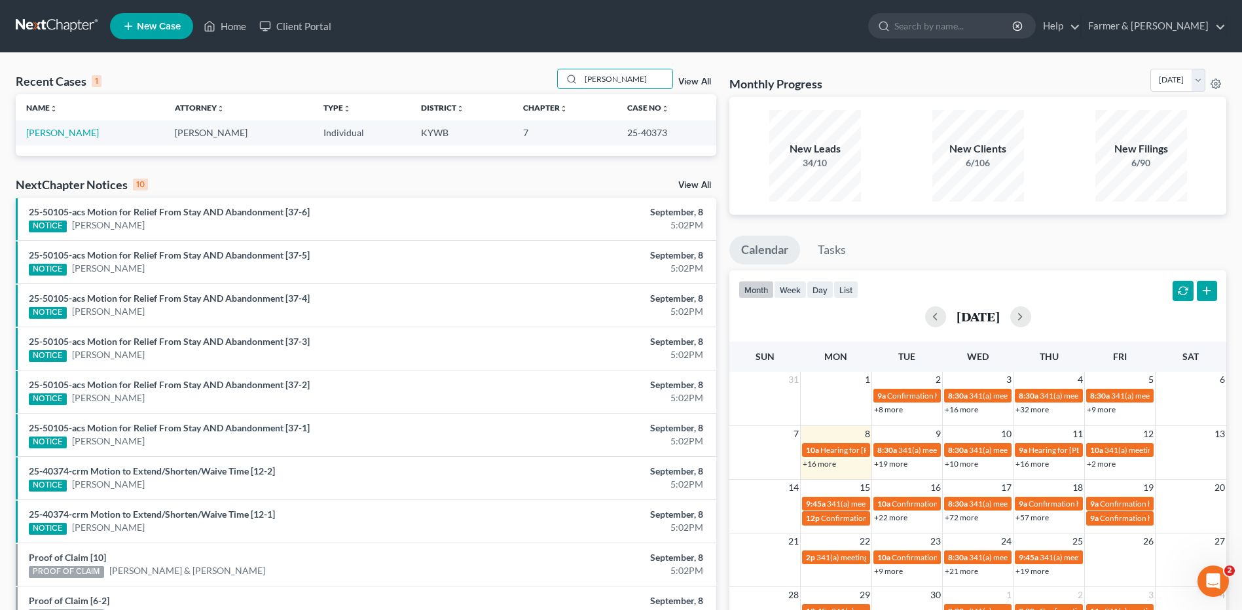
type input "[PERSON_NAME]"
drag, startPoint x: 67, startPoint y: 124, endPoint x: 64, endPoint y: 131, distance: 7.9
click at [67, 124] on td "[PERSON_NAME]" at bounding box center [90, 133] width 149 height 24
click at [64, 131] on link "[PERSON_NAME]" at bounding box center [62, 132] width 73 height 11
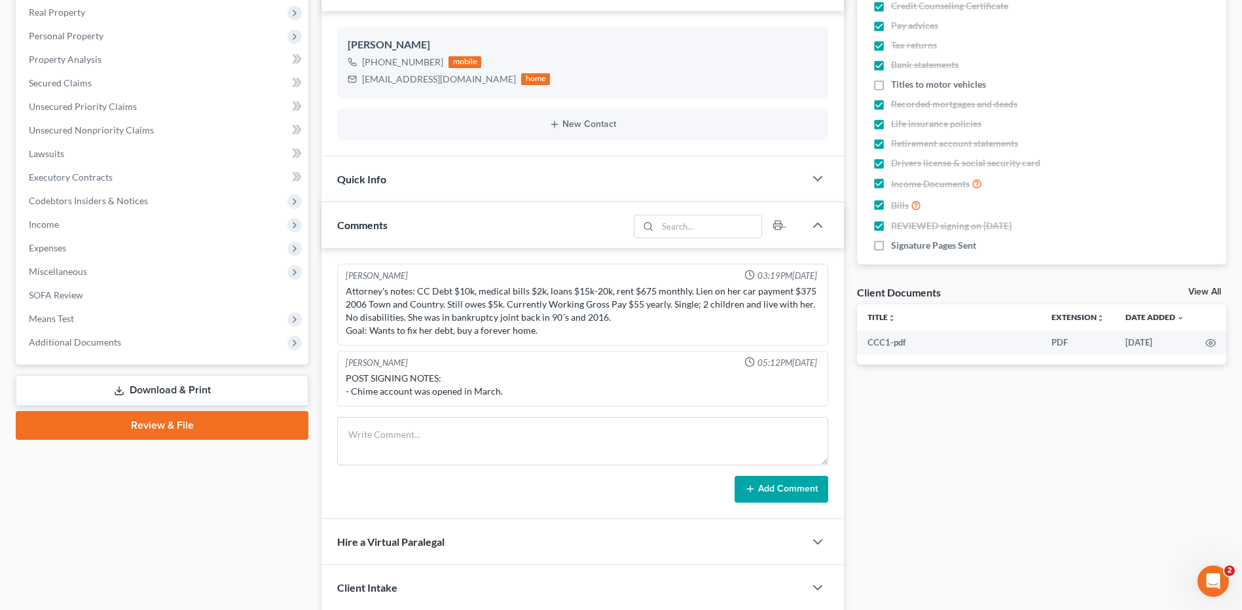
scroll to position [262, 0]
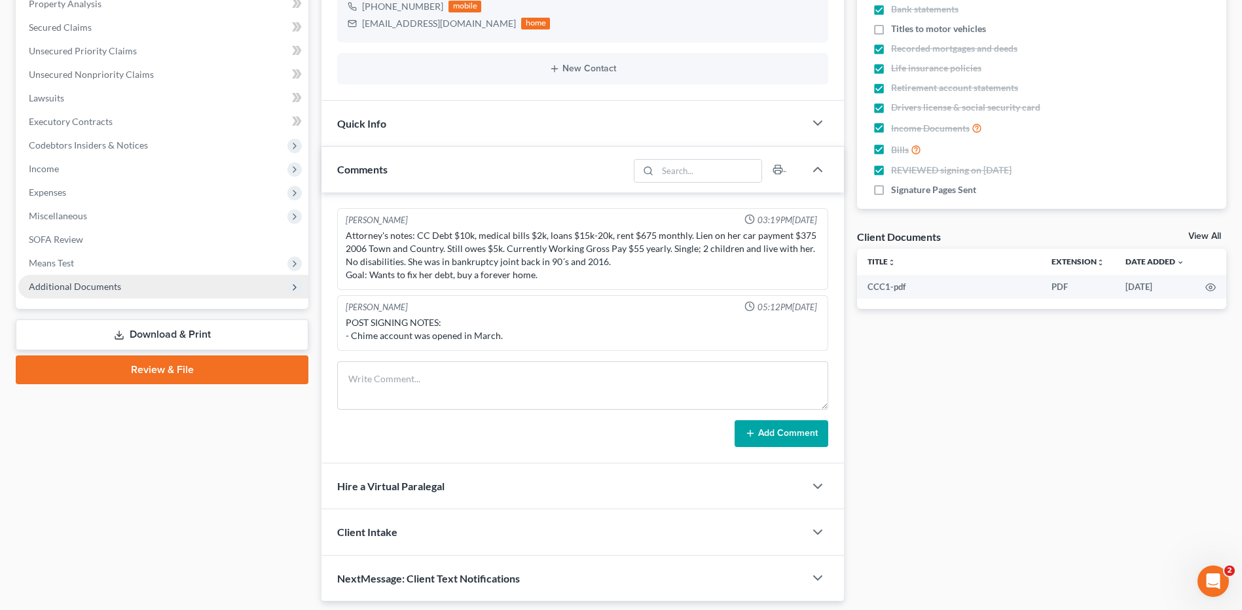
click at [142, 286] on span "Additional Documents" at bounding box center [163, 287] width 290 height 24
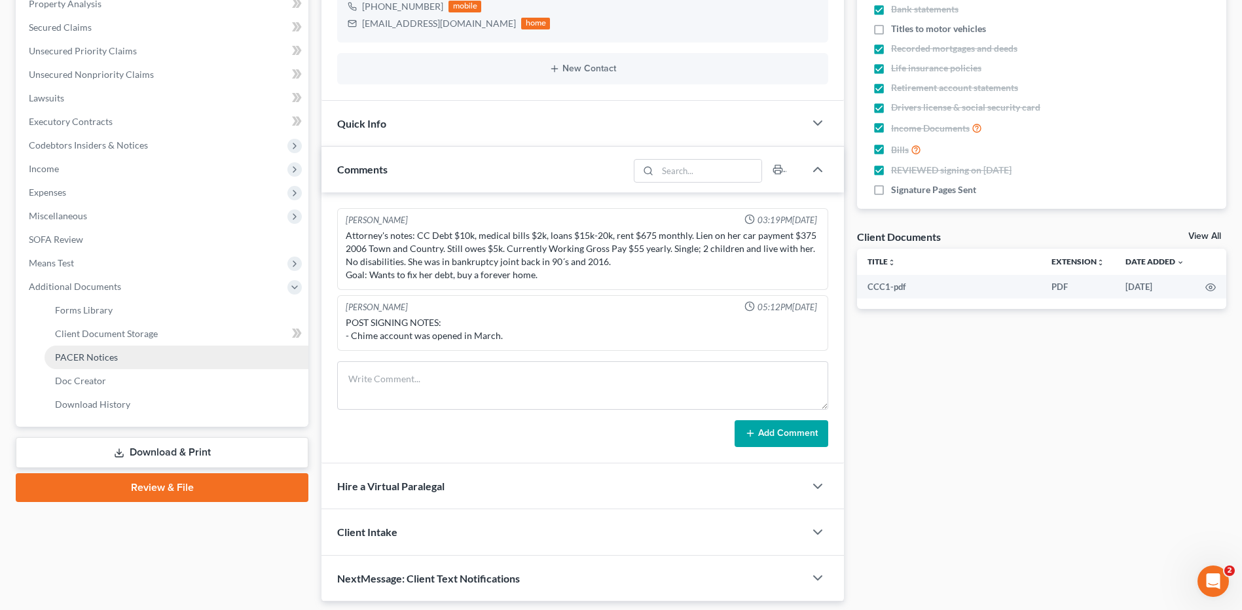
click at [111, 367] on link "PACER Notices" at bounding box center [177, 358] width 264 height 24
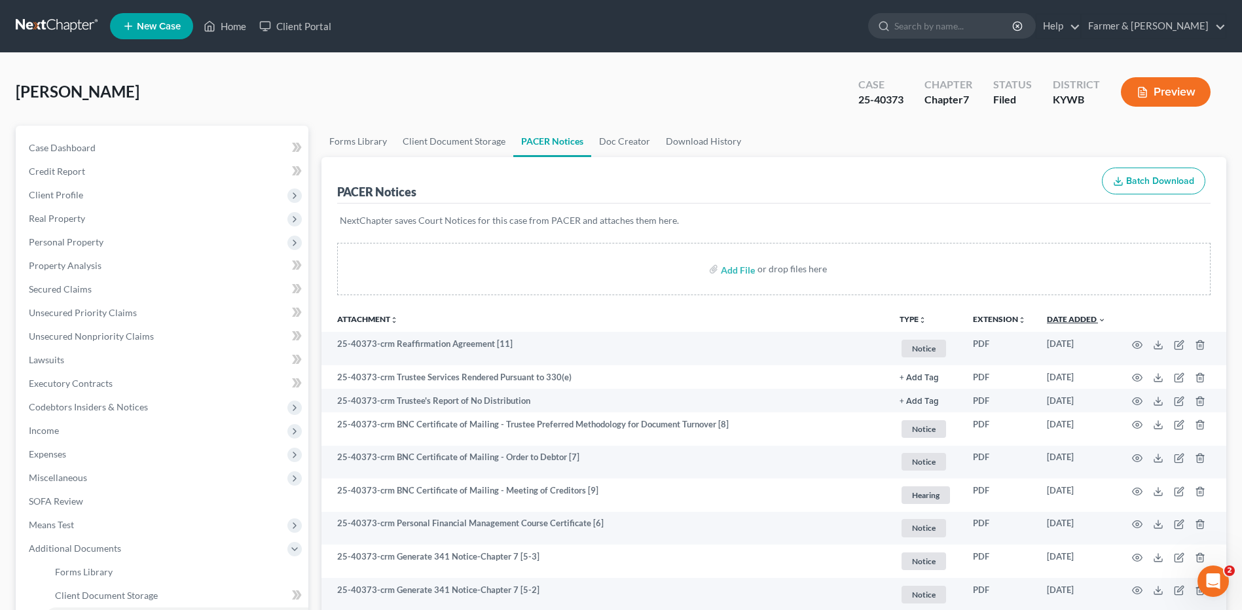
click at [1088, 316] on link "Date Added unfold_more expand_more expand_less" at bounding box center [1076, 319] width 59 height 10
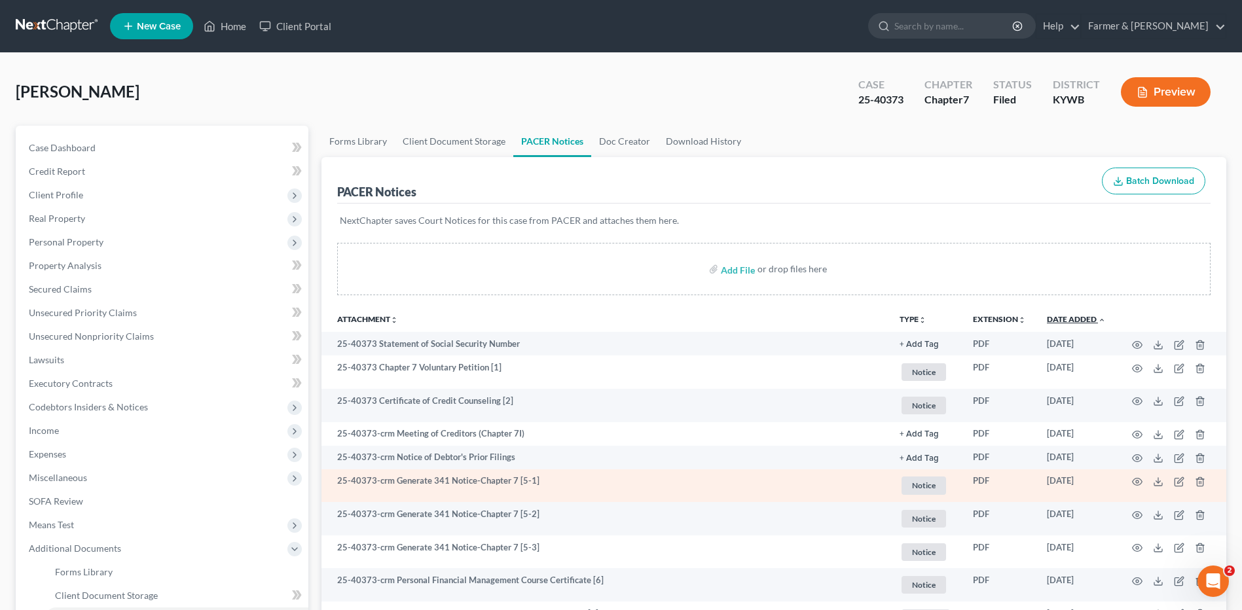
scroll to position [131, 0]
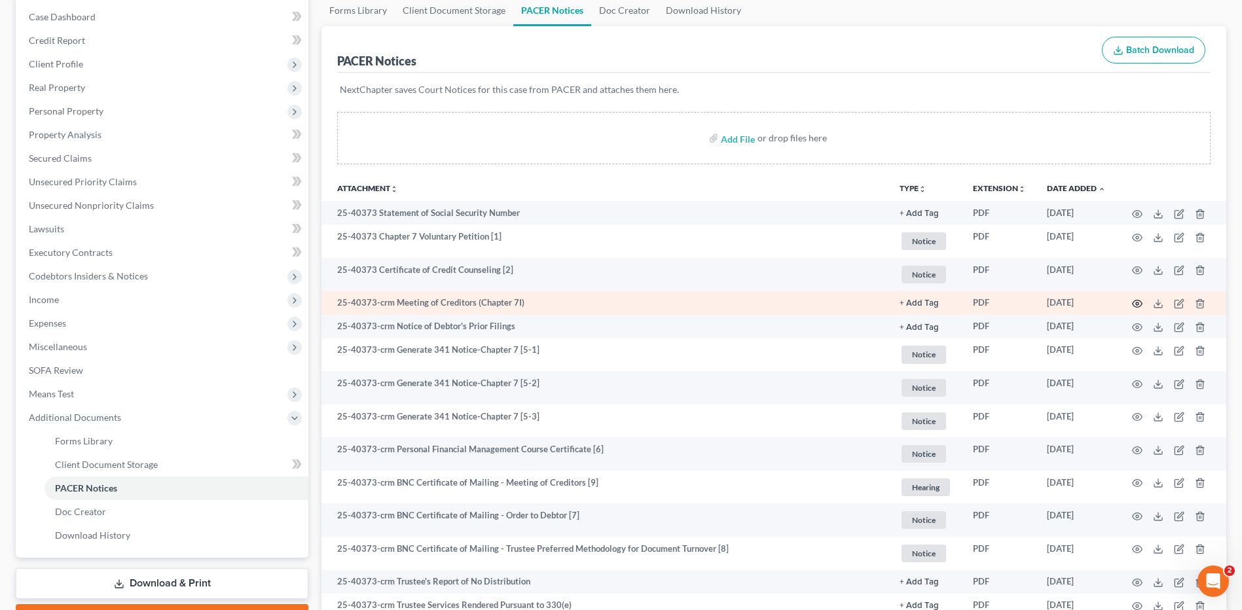
click at [1135, 304] on icon "button" at bounding box center [1137, 304] width 10 height 10
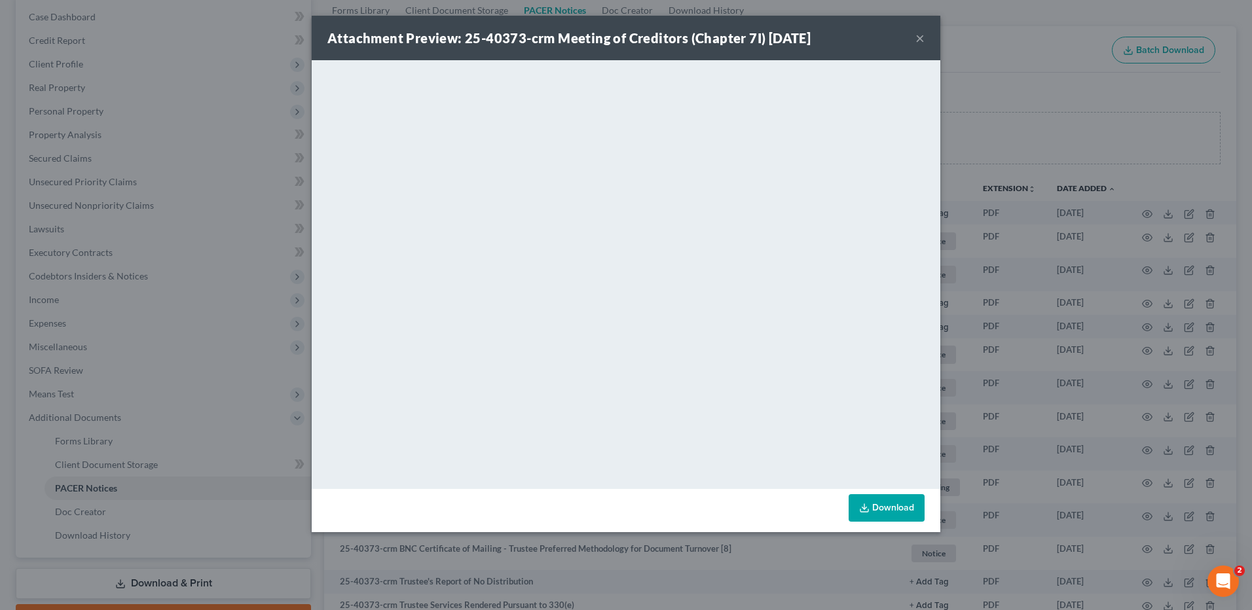
click at [920, 39] on button "×" at bounding box center [920, 38] width 9 height 16
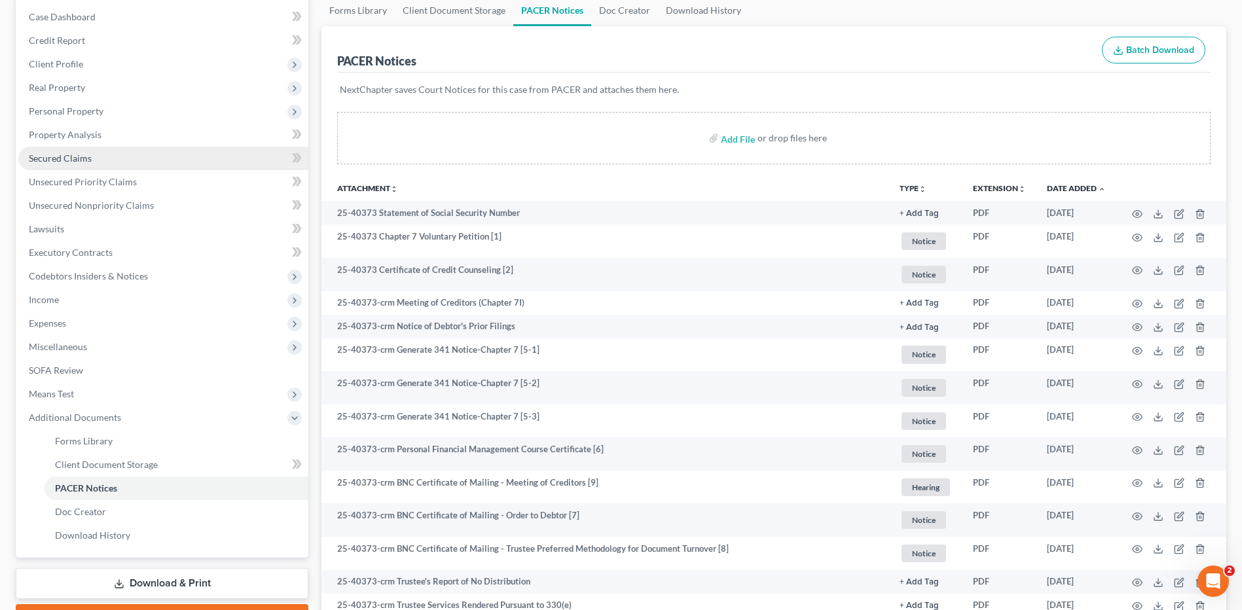
click at [90, 156] on span "Secured Claims" at bounding box center [60, 158] width 63 height 11
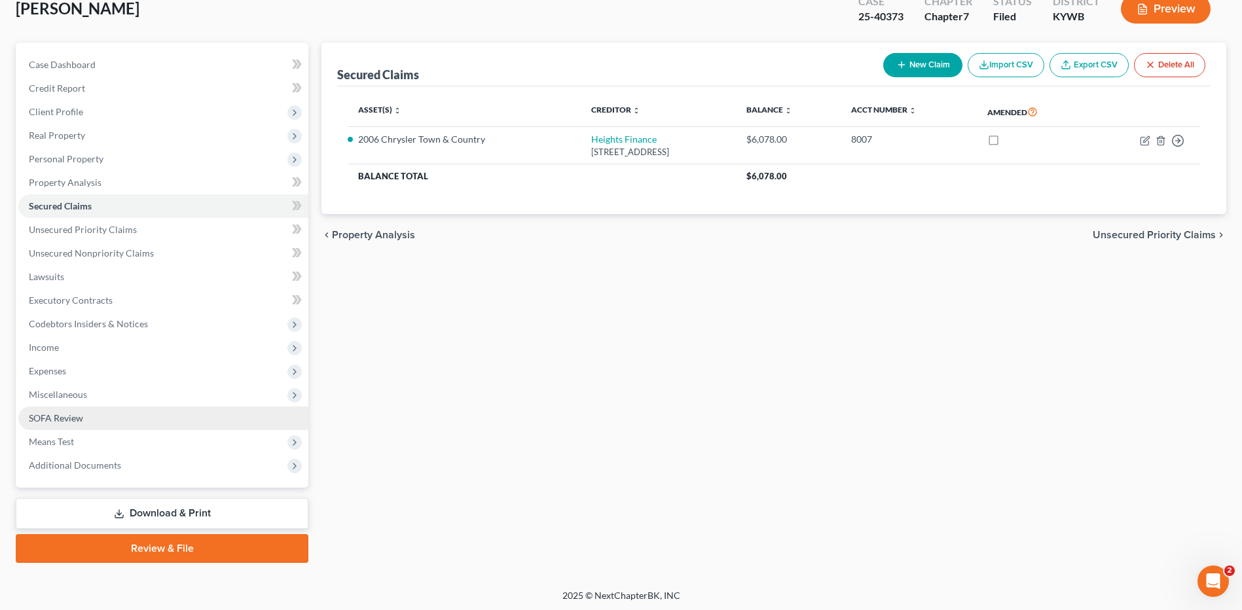
scroll to position [86, 0]
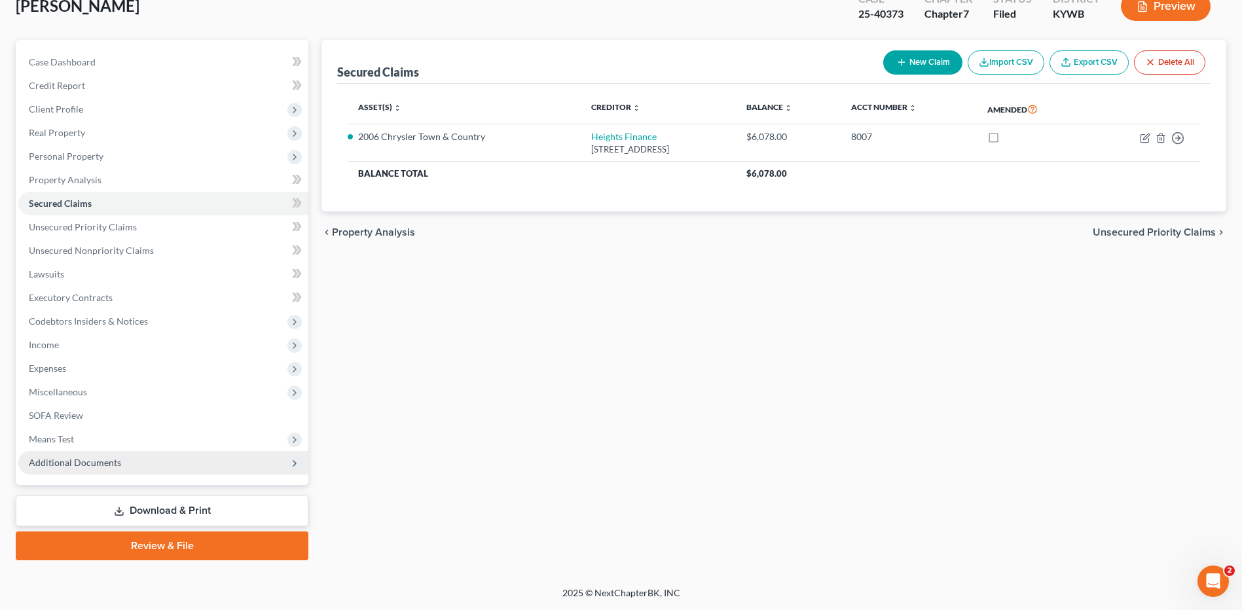
click at [122, 466] on span "Additional Documents" at bounding box center [163, 463] width 290 height 24
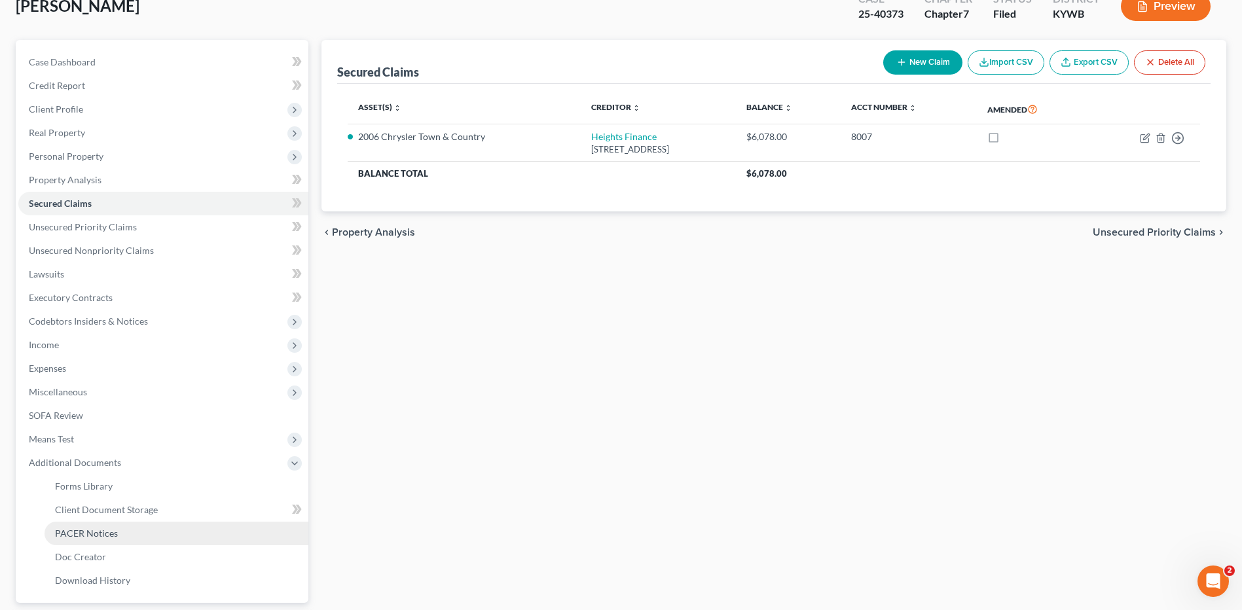
click at [100, 537] on span "PACER Notices" at bounding box center [86, 533] width 63 height 11
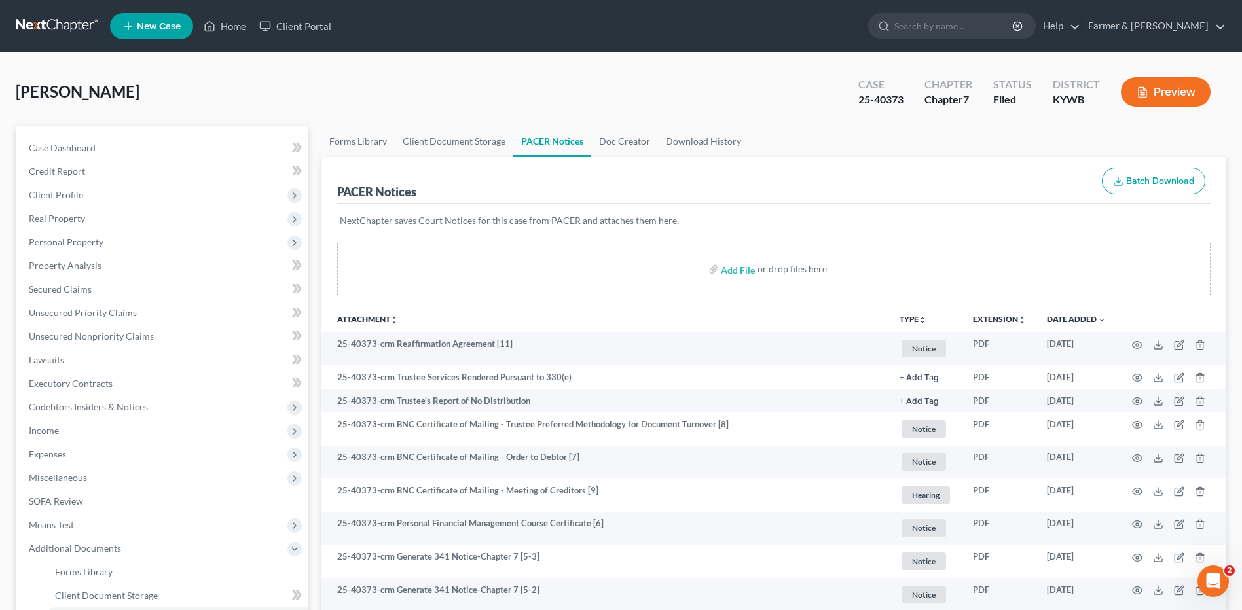
click at [1079, 319] on link "Date Added unfold_more expand_more expand_less" at bounding box center [1076, 319] width 59 height 10
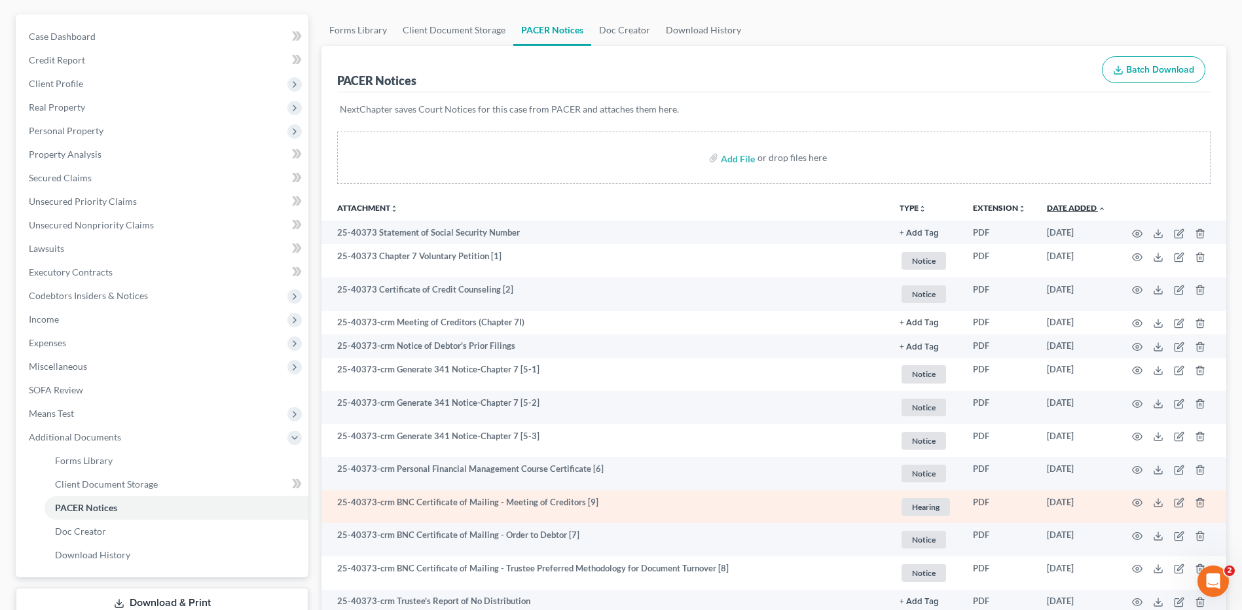
scroll to position [273, 0]
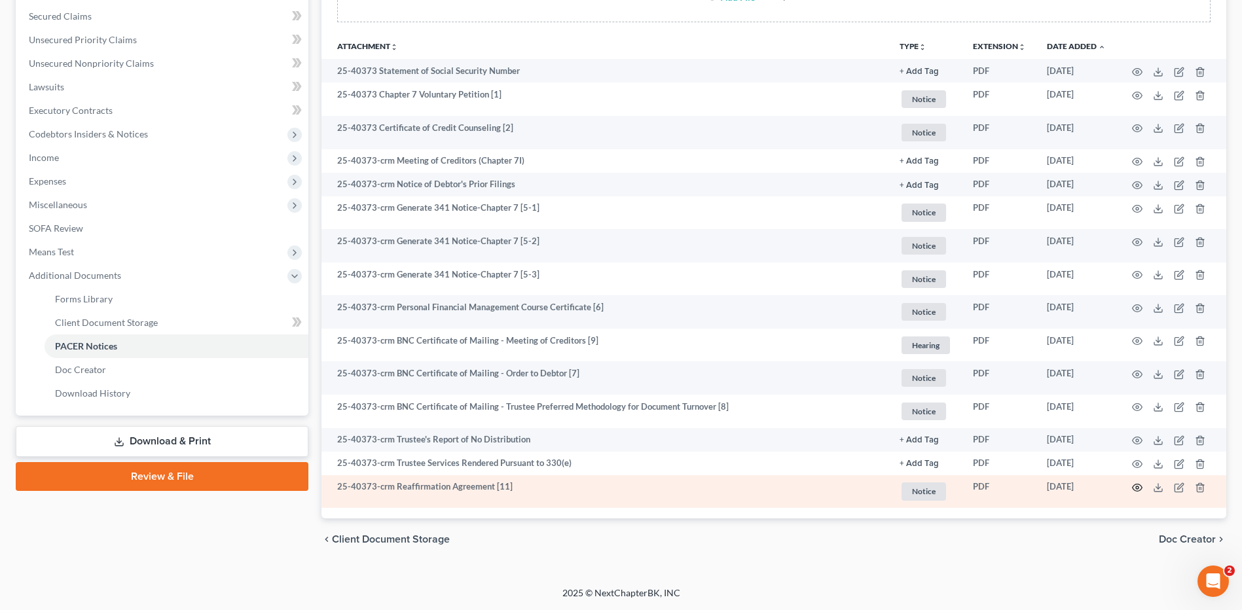
click at [1139, 489] on icon "button" at bounding box center [1137, 488] width 10 height 10
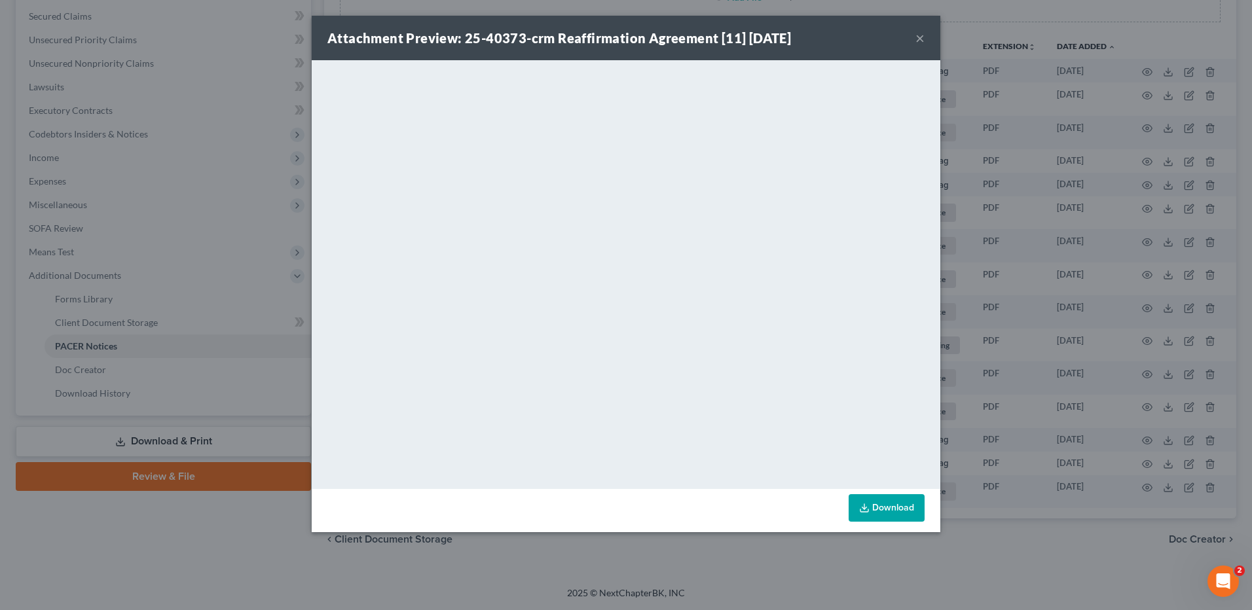
click at [918, 36] on button "×" at bounding box center [920, 38] width 9 height 16
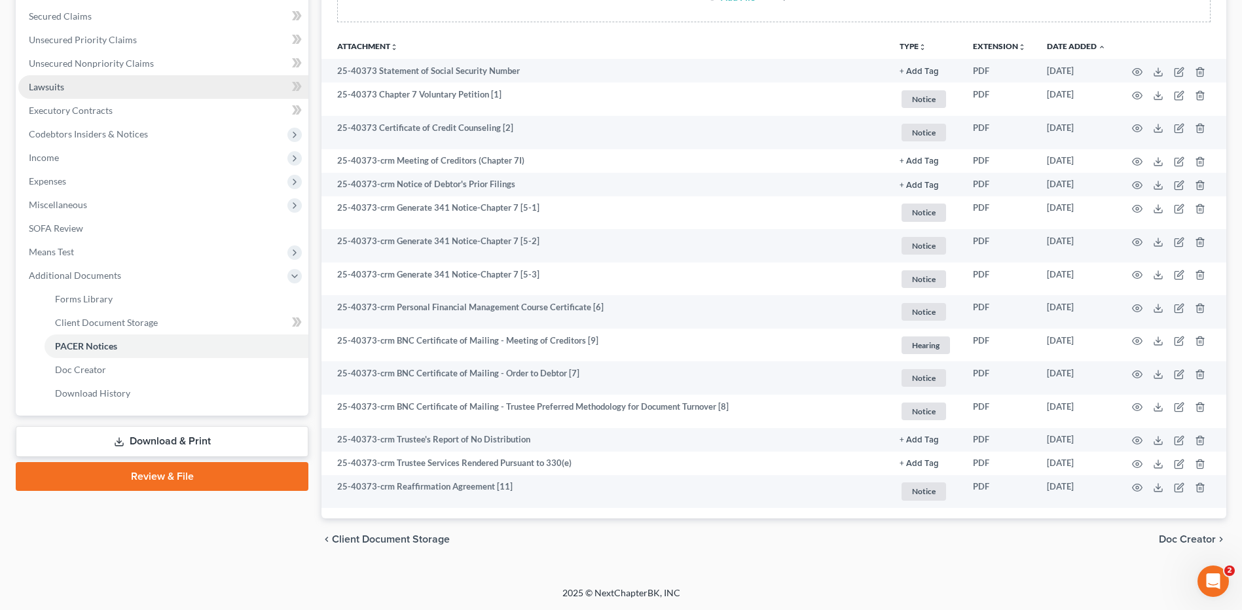
scroll to position [0, 0]
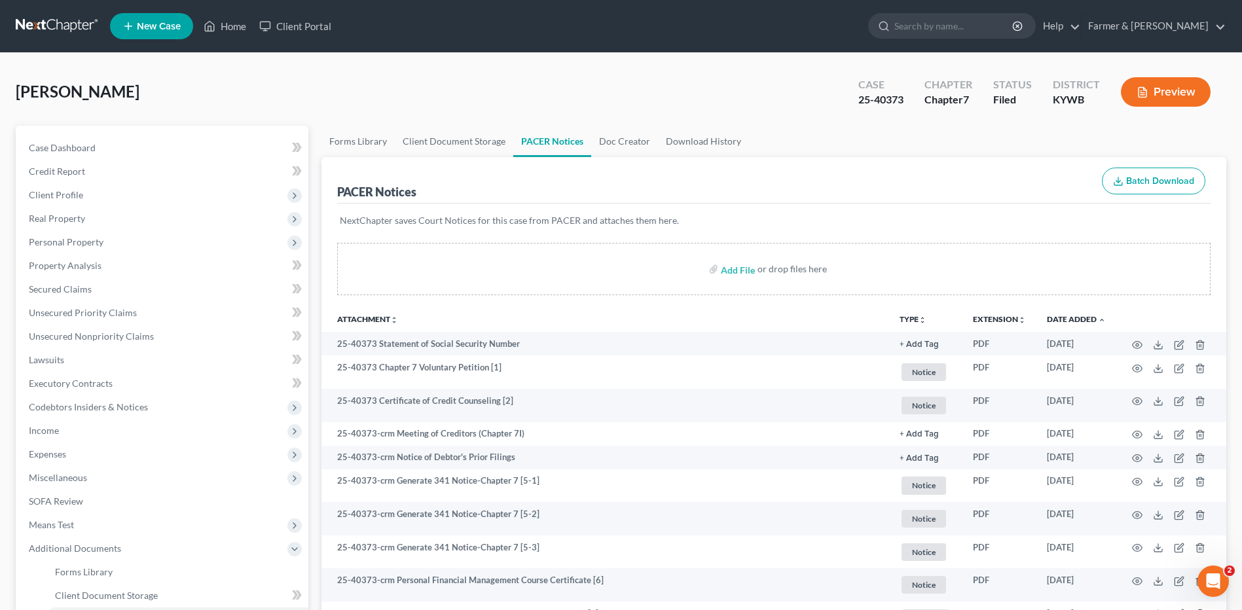
click at [54, 23] on link at bounding box center [58, 26] width 84 height 24
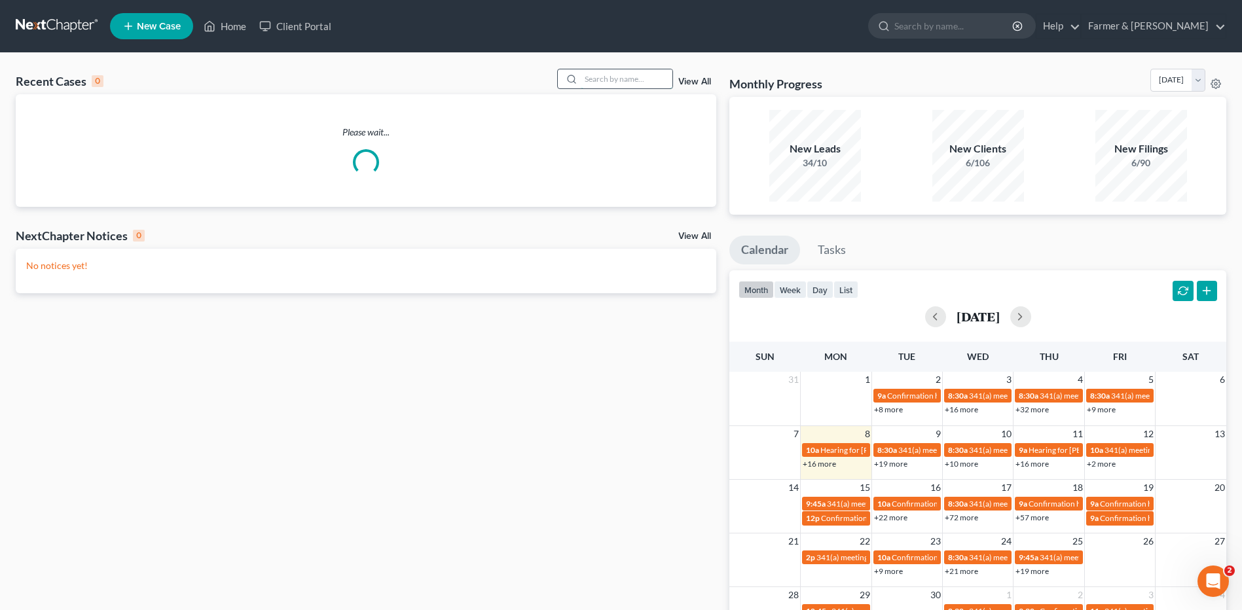
click at [629, 84] on input "search" at bounding box center [627, 78] width 92 height 19
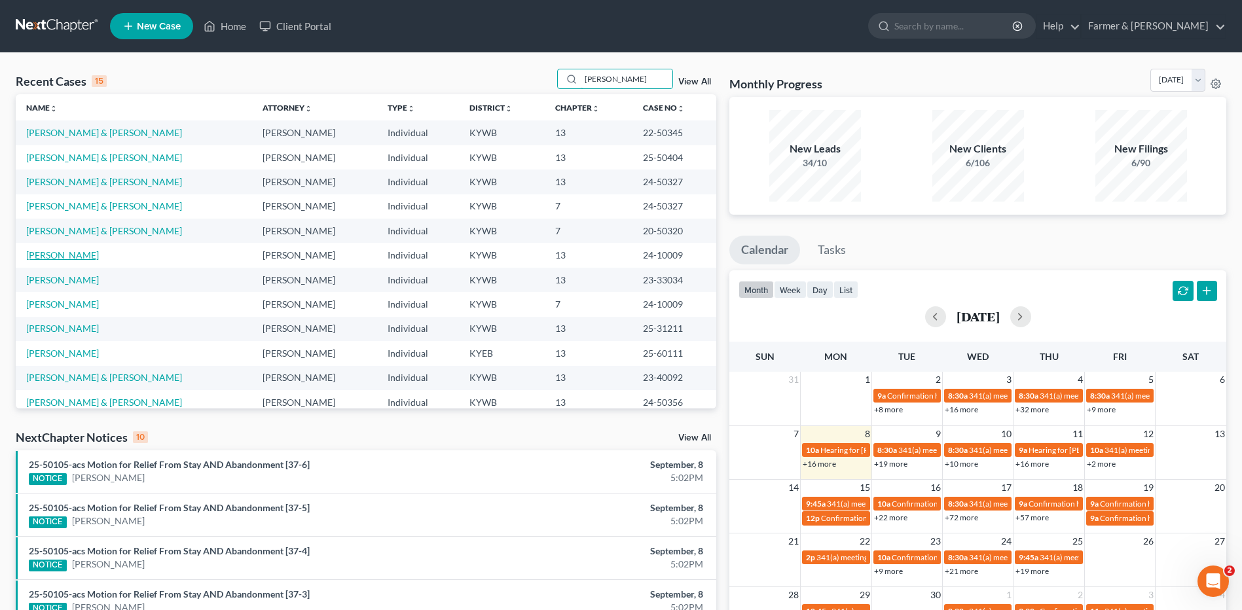
type input "[PERSON_NAME]"
click at [71, 256] on link "[PERSON_NAME]" at bounding box center [62, 255] width 73 height 11
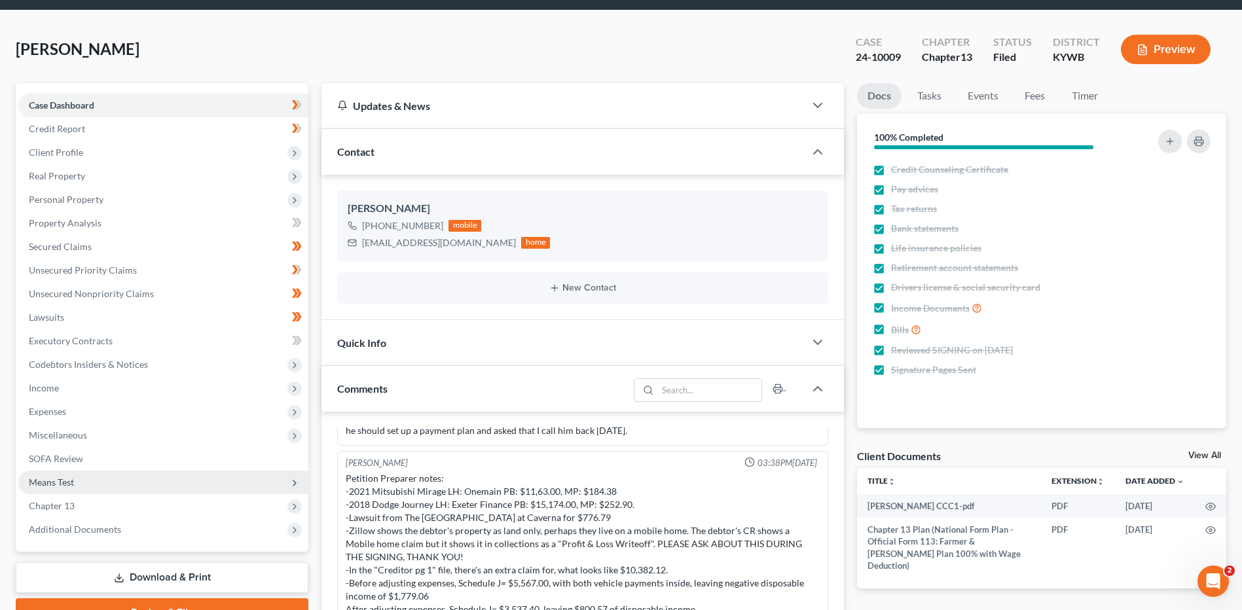
scroll to position [65, 0]
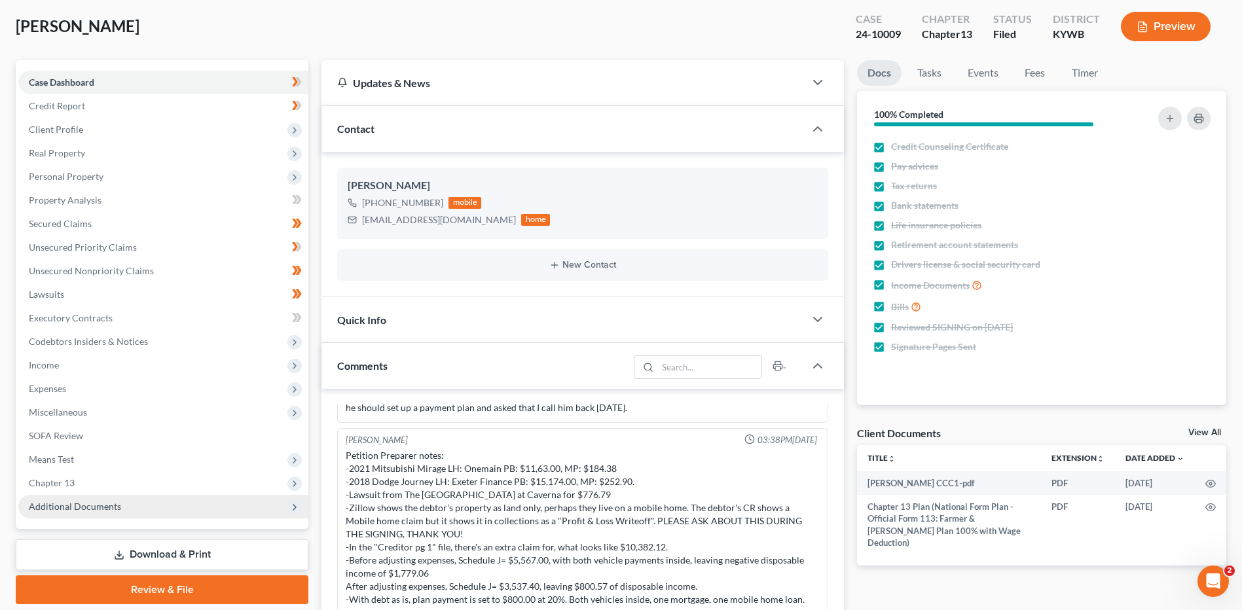
click at [77, 504] on span "Additional Documents" at bounding box center [75, 506] width 92 height 11
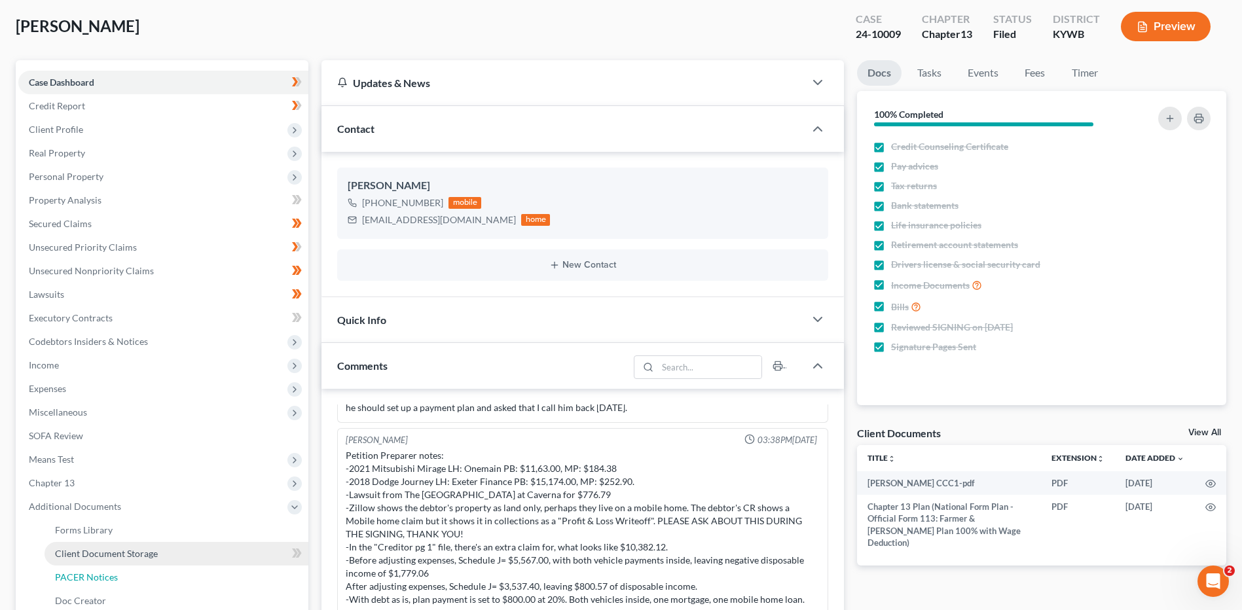
click at [90, 576] on span "PACER Notices" at bounding box center [86, 577] width 63 height 11
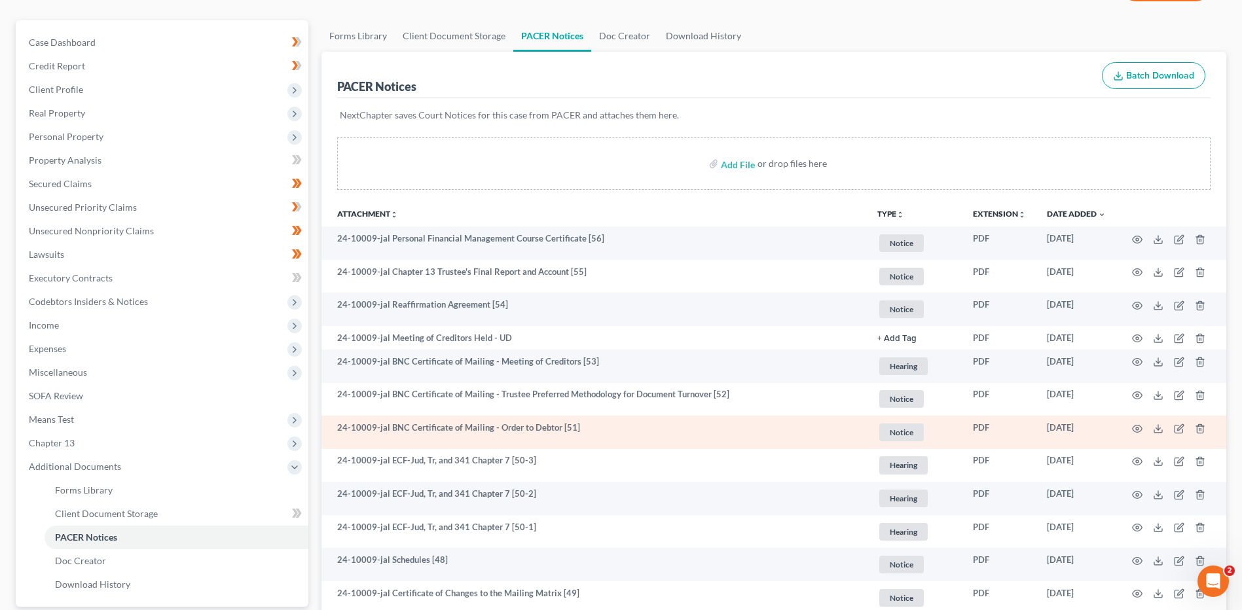
scroll to position [131, 0]
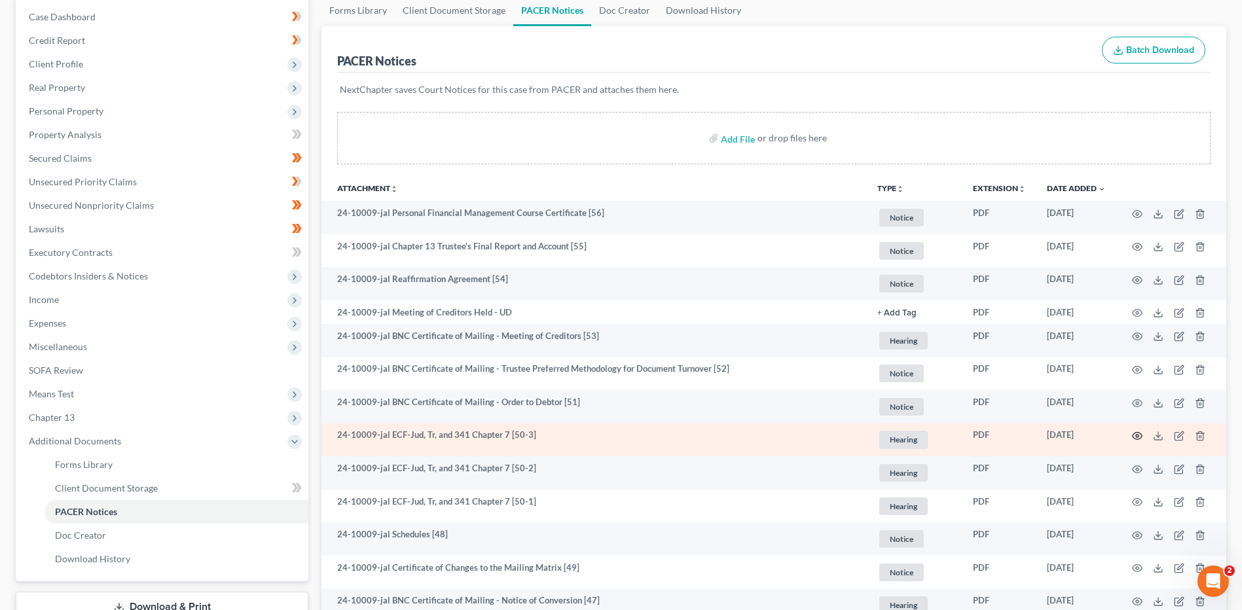
click at [1137, 435] on circle "button" at bounding box center [1137, 436] width 3 height 3
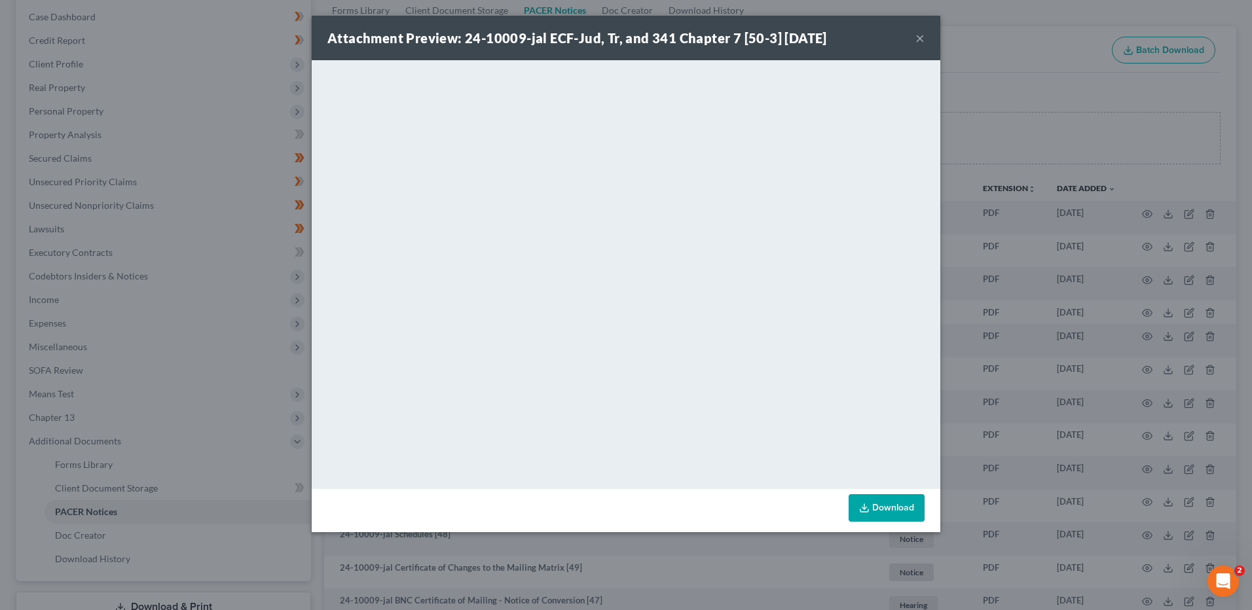
click at [917, 34] on button "×" at bounding box center [920, 38] width 9 height 16
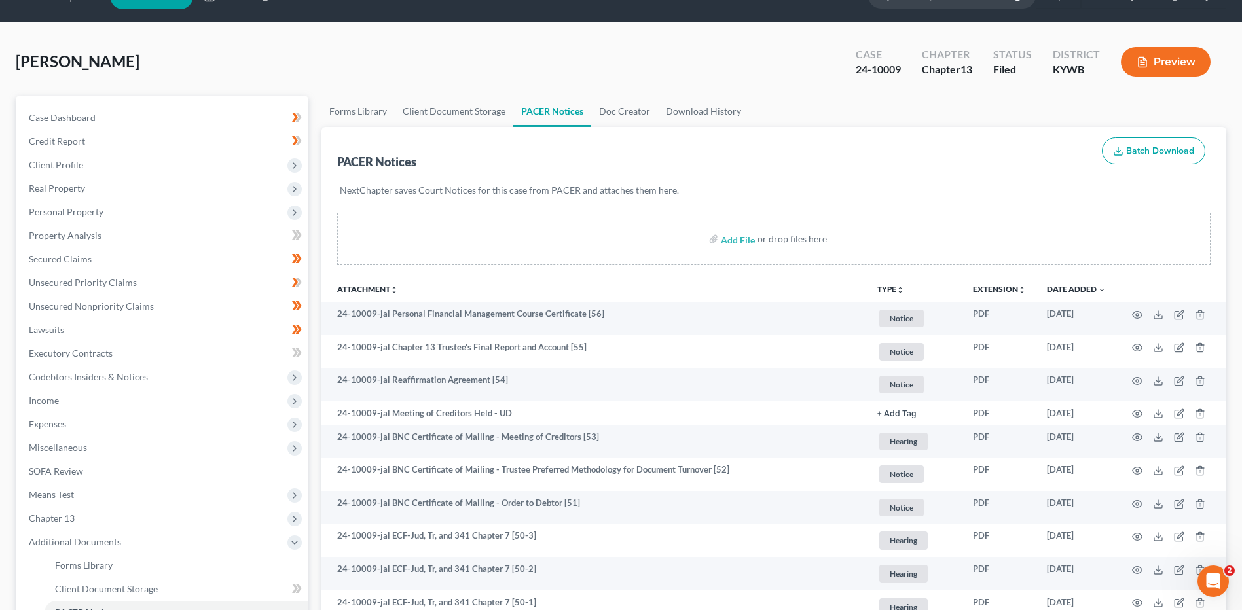
scroll to position [0, 0]
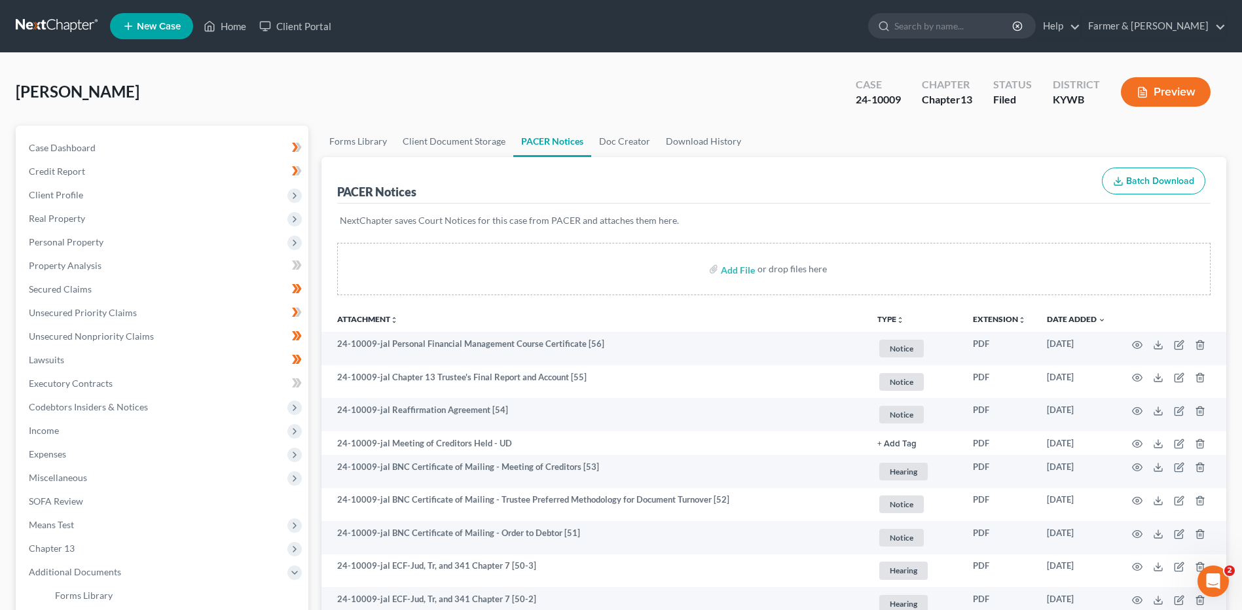
click at [53, 29] on link at bounding box center [58, 26] width 84 height 24
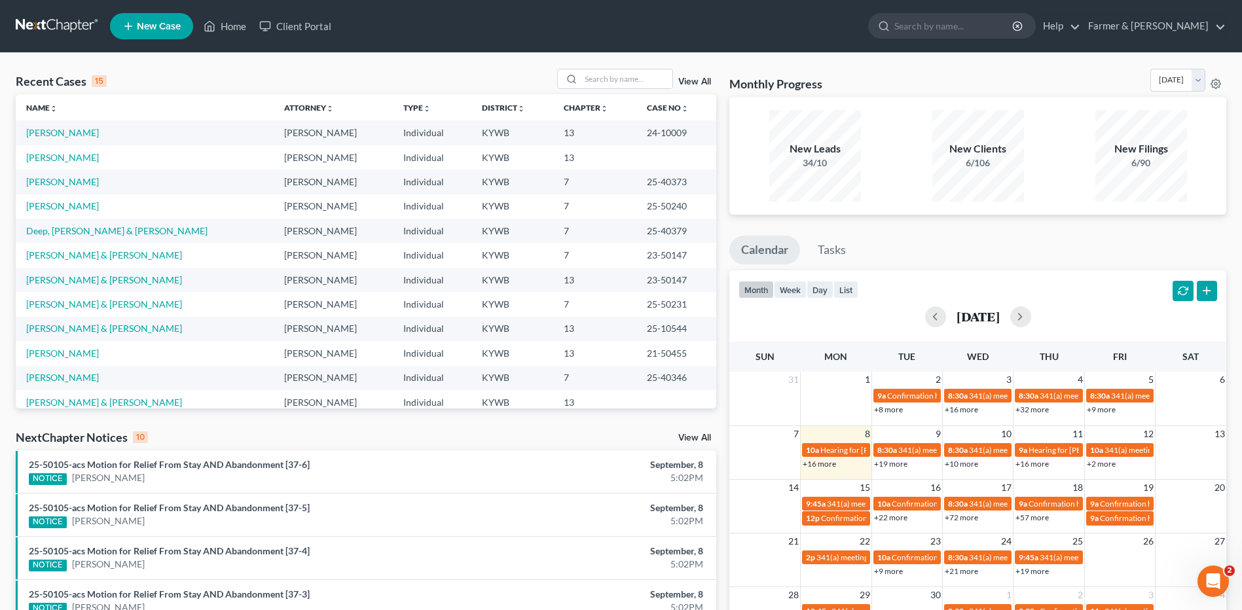
click at [695, 583] on li "25-50105-acs Motion for Relief From Stay AND Abandonment [37-3] NOTICE [PERSON_…" at bounding box center [366, 601] width 701 height 43
click at [654, 88] on input "search" at bounding box center [627, 78] width 92 height 19
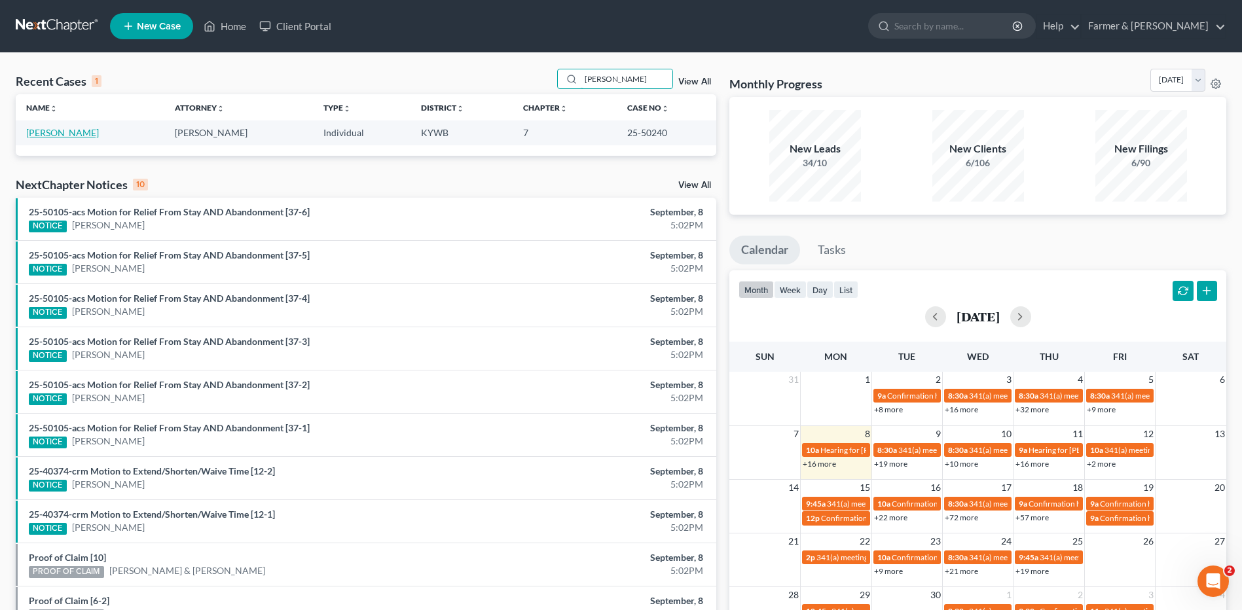
type input "langdon"
click at [86, 134] on link "[PERSON_NAME]" at bounding box center [62, 132] width 73 height 11
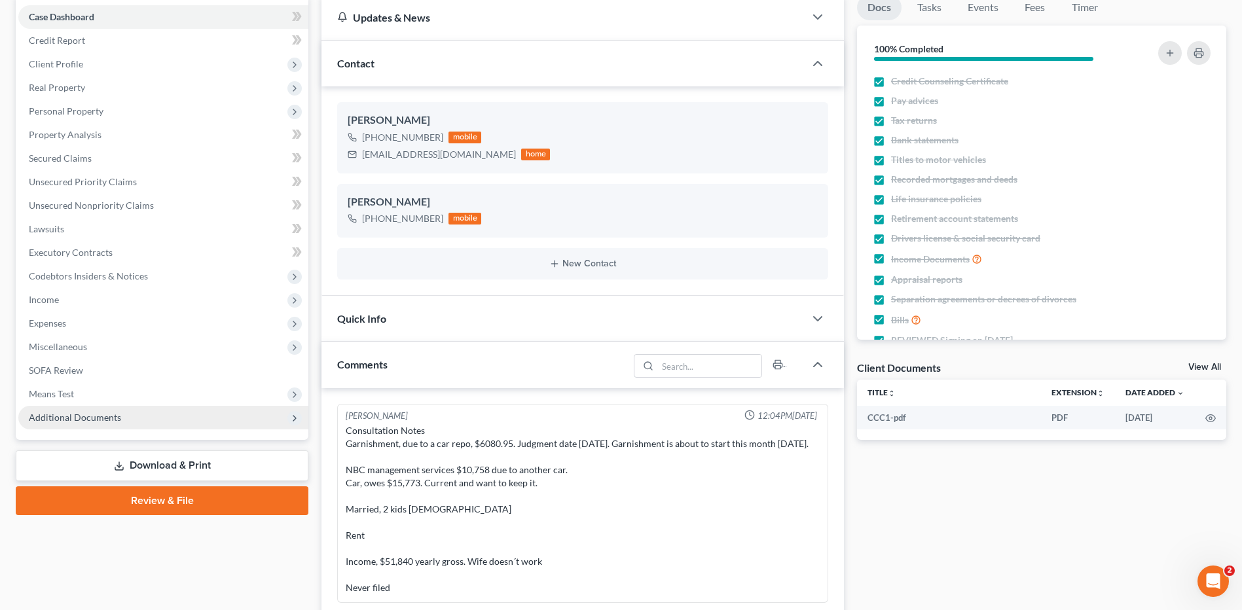
scroll to position [3, 0]
click at [89, 417] on span "Additional Documents" at bounding box center [75, 417] width 92 height 11
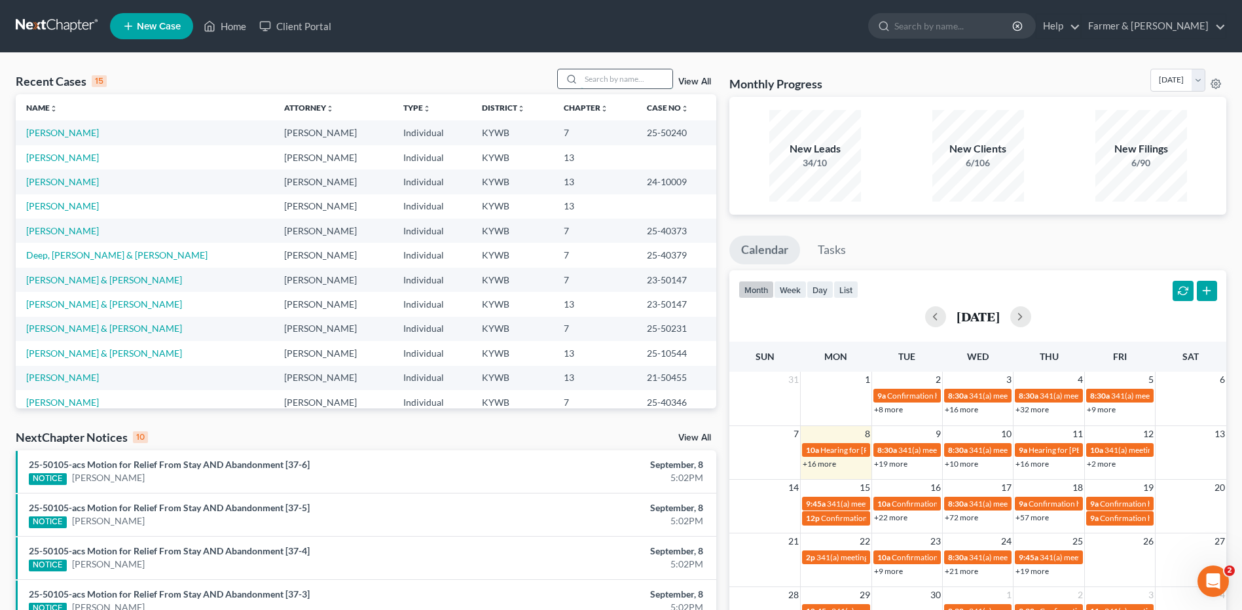
click at [605, 79] on input "search" at bounding box center [627, 78] width 92 height 19
click at [83, 230] on link "[PERSON_NAME]" at bounding box center [62, 230] width 73 height 11
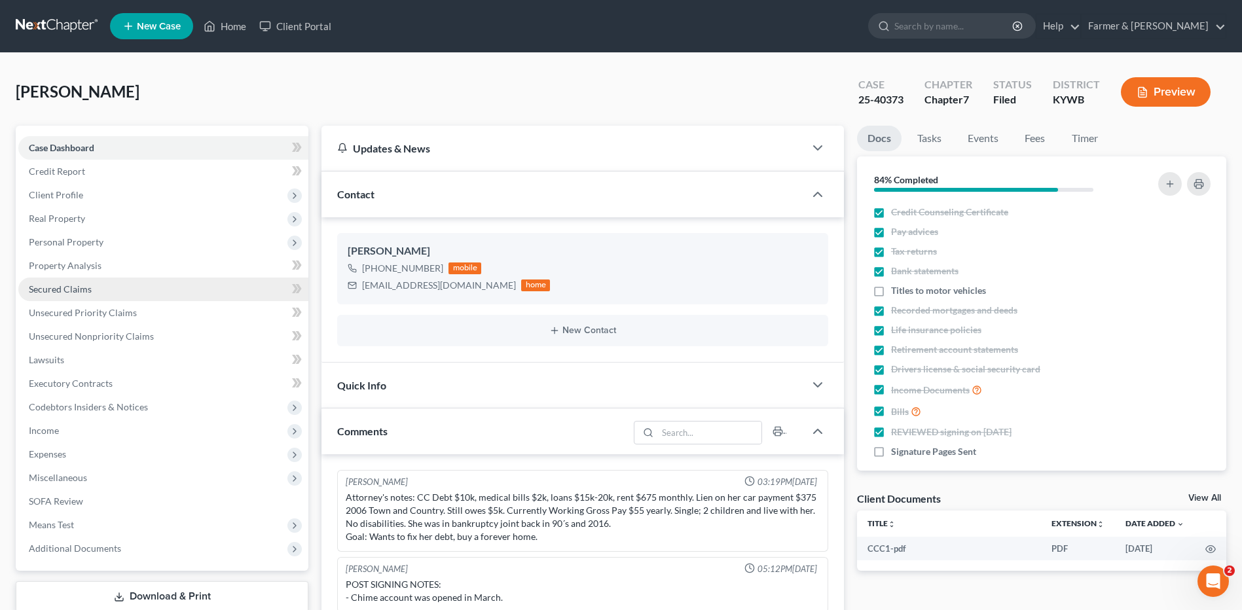
click at [118, 295] on link "Secured Claims" at bounding box center [163, 290] width 290 height 24
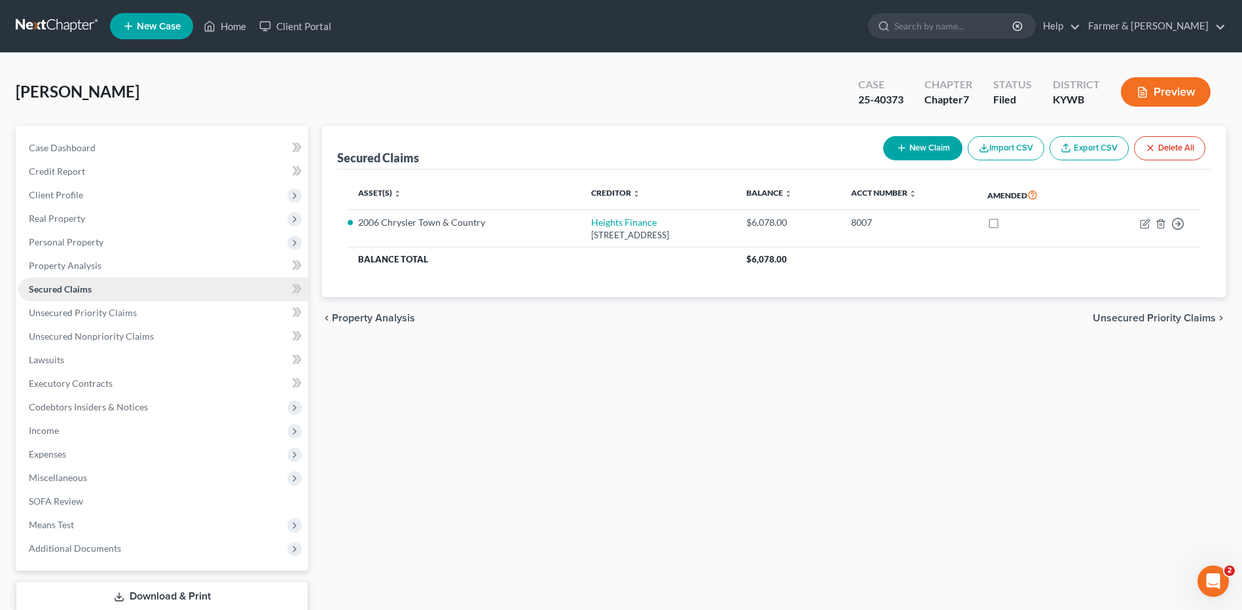
click at [83, 288] on span "Secured Claims" at bounding box center [60, 289] width 63 height 11
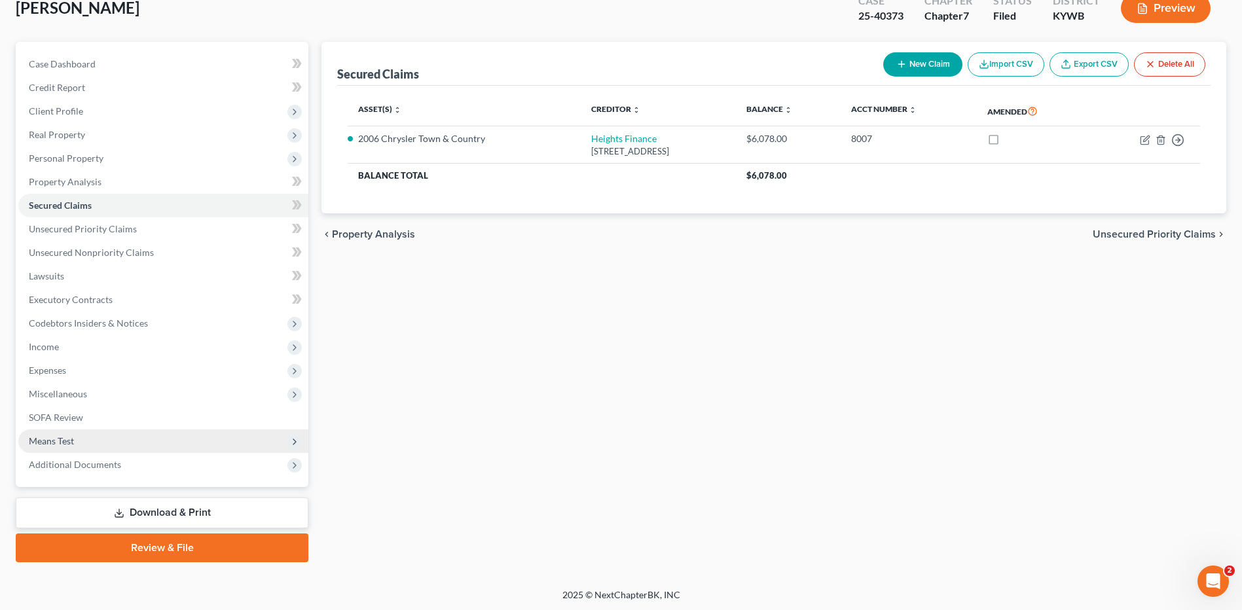
scroll to position [86, 0]
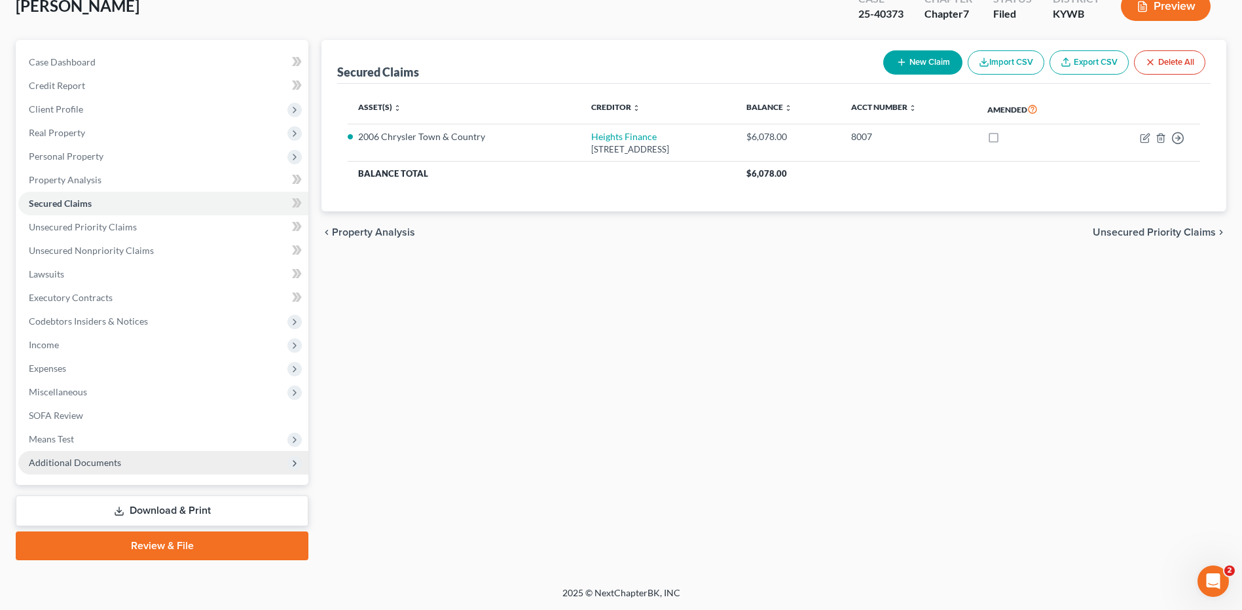
click at [86, 462] on span "Additional Documents" at bounding box center [75, 462] width 92 height 11
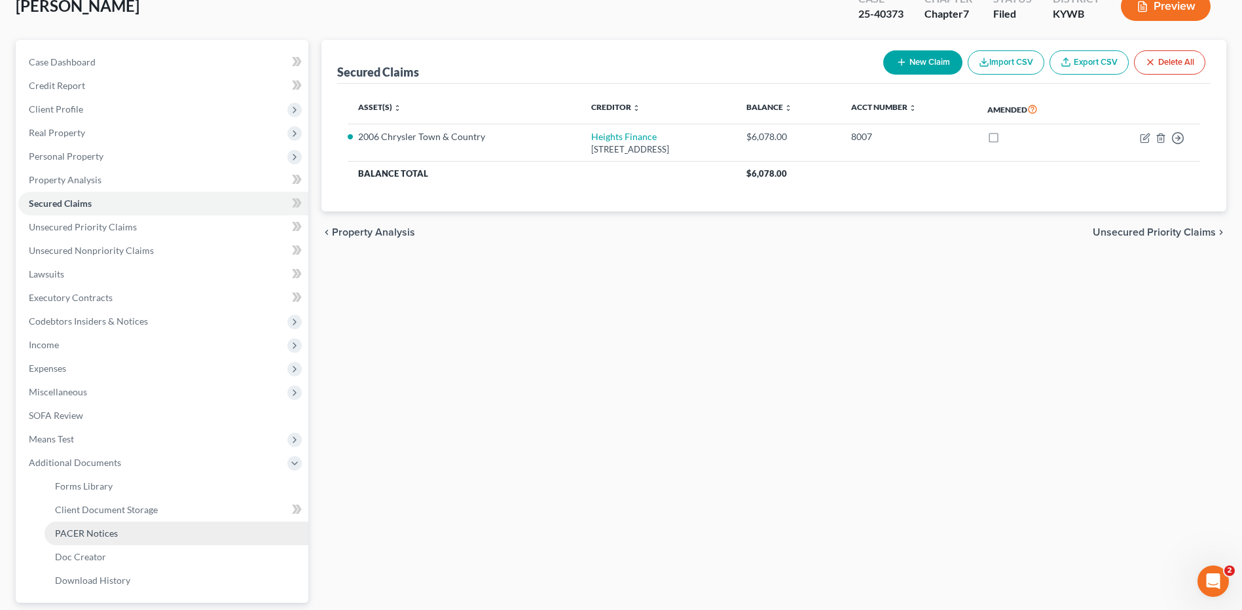
click at [98, 530] on span "PACER Notices" at bounding box center [86, 533] width 63 height 11
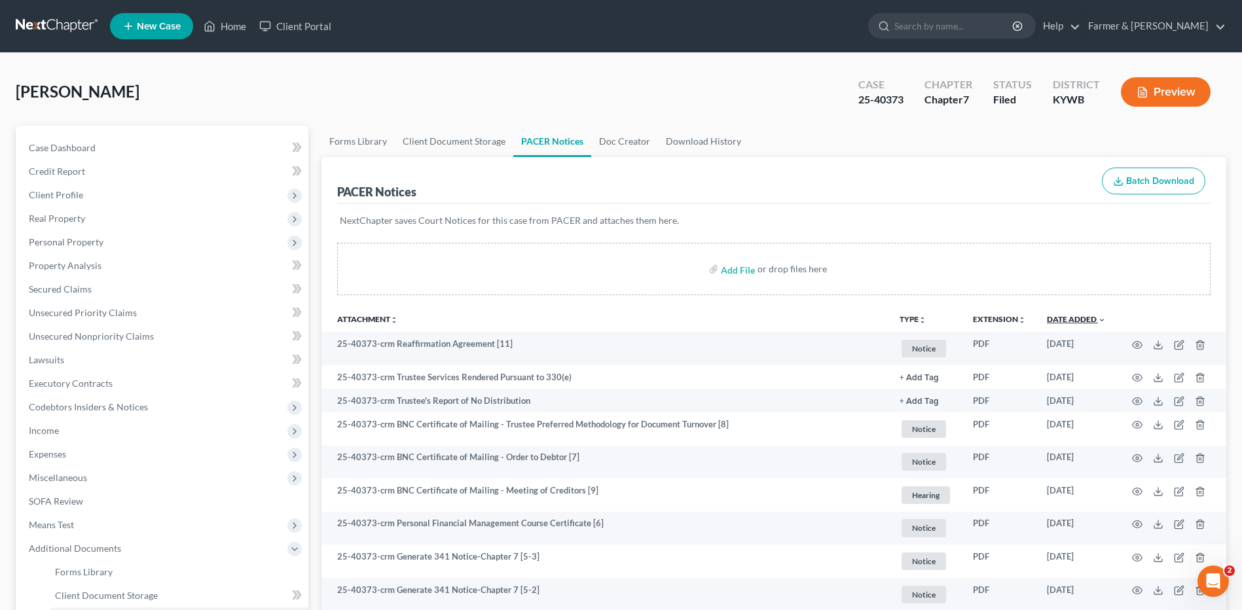
click at [1071, 318] on link "Date Added unfold_more expand_more expand_less" at bounding box center [1076, 319] width 59 height 10
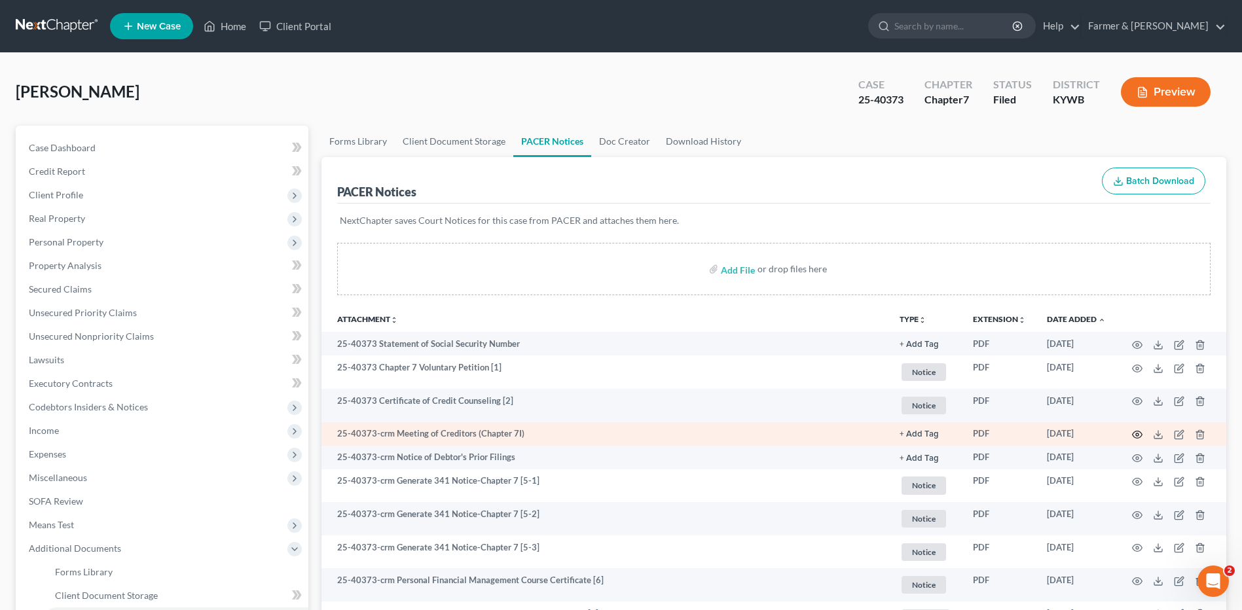
click at [1142, 434] on icon "button" at bounding box center [1138, 435] width 10 height 7
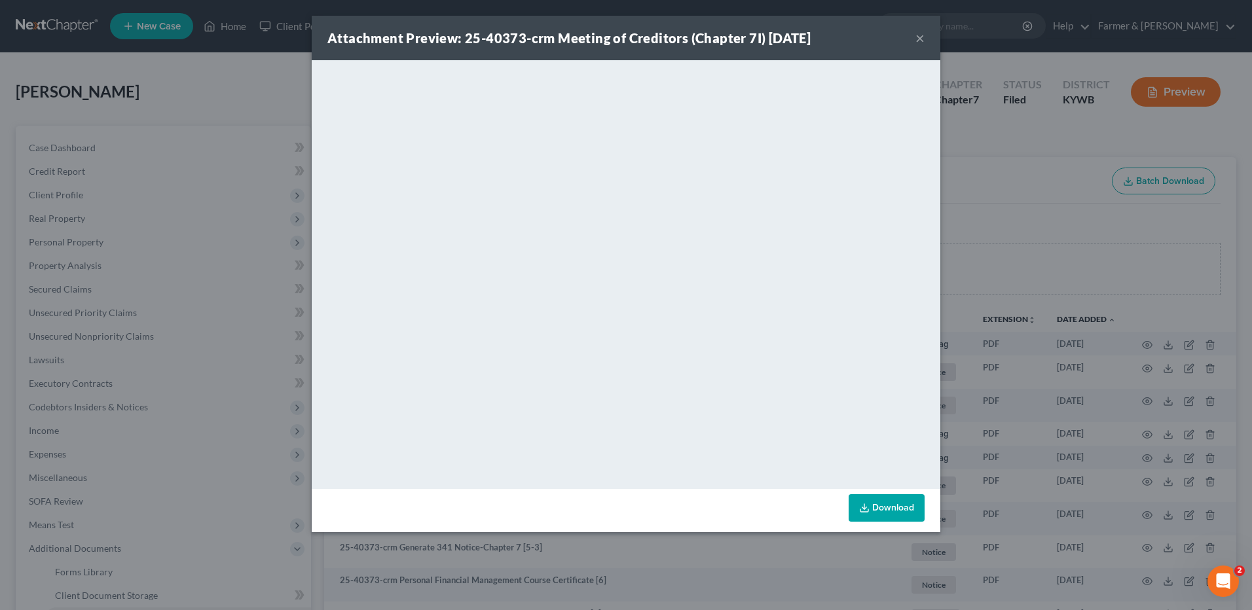
drag, startPoint x: 920, startPoint y: 31, endPoint x: 925, endPoint y: 37, distance: 7.4
click at [920, 31] on button "×" at bounding box center [920, 38] width 9 height 16
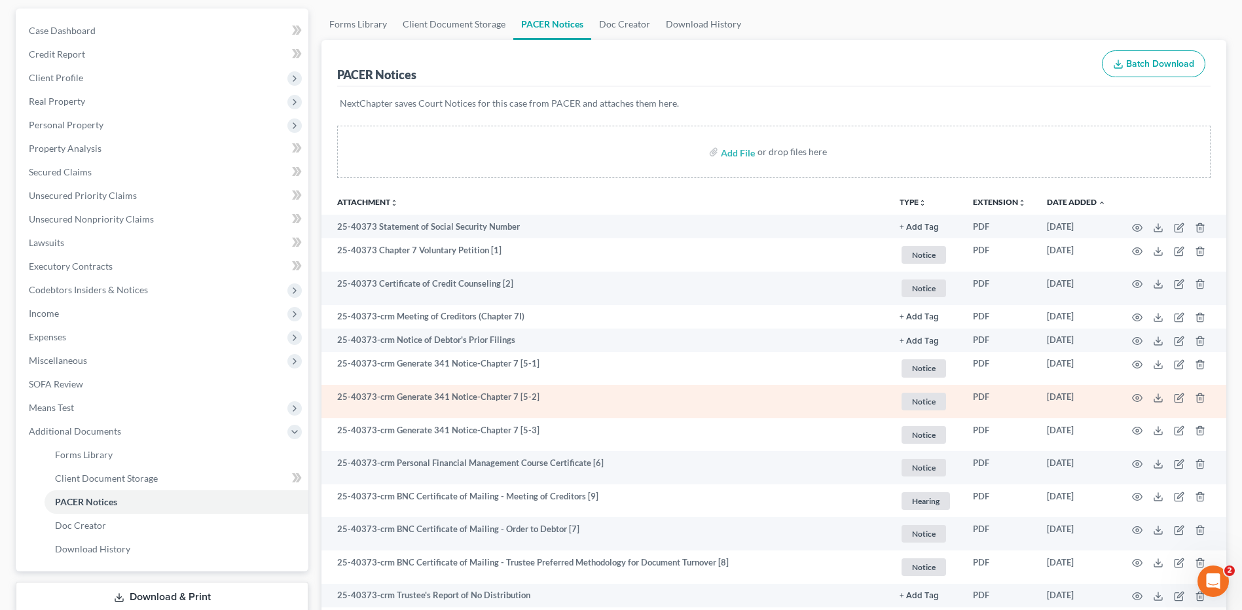
scroll to position [273, 0]
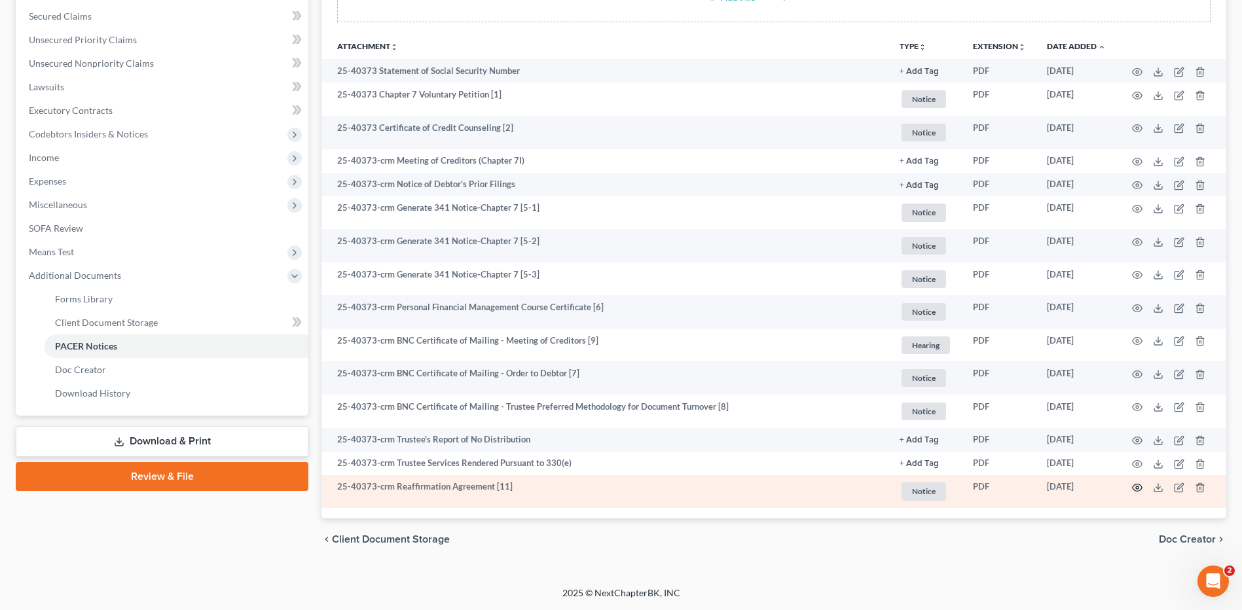
click at [1136, 491] on icon "button" at bounding box center [1138, 488] width 10 height 7
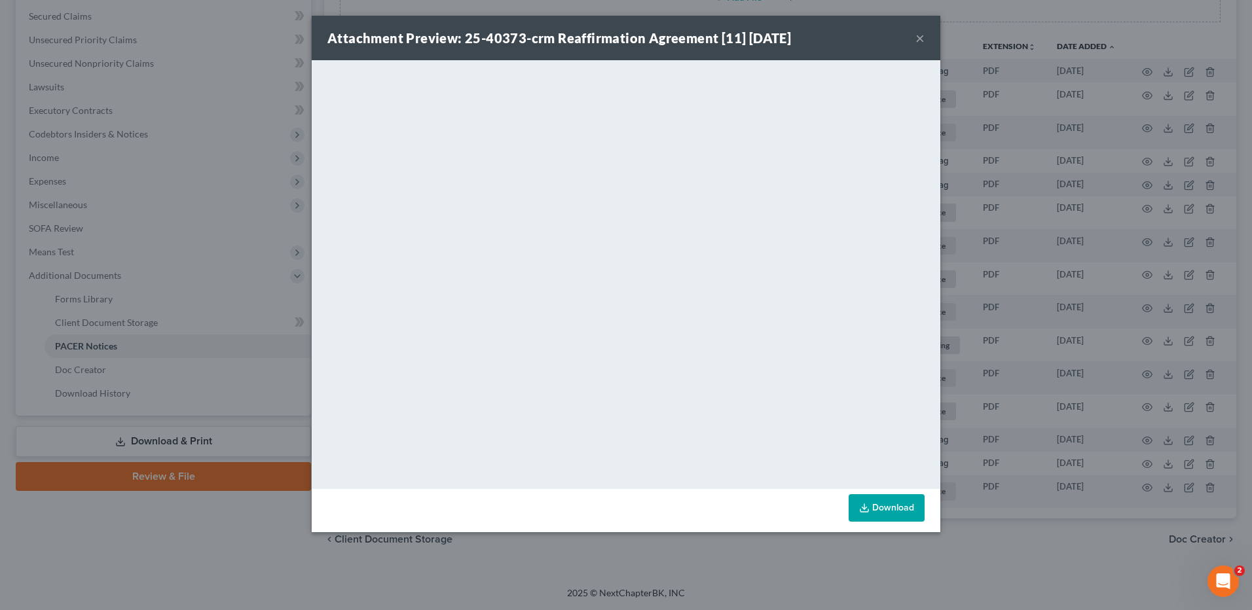
click at [922, 37] on button "×" at bounding box center [920, 38] width 9 height 16
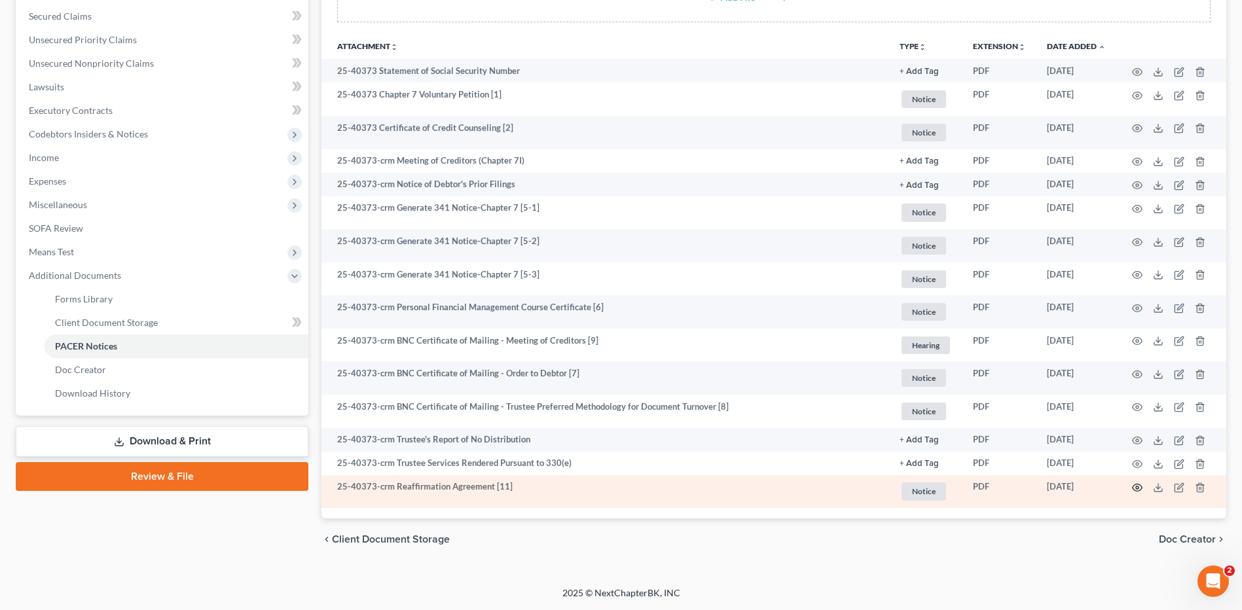
click at [1132, 486] on icon "button" at bounding box center [1137, 488] width 10 height 10
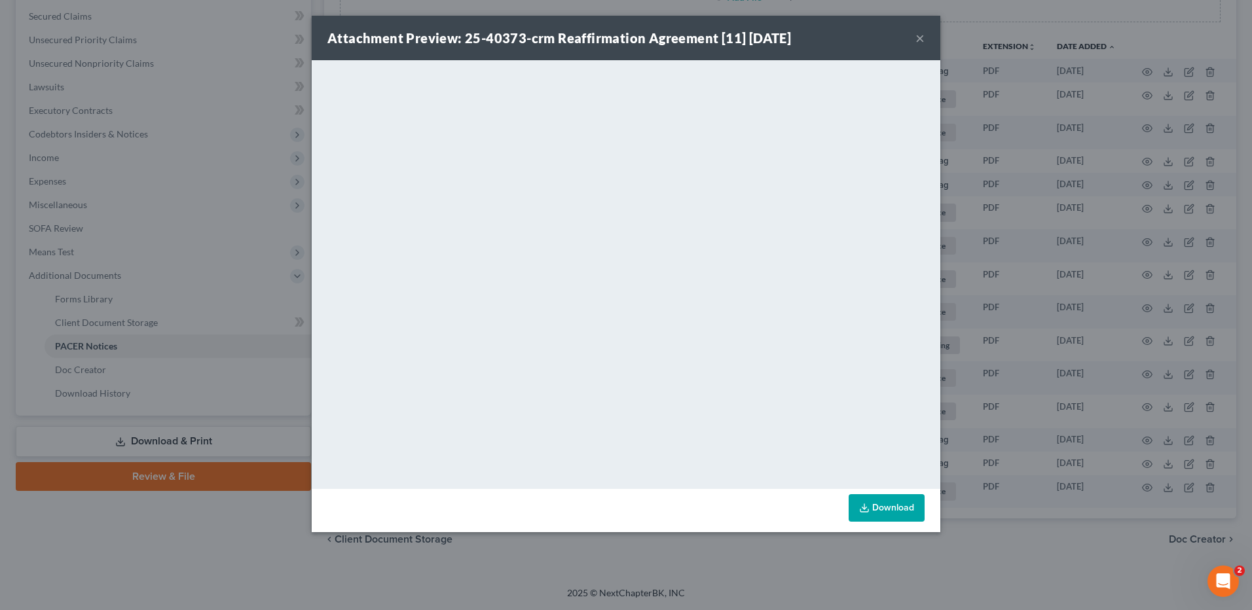
click at [922, 37] on button "×" at bounding box center [920, 38] width 9 height 16
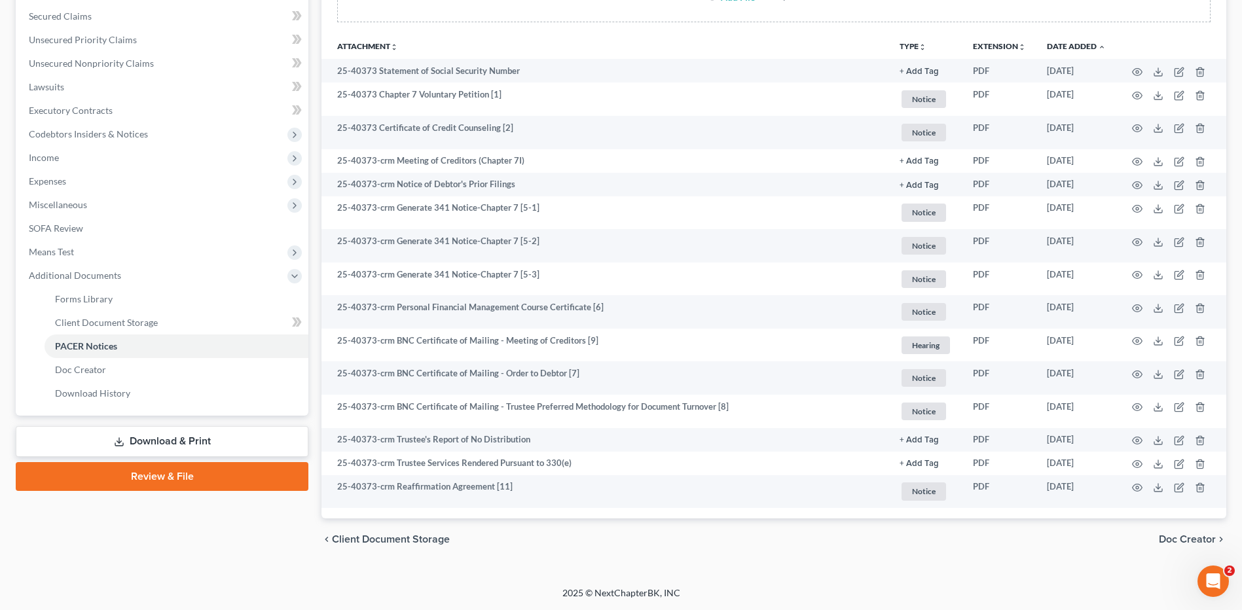
scroll to position [0, 0]
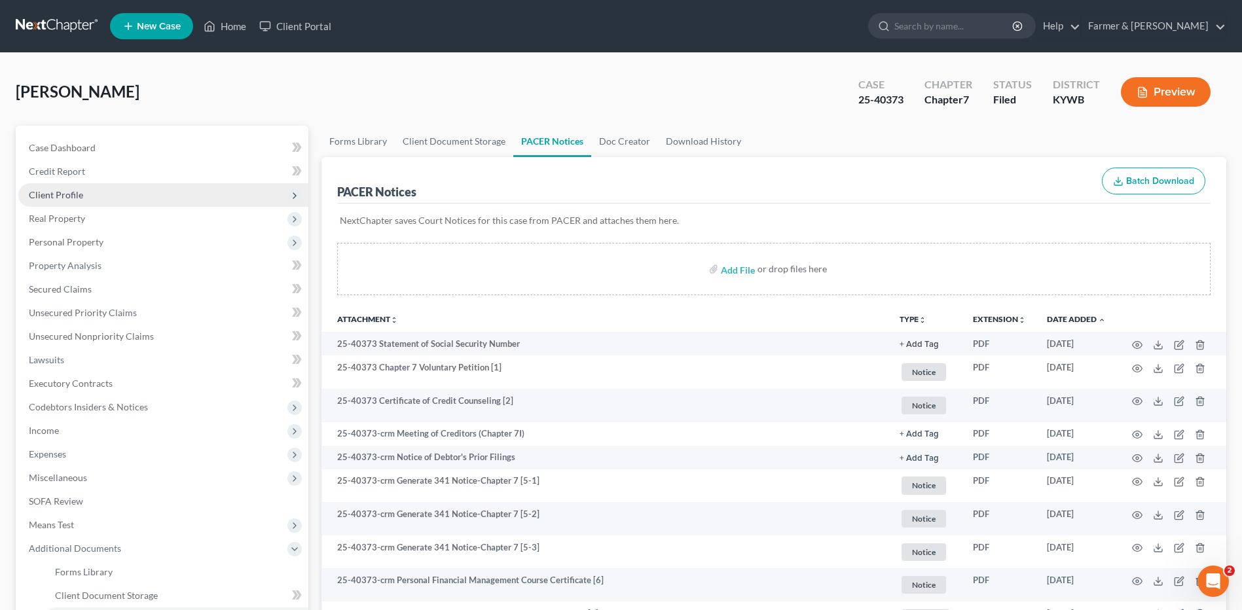
click at [128, 195] on span "Client Profile" at bounding box center [163, 195] width 290 height 24
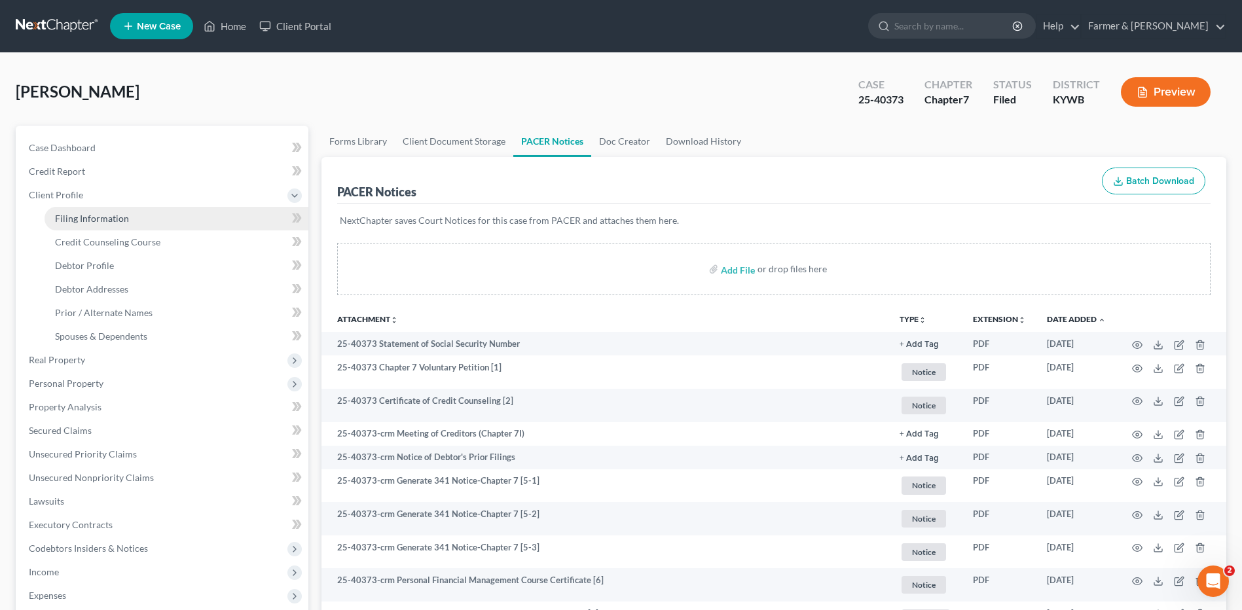
click at [129, 219] on link "Filing Information" at bounding box center [177, 219] width 264 height 24
select select "1"
select select "0"
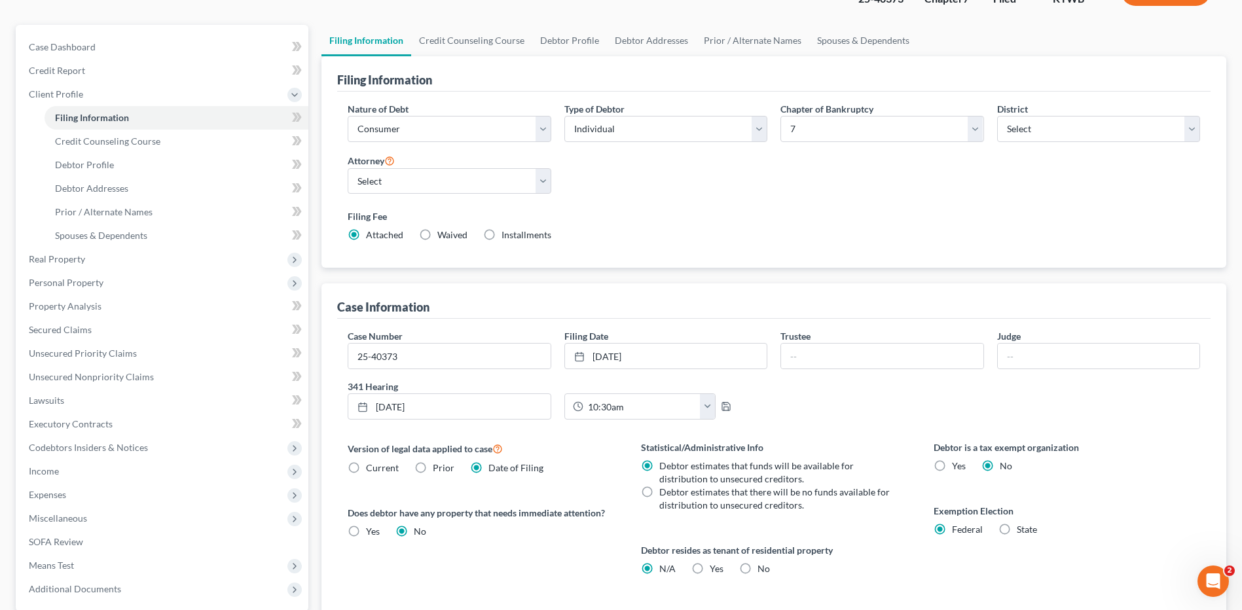
scroll to position [253, 0]
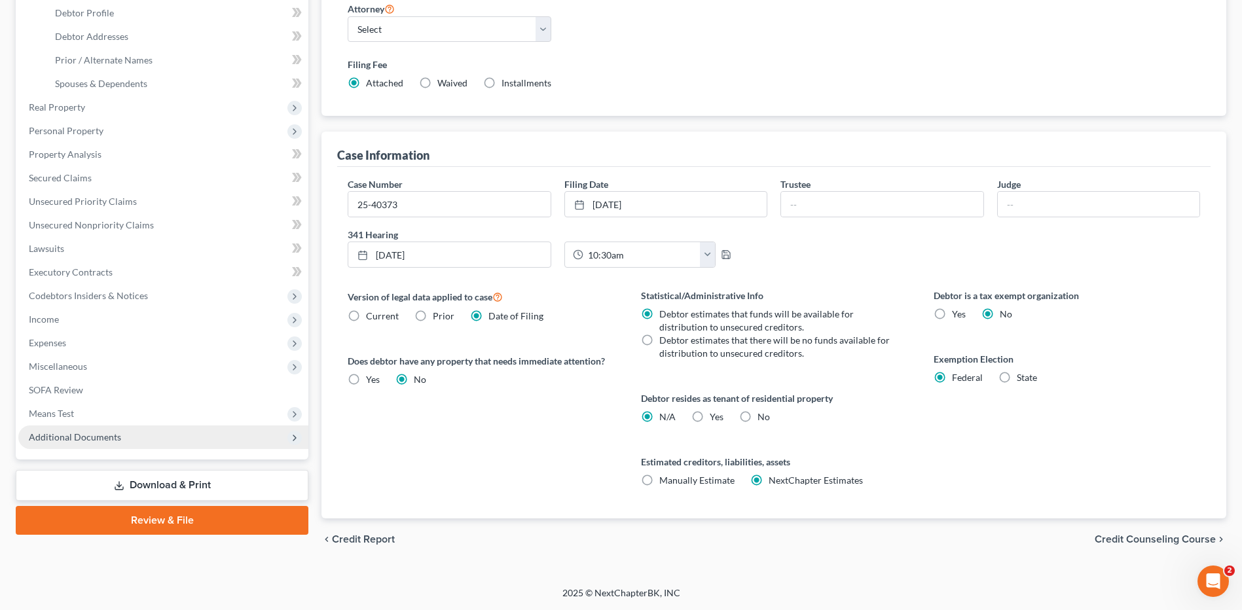
click at [118, 437] on span "Additional Documents" at bounding box center [75, 437] width 92 height 11
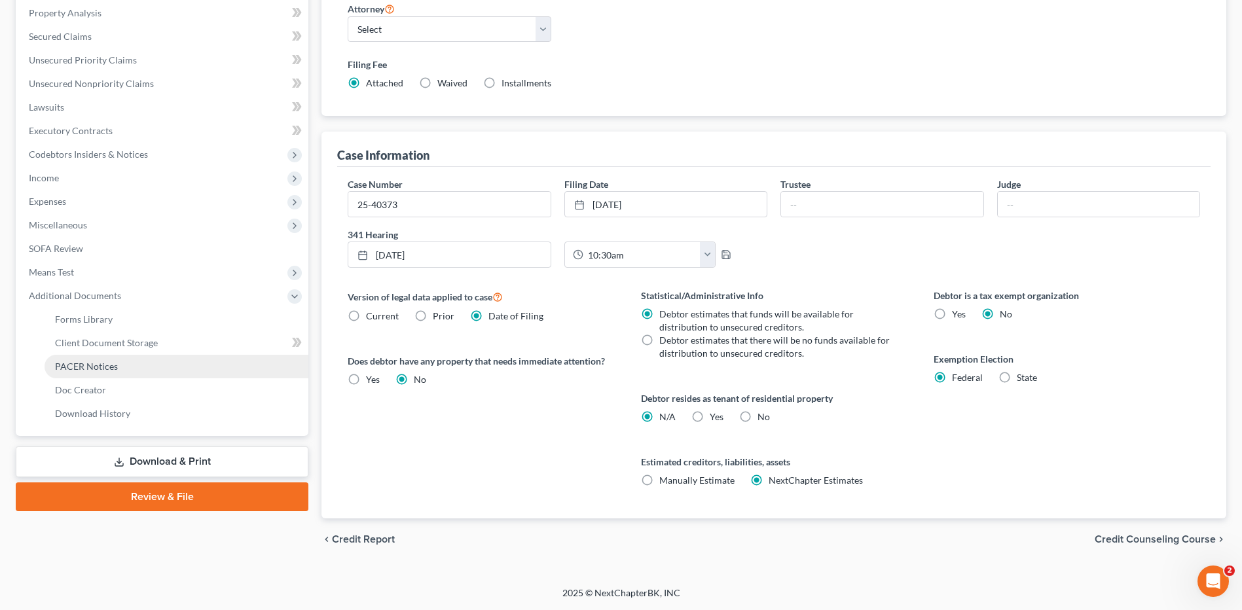
click at [118, 369] on link "PACER Notices" at bounding box center [177, 367] width 264 height 24
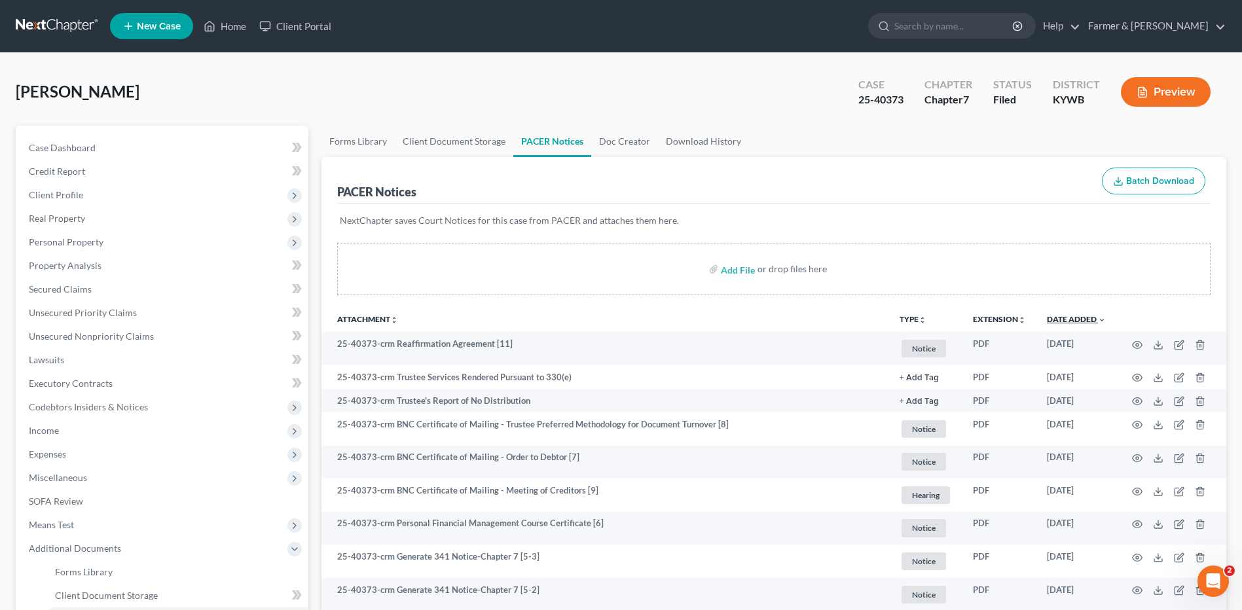
click at [1081, 315] on link "Date Added unfold_more expand_more expand_less" at bounding box center [1076, 319] width 59 height 10
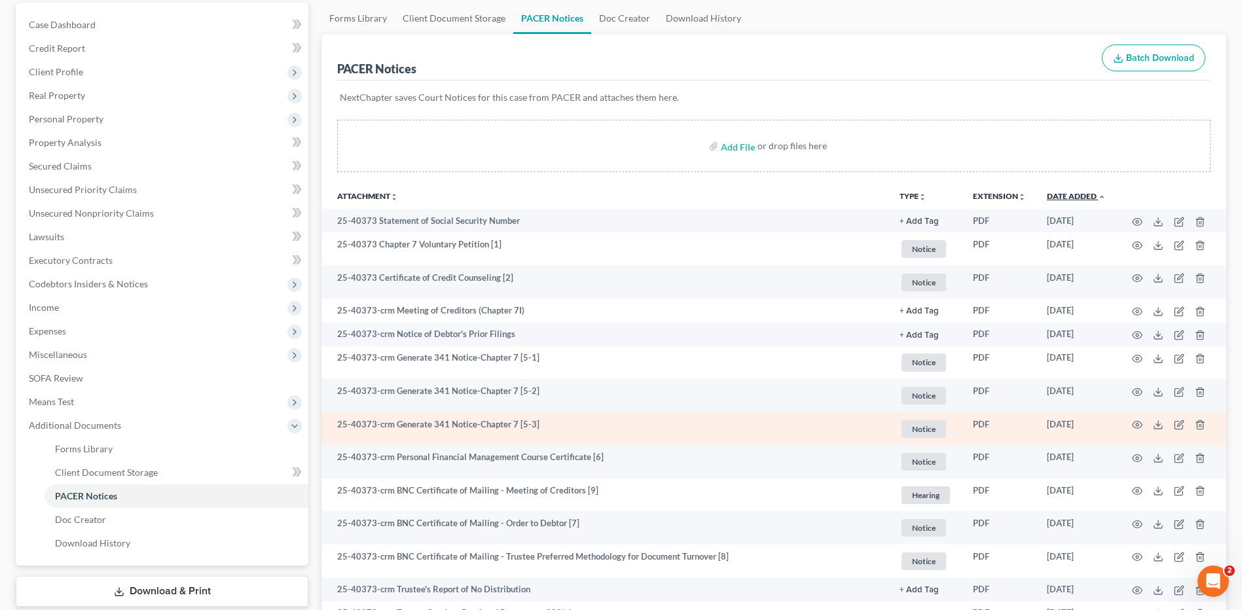
scroll to position [273, 0]
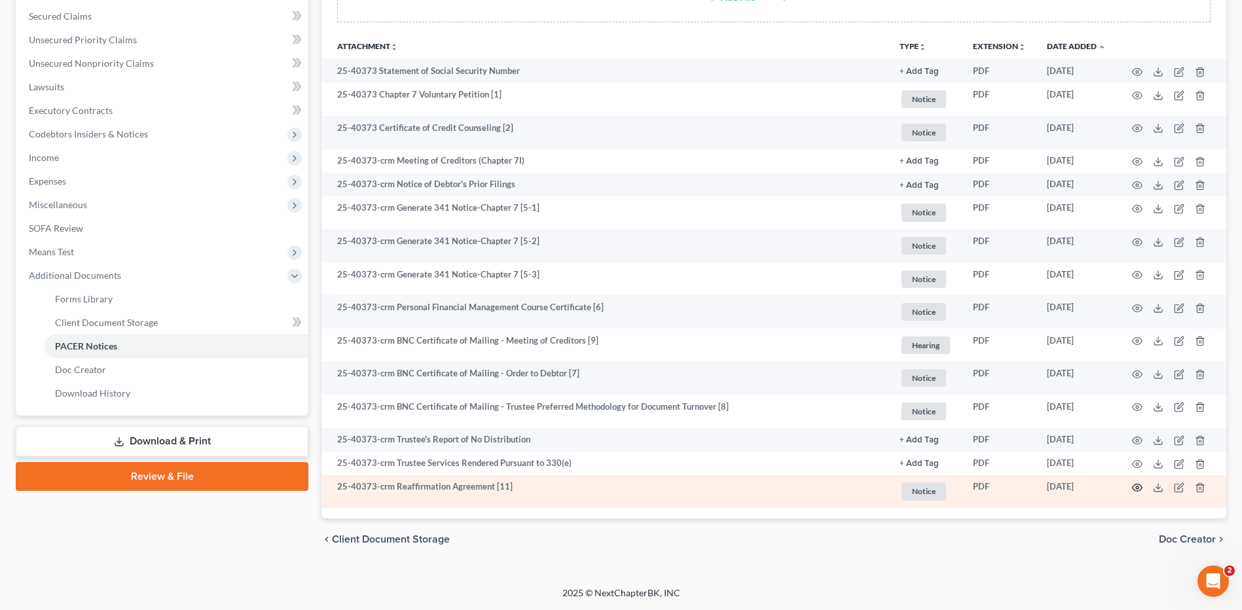
click at [1136, 485] on icon "button" at bounding box center [1137, 488] width 10 height 10
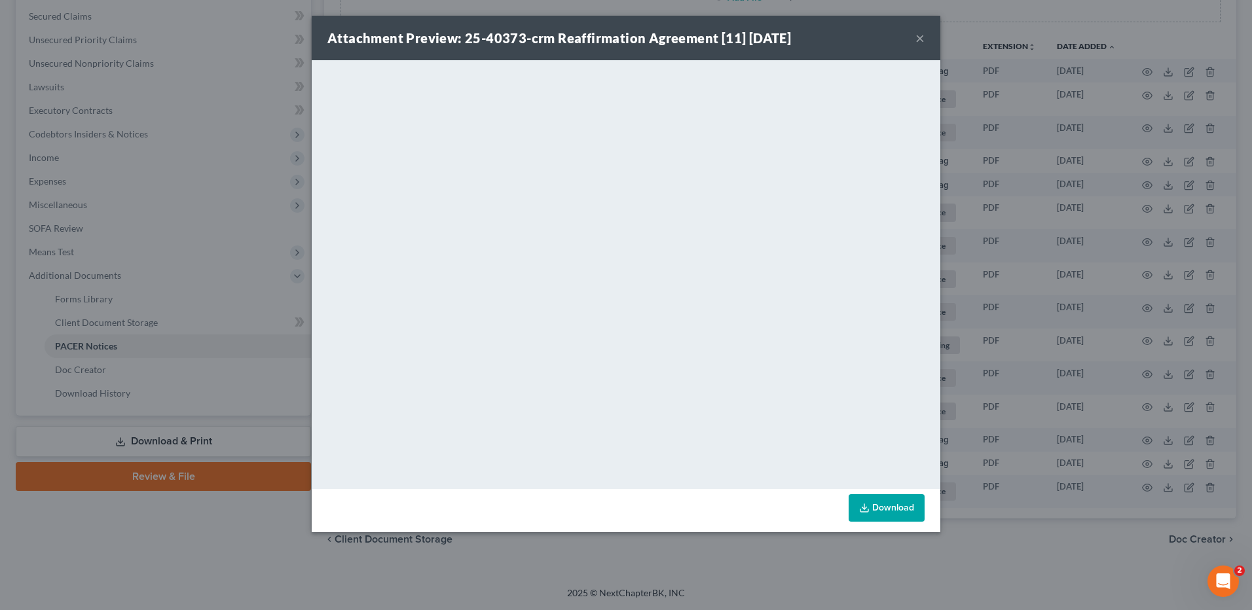
click at [921, 36] on button "×" at bounding box center [920, 38] width 9 height 16
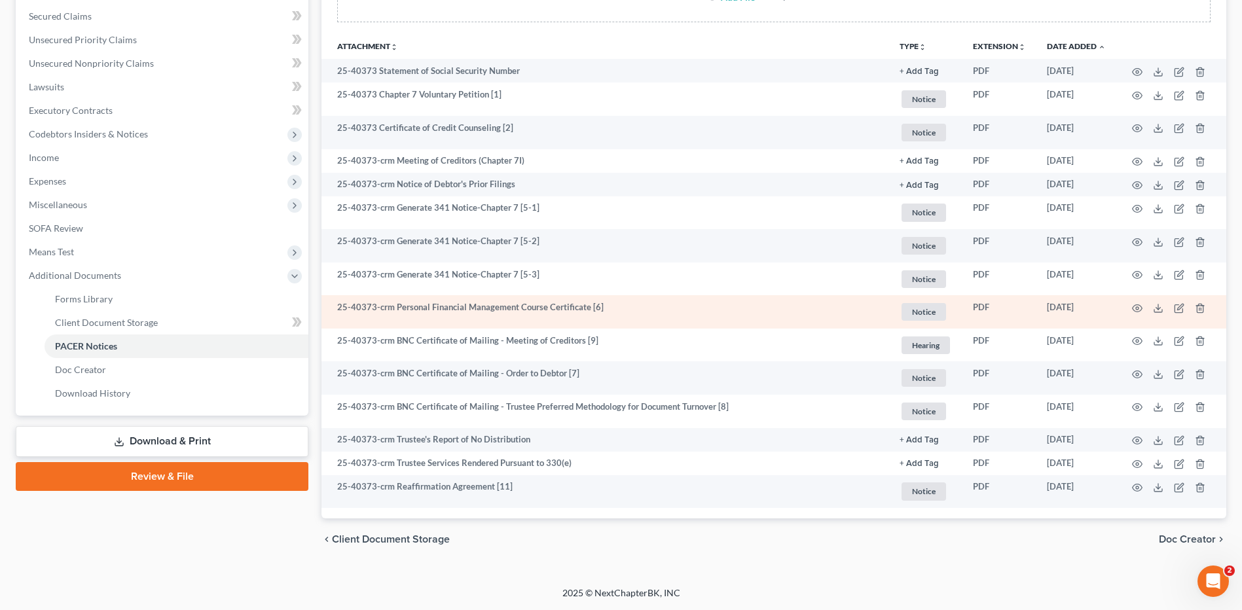
scroll to position [0, 0]
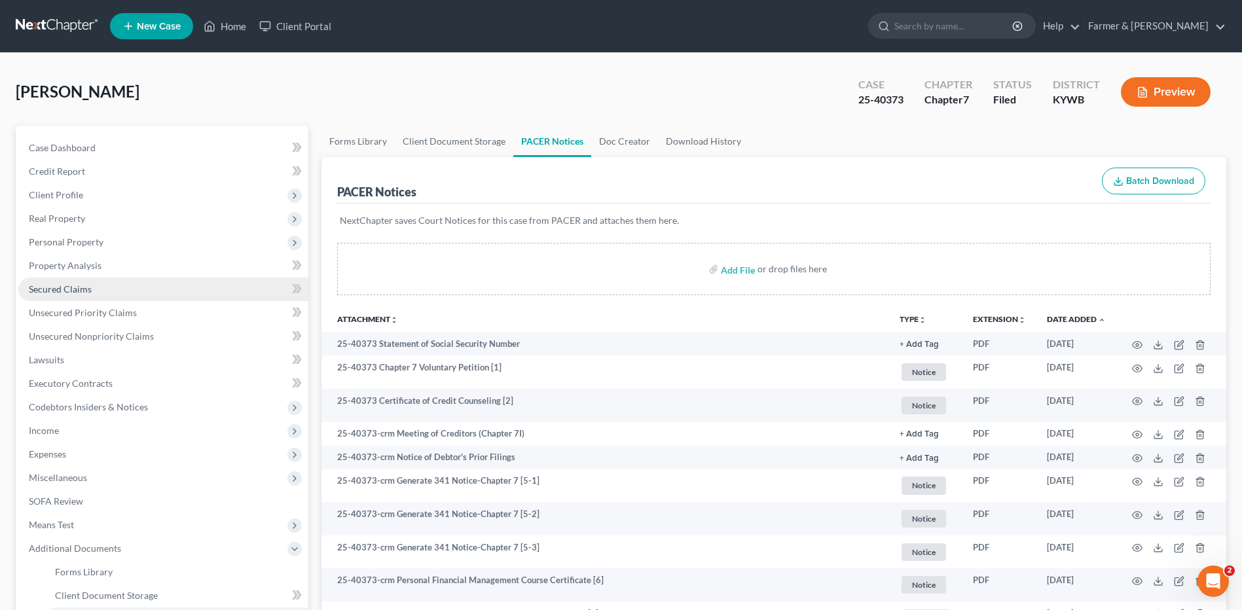
drag, startPoint x: 105, startPoint y: 282, endPoint x: 244, endPoint y: 297, distance: 139.7
click at [105, 282] on link "Secured Claims" at bounding box center [163, 290] width 290 height 24
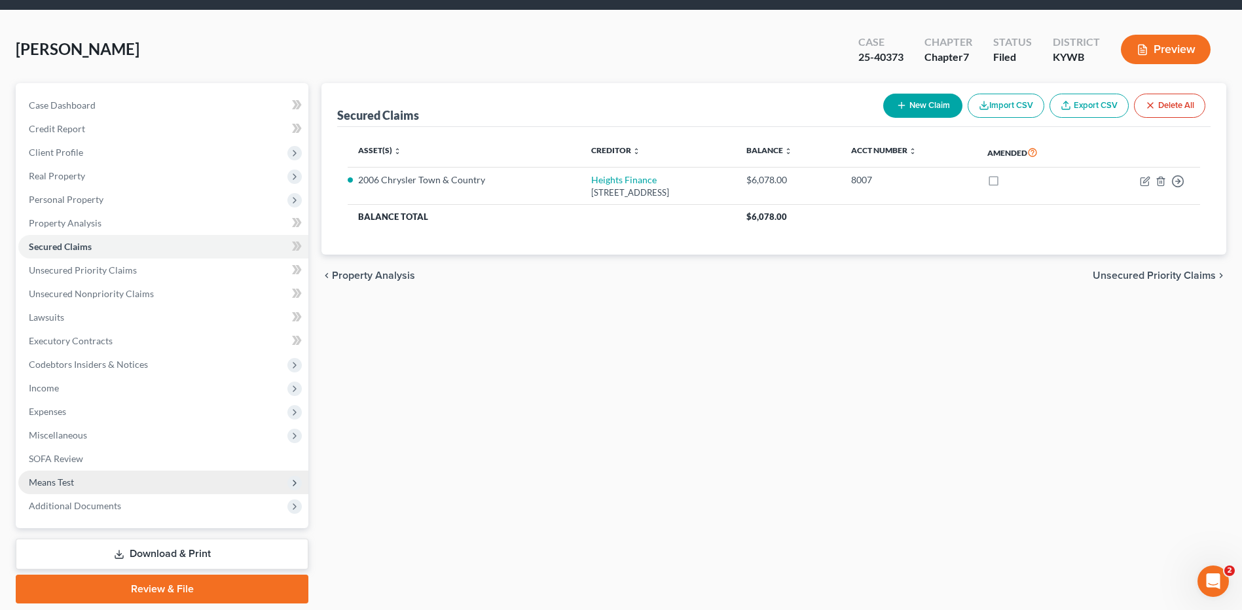
scroll to position [86, 0]
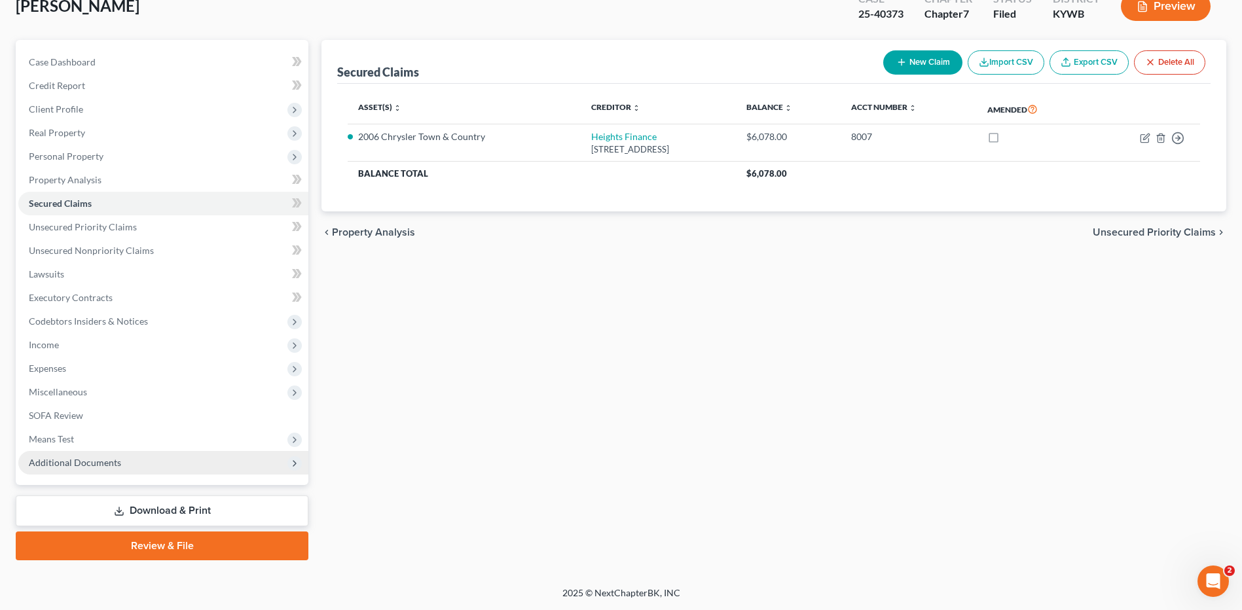
click at [87, 460] on span "Additional Documents" at bounding box center [75, 462] width 92 height 11
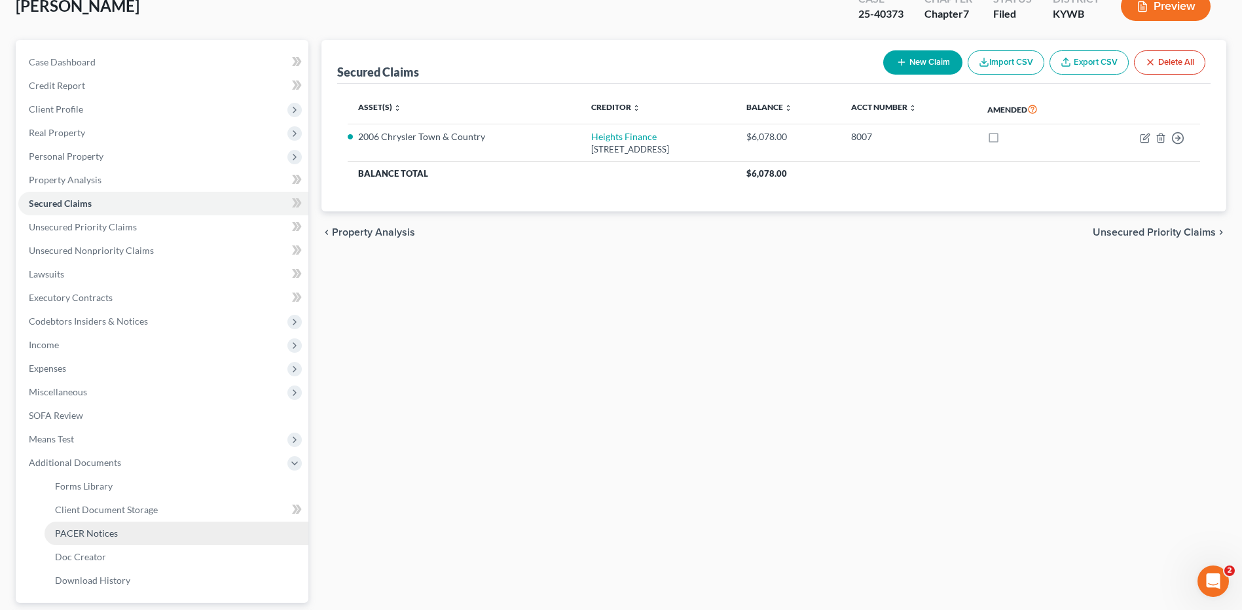
click at [99, 523] on link "PACER Notices" at bounding box center [177, 534] width 264 height 24
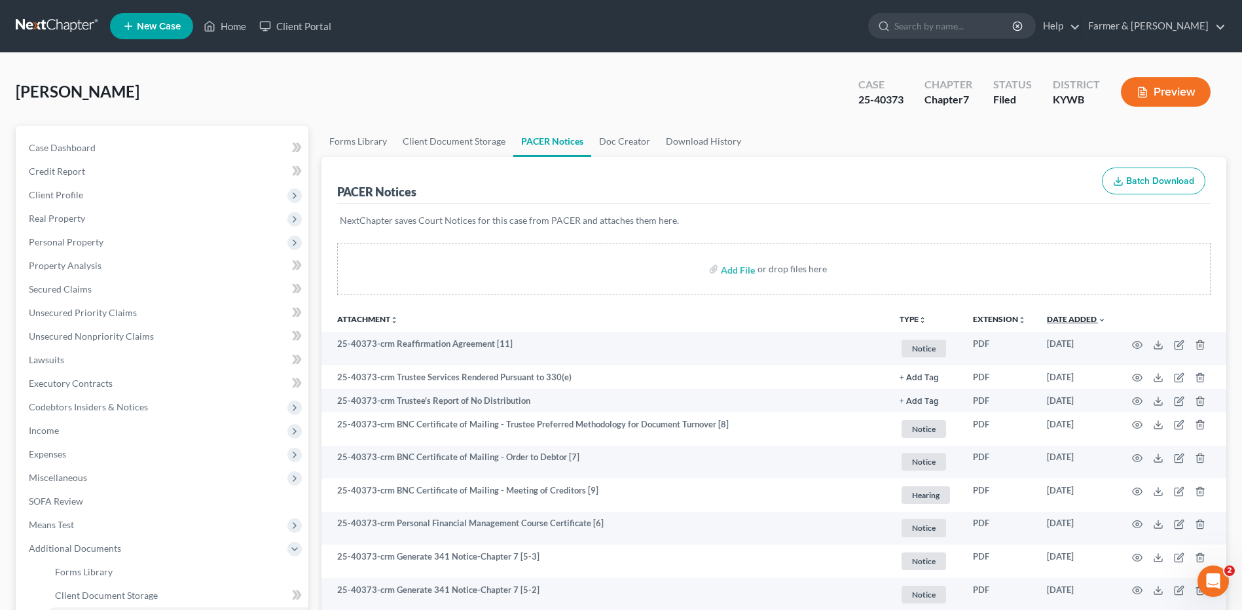
click at [1079, 316] on link "Date Added unfold_more expand_more expand_less" at bounding box center [1076, 319] width 59 height 10
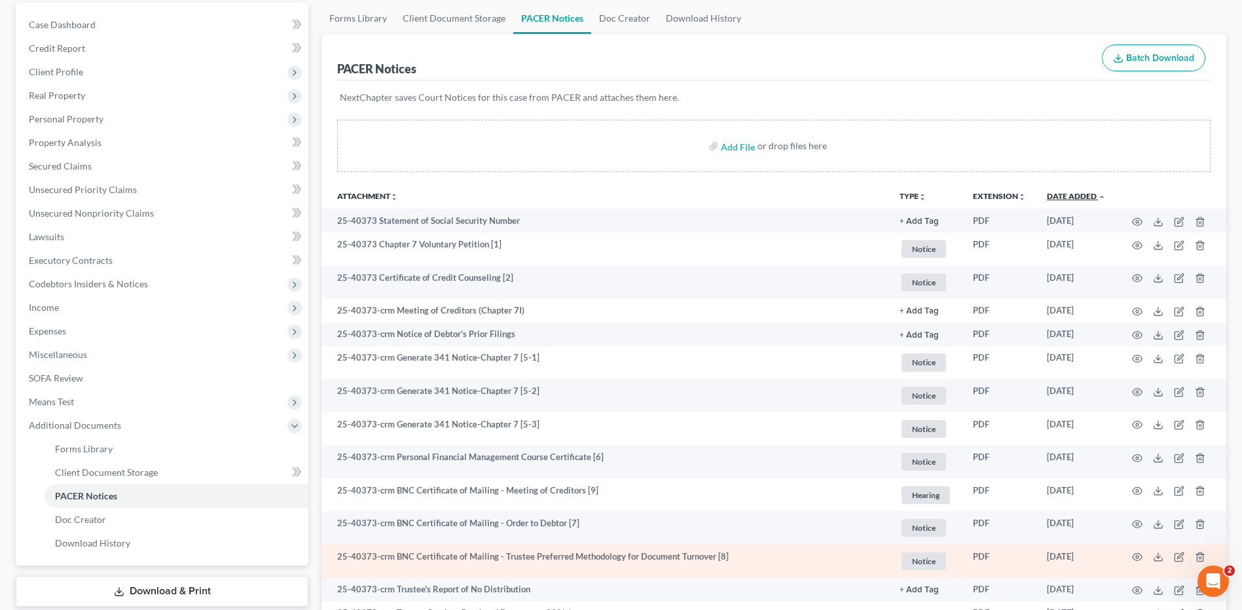
scroll to position [273, 0]
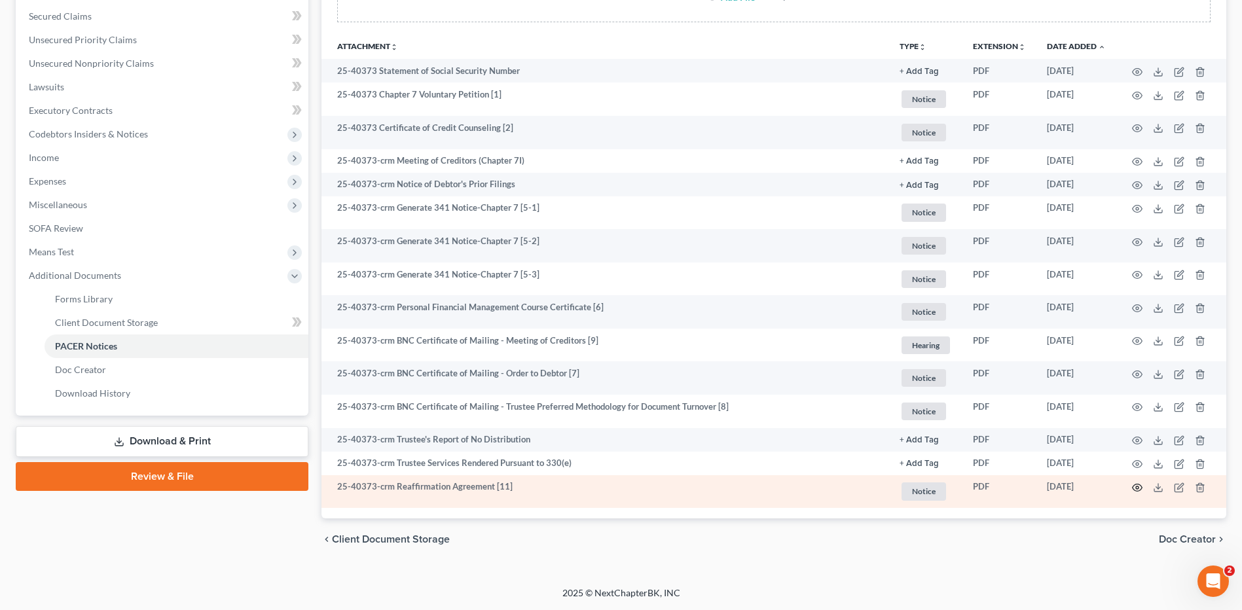
click at [1136, 489] on circle "button" at bounding box center [1137, 488] width 3 height 3
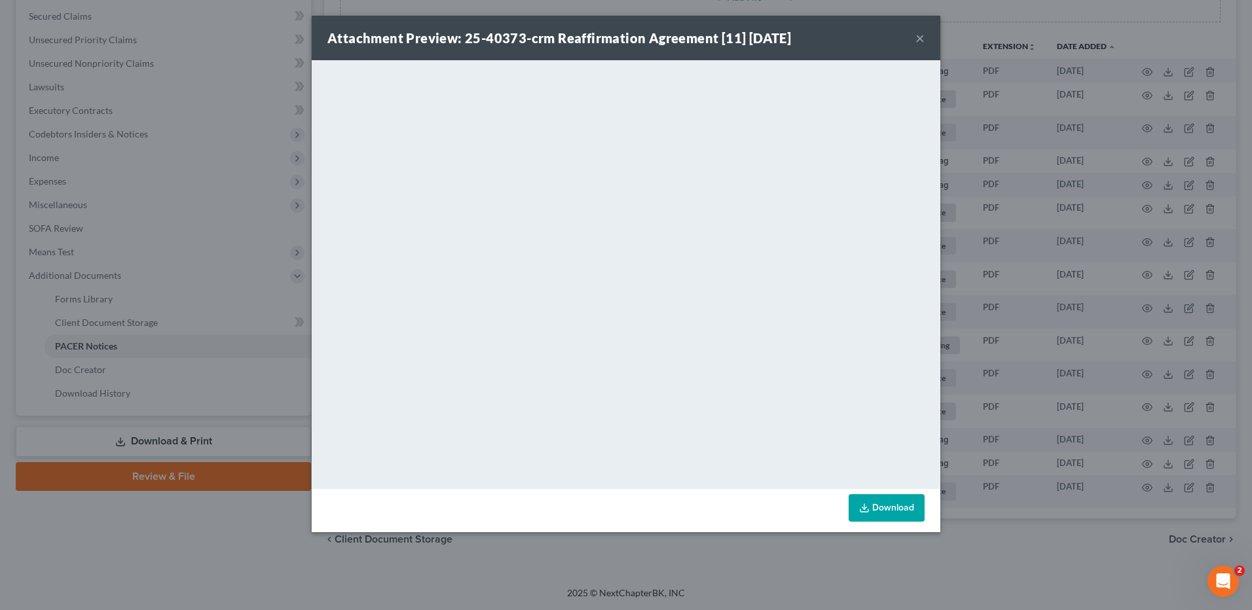
click at [922, 37] on button "×" at bounding box center [920, 38] width 9 height 16
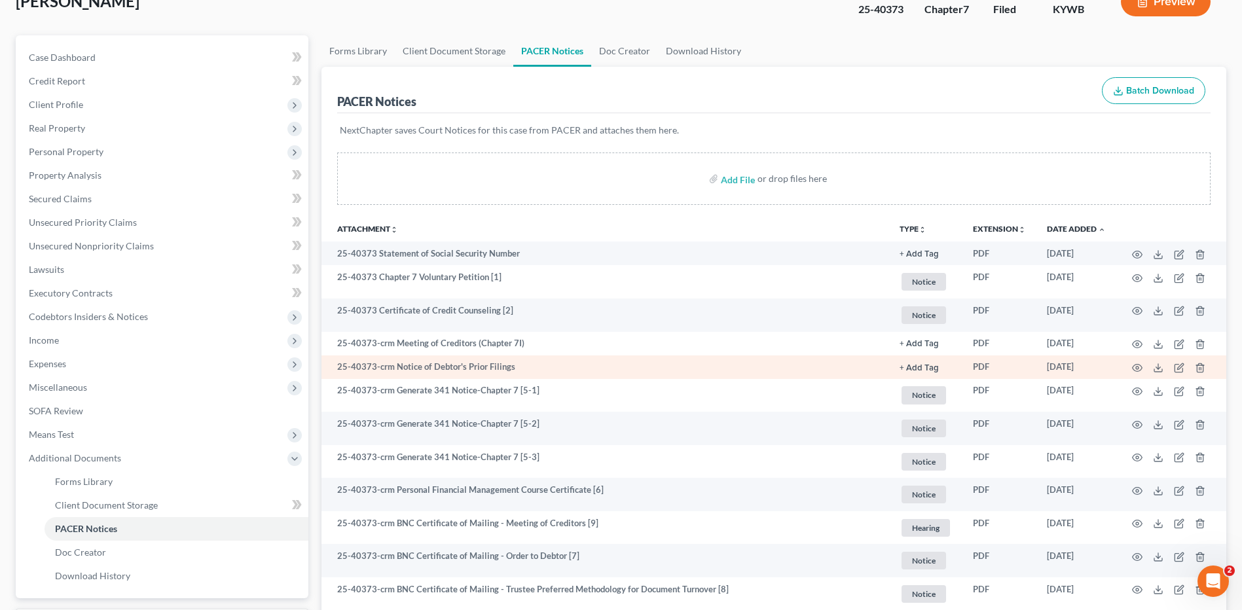
scroll to position [0, 0]
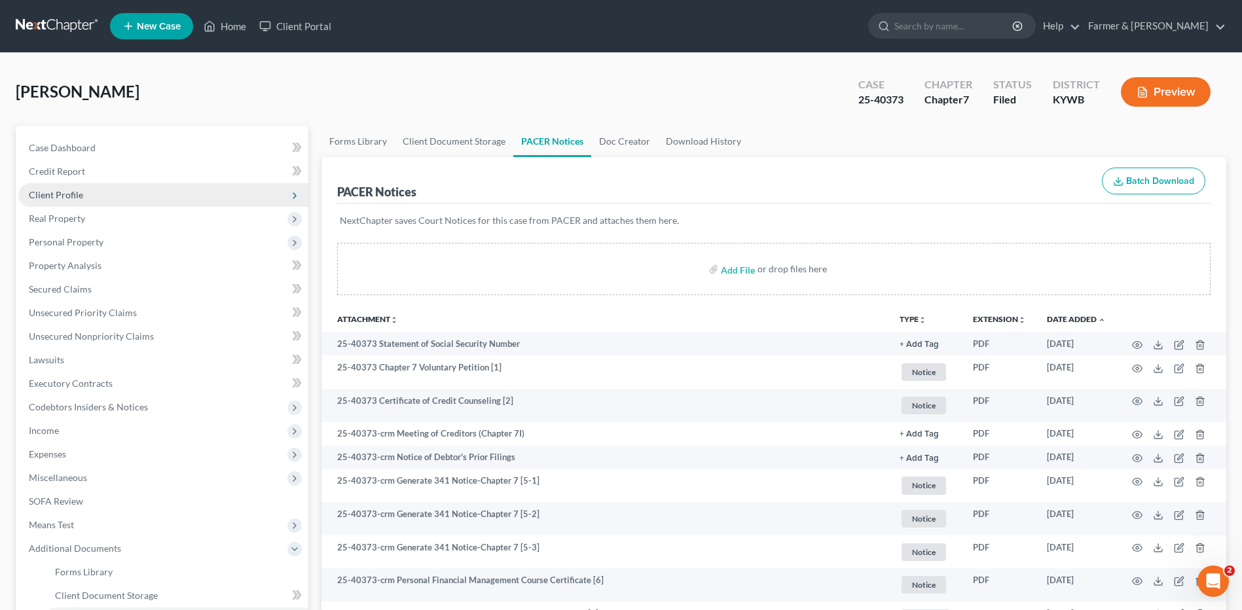
click at [111, 206] on span "Client Profile" at bounding box center [163, 195] width 290 height 24
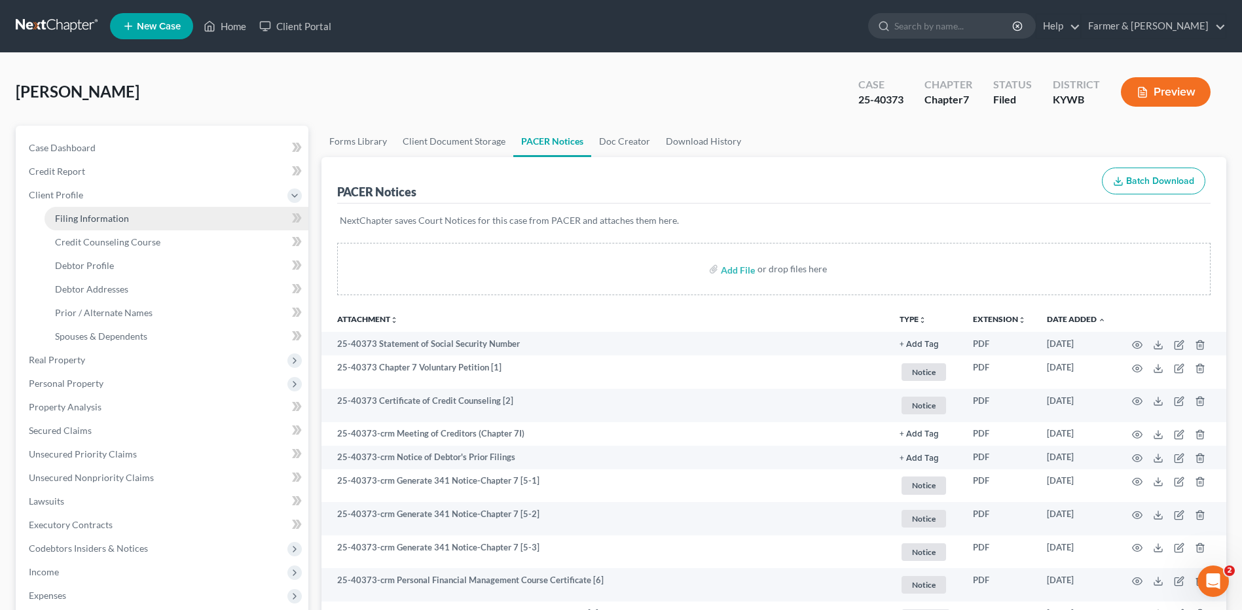
click at [112, 219] on span "Filing Information" at bounding box center [92, 218] width 74 height 11
select select "1"
select select "0"
select select "33"
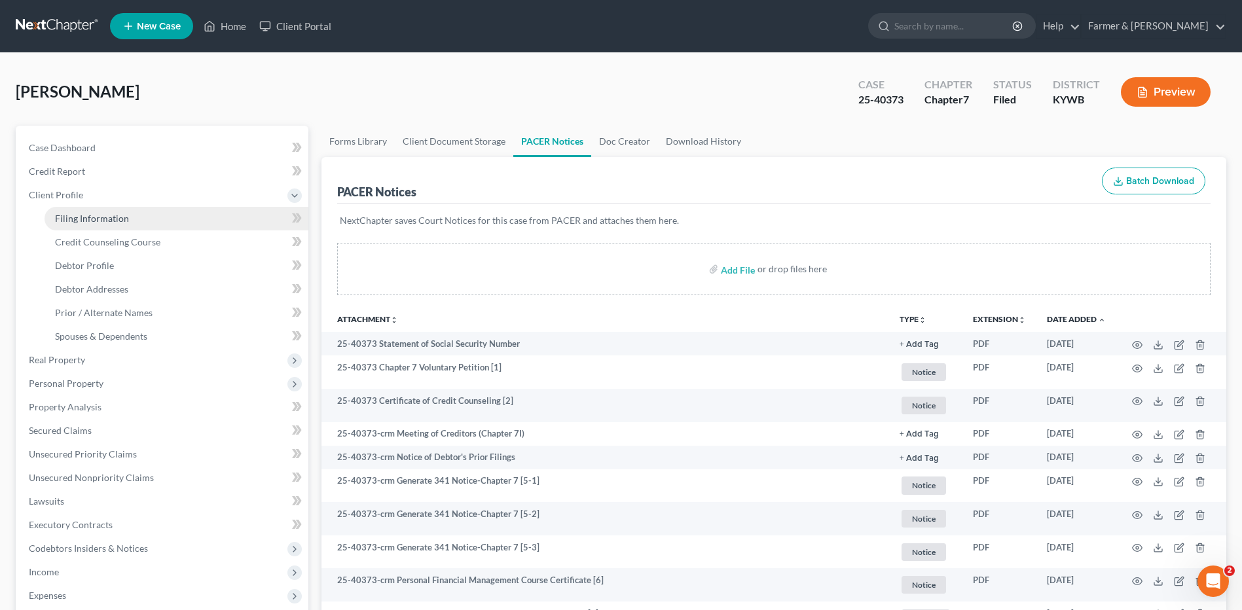
select select "0"
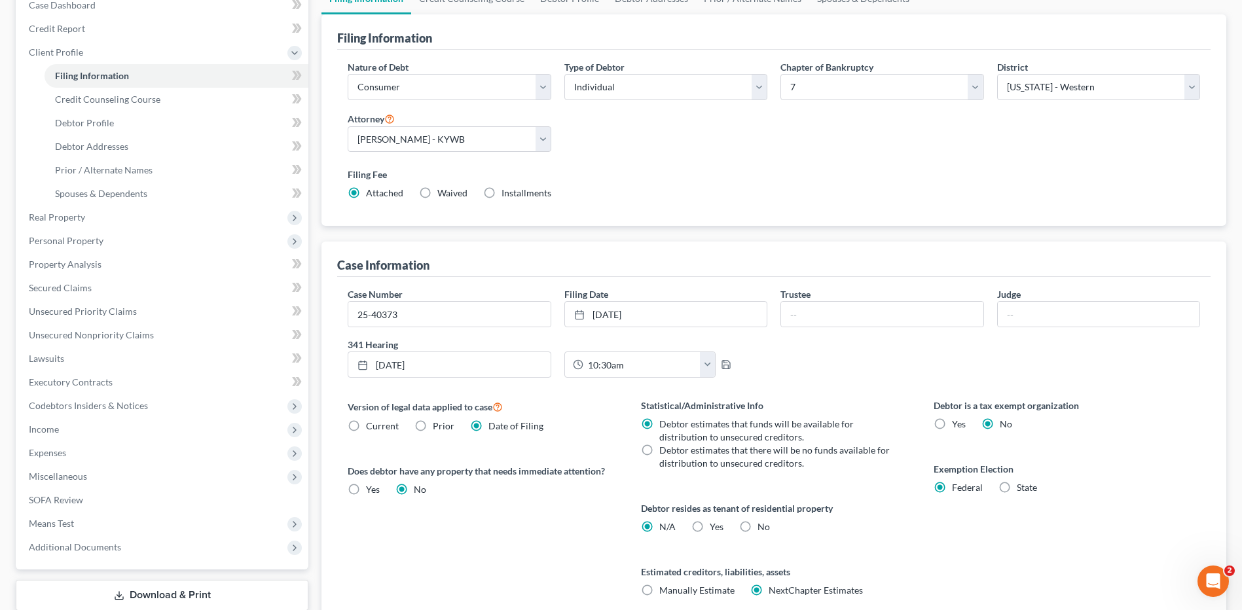
scroll to position [253, 0]
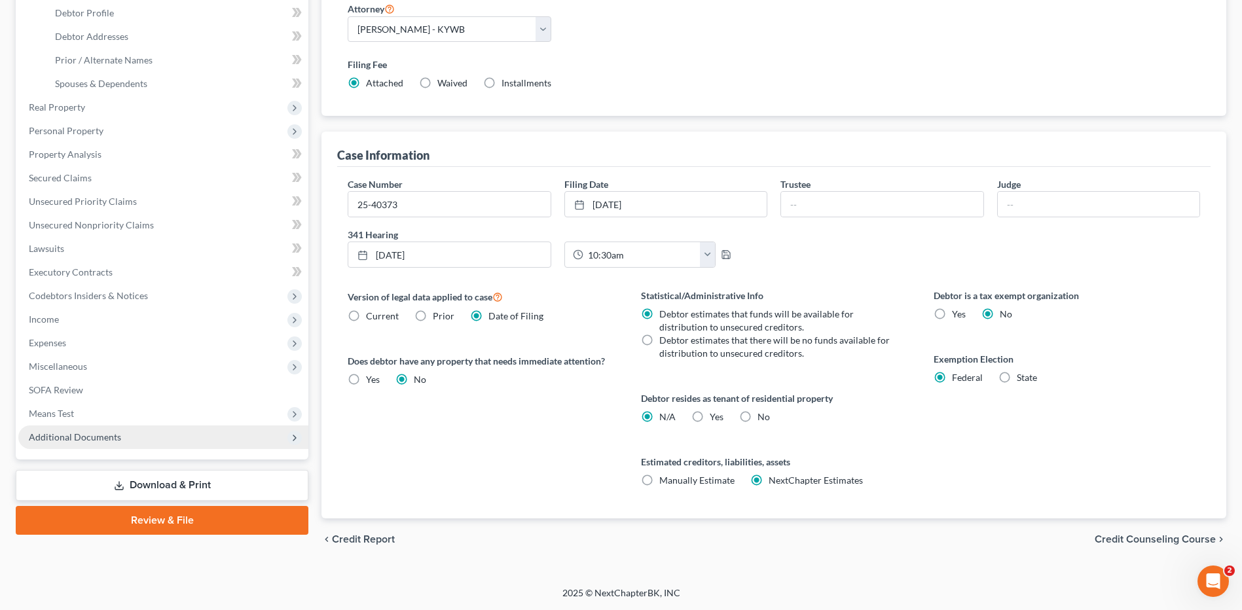
click at [132, 443] on span "Additional Documents" at bounding box center [163, 438] width 290 height 24
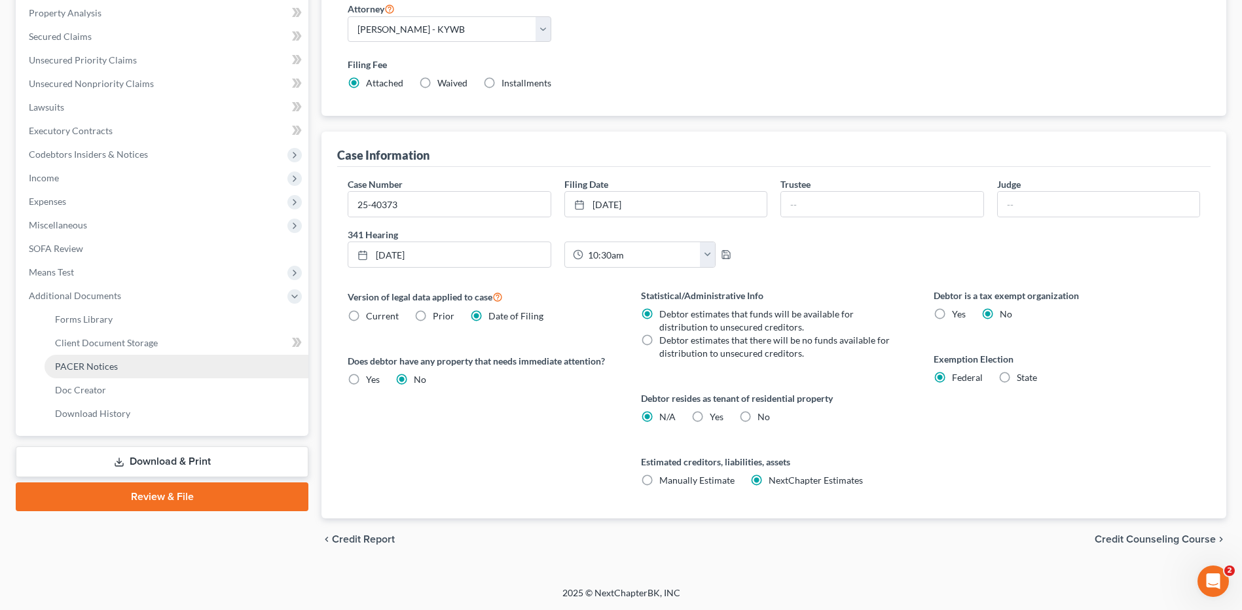
click at [128, 362] on link "PACER Notices" at bounding box center [177, 367] width 264 height 24
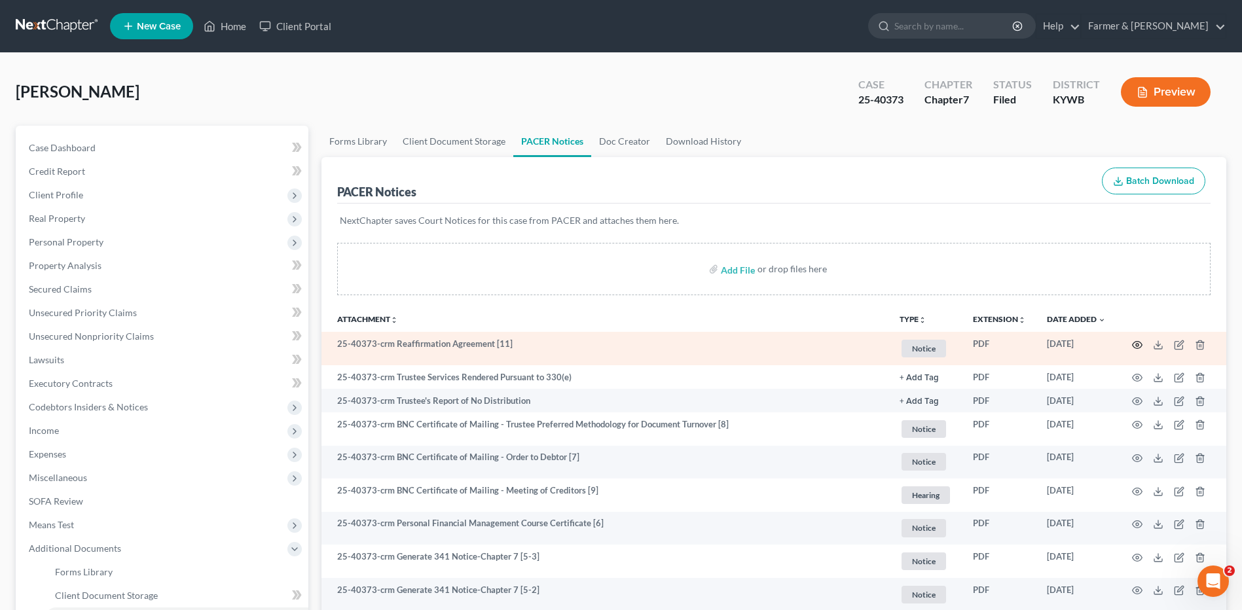
click at [1139, 343] on icon "button" at bounding box center [1137, 345] width 10 height 10
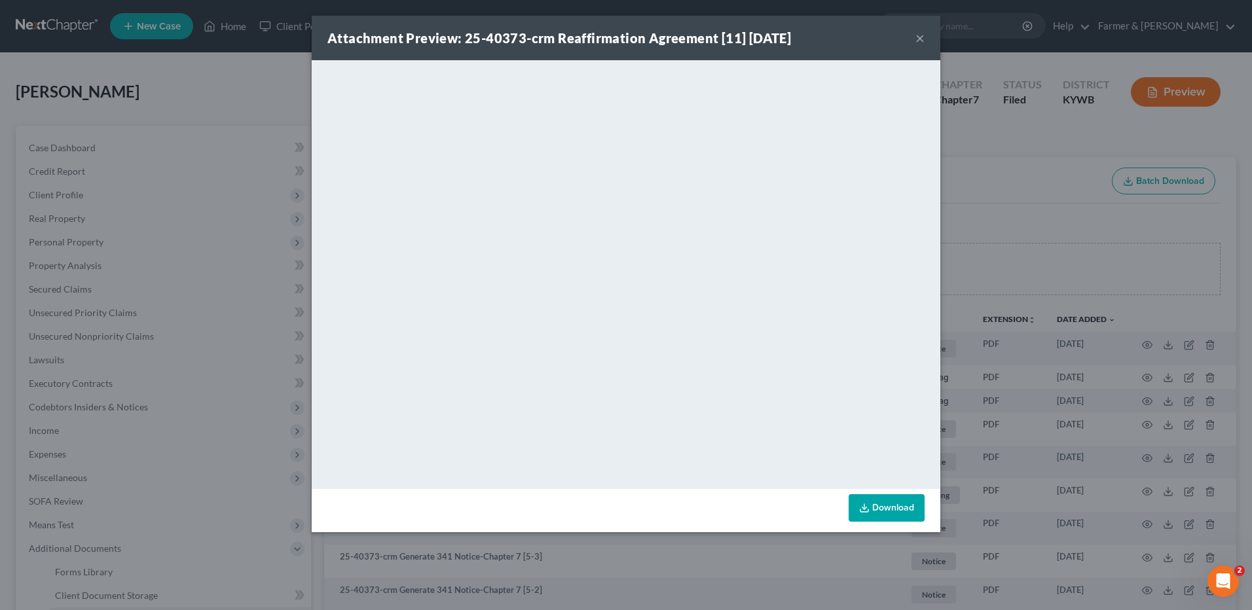
click at [916, 38] on button "×" at bounding box center [920, 38] width 9 height 16
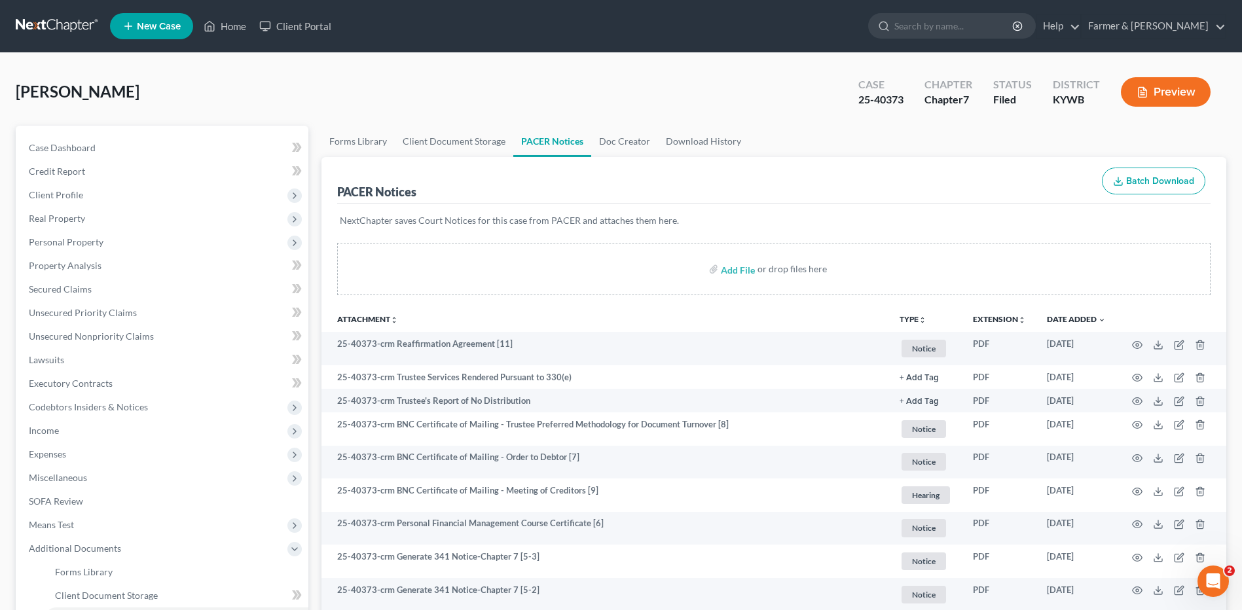
drag, startPoint x: 45, startPoint y: 23, endPoint x: 90, endPoint y: 14, distance: 46.8
click at [45, 23] on link at bounding box center [58, 26] width 84 height 24
